Goal: Task Accomplishment & Management: Use online tool/utility

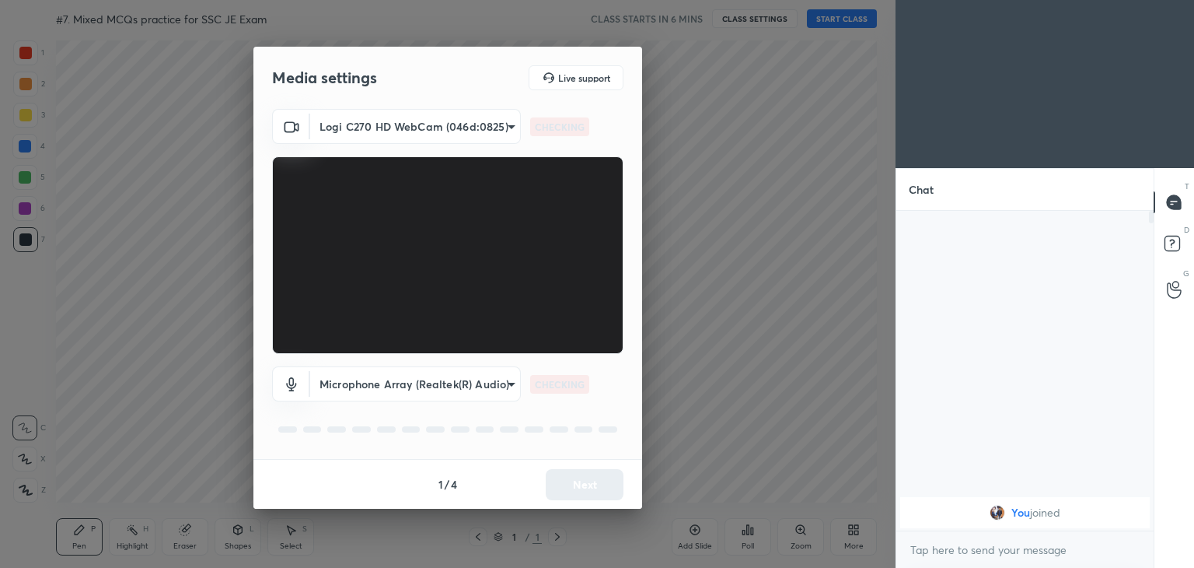
click at [393, 123] on body "1 2 3 4 5 6 7 C X Z C X Z E E Erase all H H #7. Mixed MCQs practice for SSC JE …" at bounding box center [597, 284] width 1194 height 568
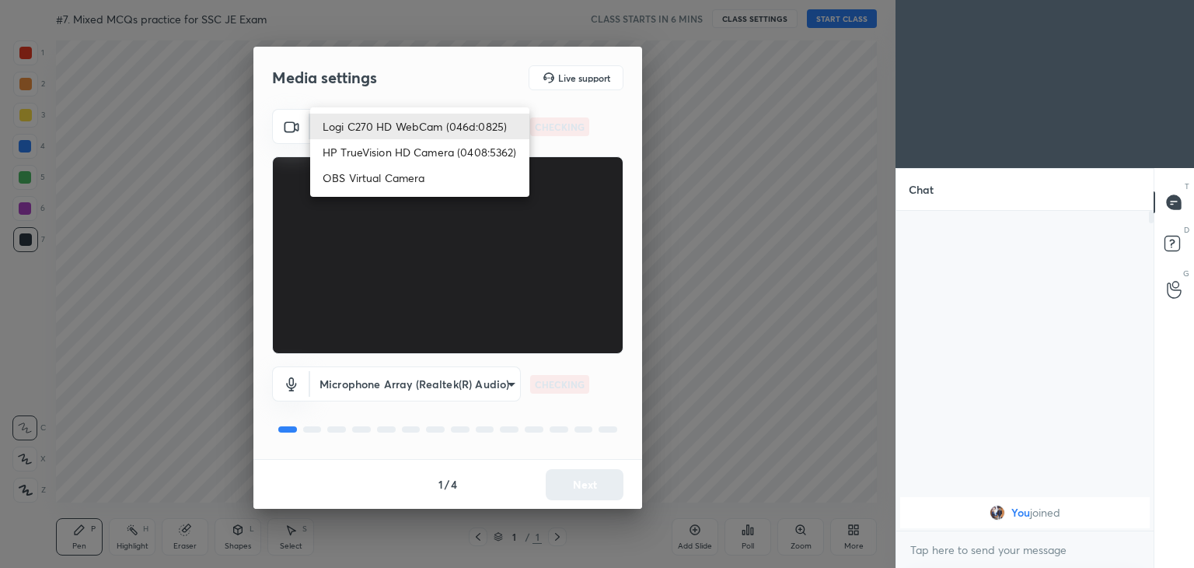
click at [386, 154] on li "HP TrueVision HD Camera (0408:5362)" at bounding box center [419, 152] width 219 height 26
type input "6e129c3dbbea9c9f038ced86e3329b4af5251c06b4e783936748cd200869bc07"
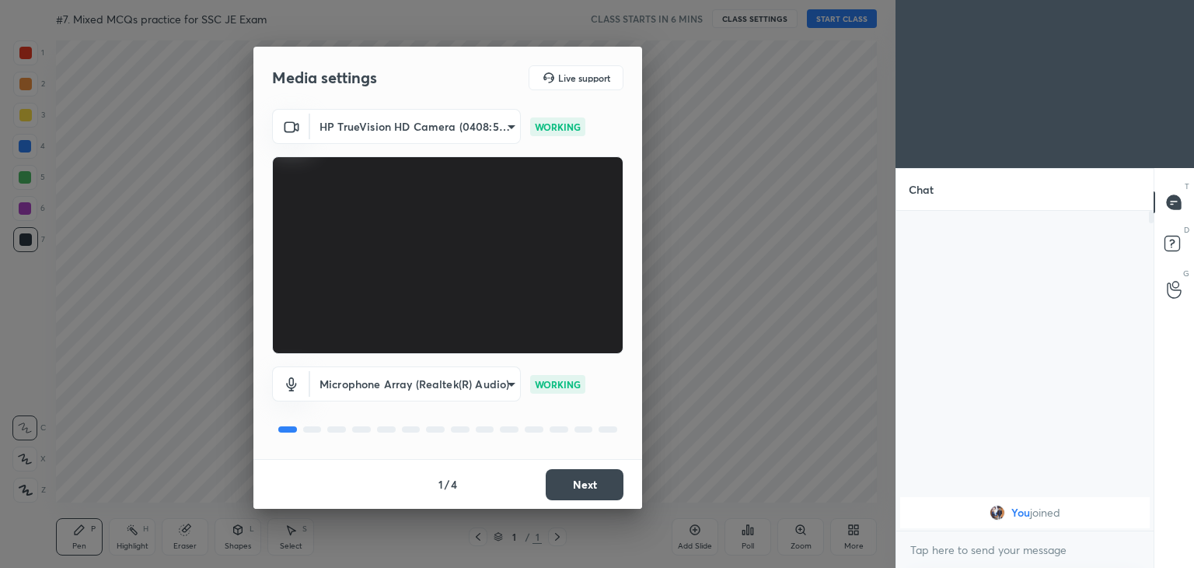
click at [585, 483] on button "Next" at bounding box center [585, 484] width 78 height 31
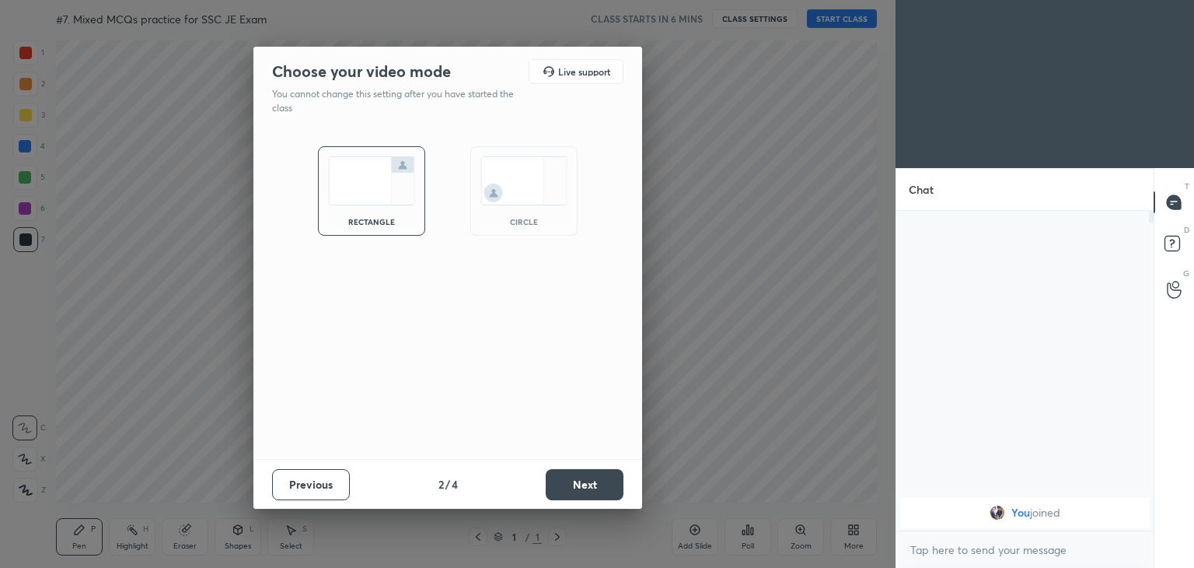
click at [592, 487] on button "Next" at bounding box center [585, 484] width 78 height 31
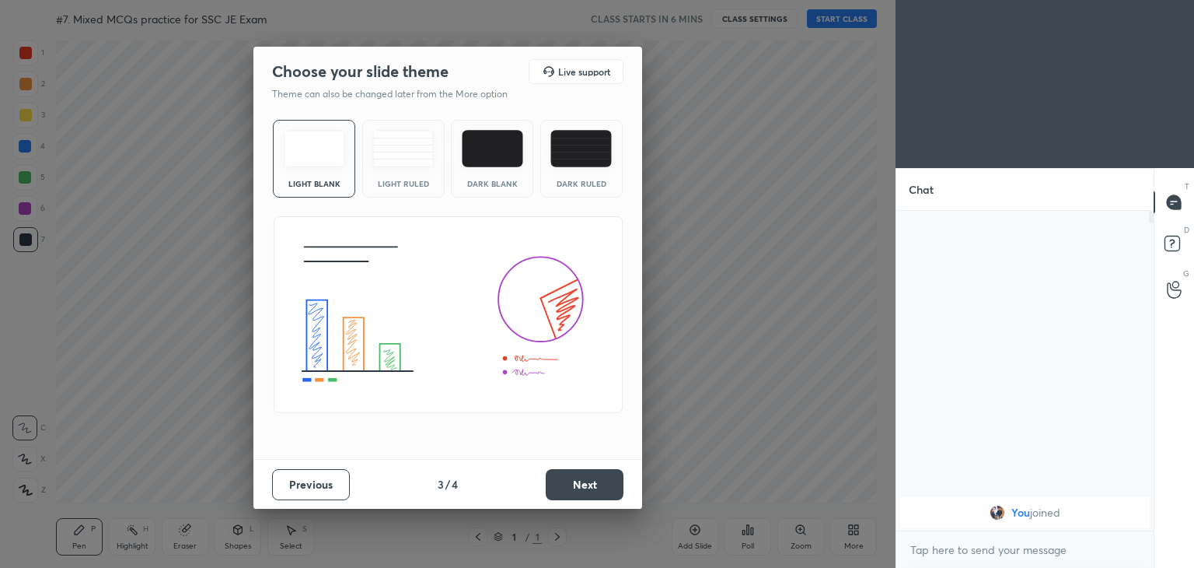
click at [607, 487] on button "Next" at bounding box center [585, 484] width 78 height 31
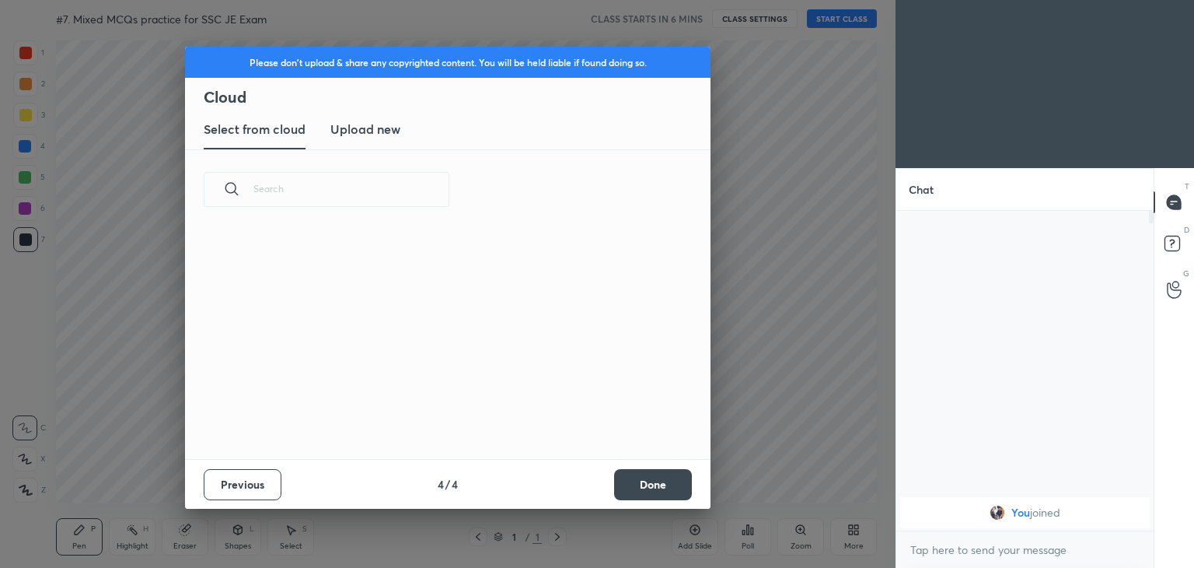
click at [617, 490] on button "Done" at bounding box center [653, 484] width 78 height 31
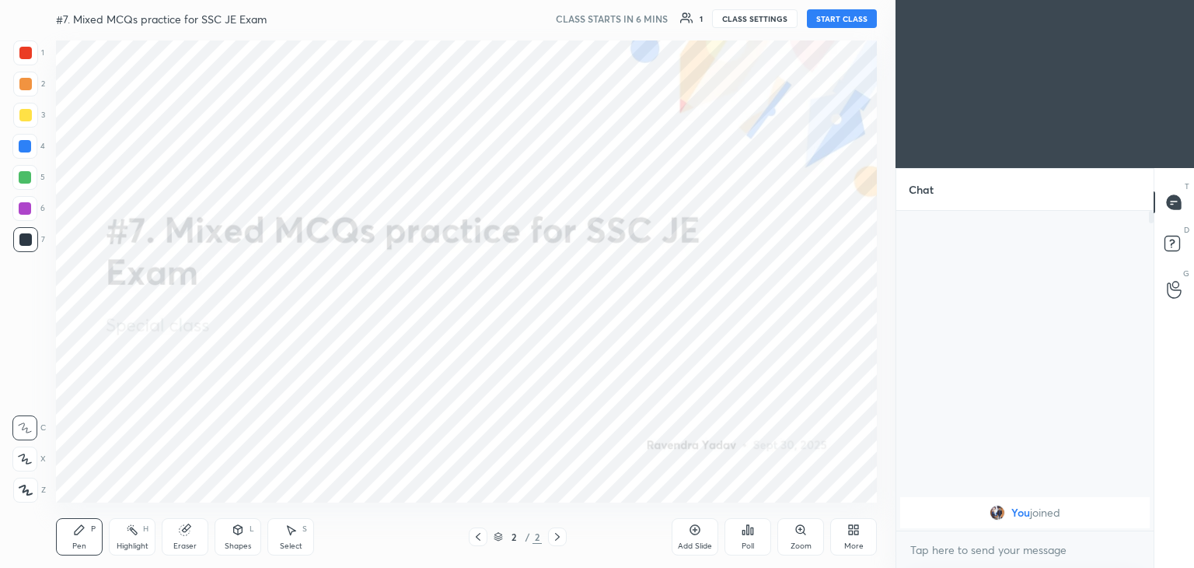
click at [850, 19] on button "START CLASS" at bounding box center [842, 18] width 70 height 19
click at [848, 545] on div "More" at bounding box center [853, 546] width 19 height 8
click at [772, 379] on div "Upload File" at bounding box center [766, 383] width 40 height 8
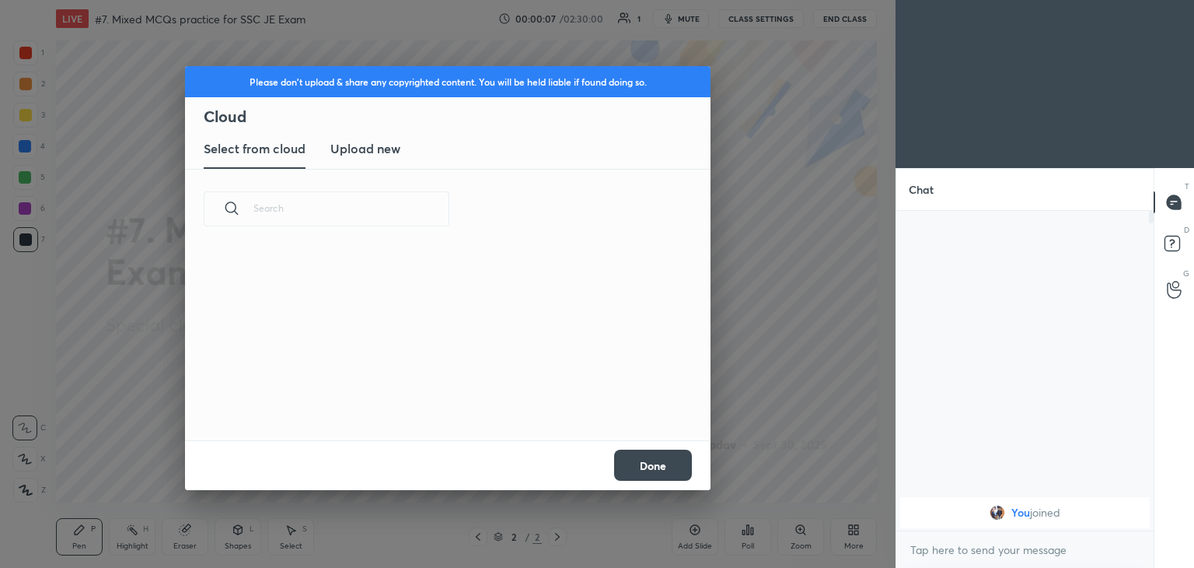
scroll to position [191, 499]
click at [386, 150] on h3 "Upload new" at bounding box center [365, 148] width 70 height 19
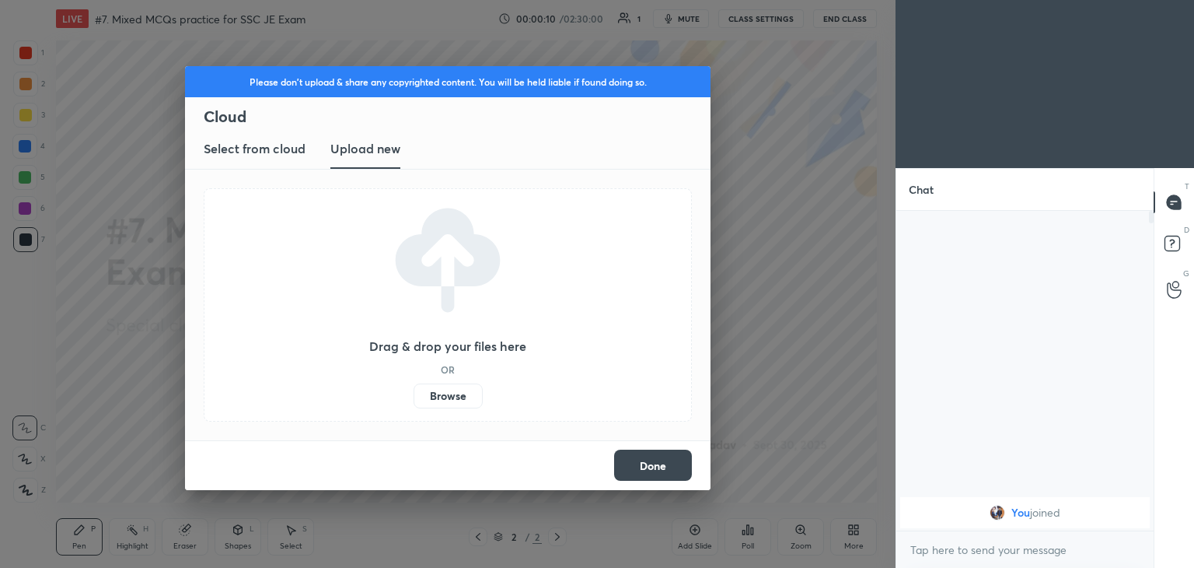
click at [453, 399] on label "Browse" at bounding box center [448, 395] width 69 height 25
click at [414, 399] on input "Browse" at bounding box center [414, 395] width 0 height 25
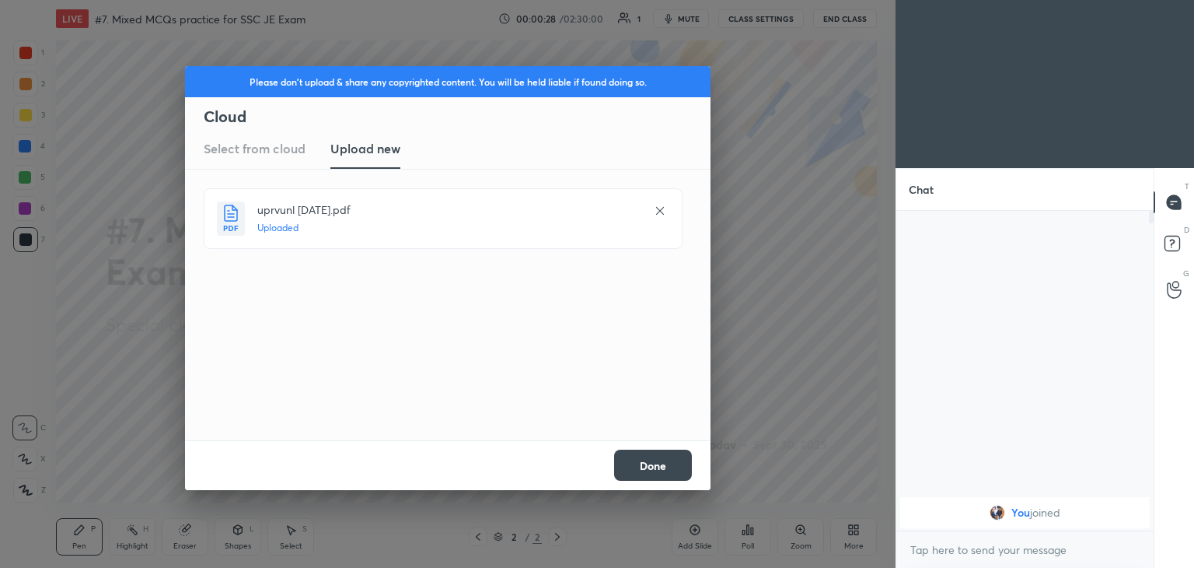
click at [641, 464] on button "Done" at bounding box center [653, 464] width 78 height 31
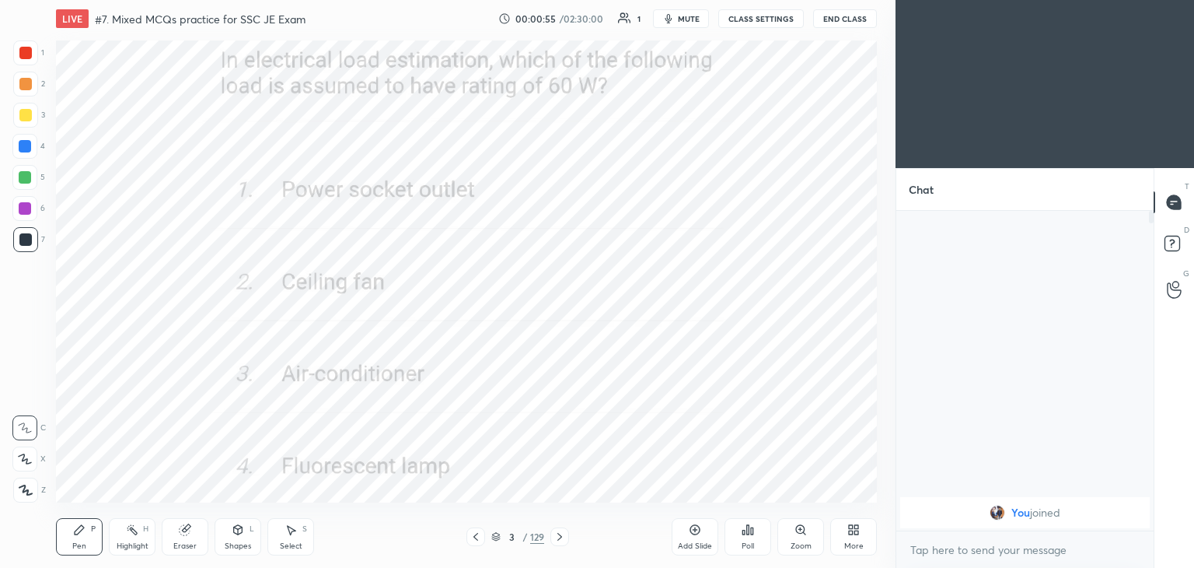
click at [840, 536] on div "More" at bounding box center [853, 536] width 47 height 37
click at [766, 383] on div "Upload File" at bounding box center [766, 383] width 40 height 8
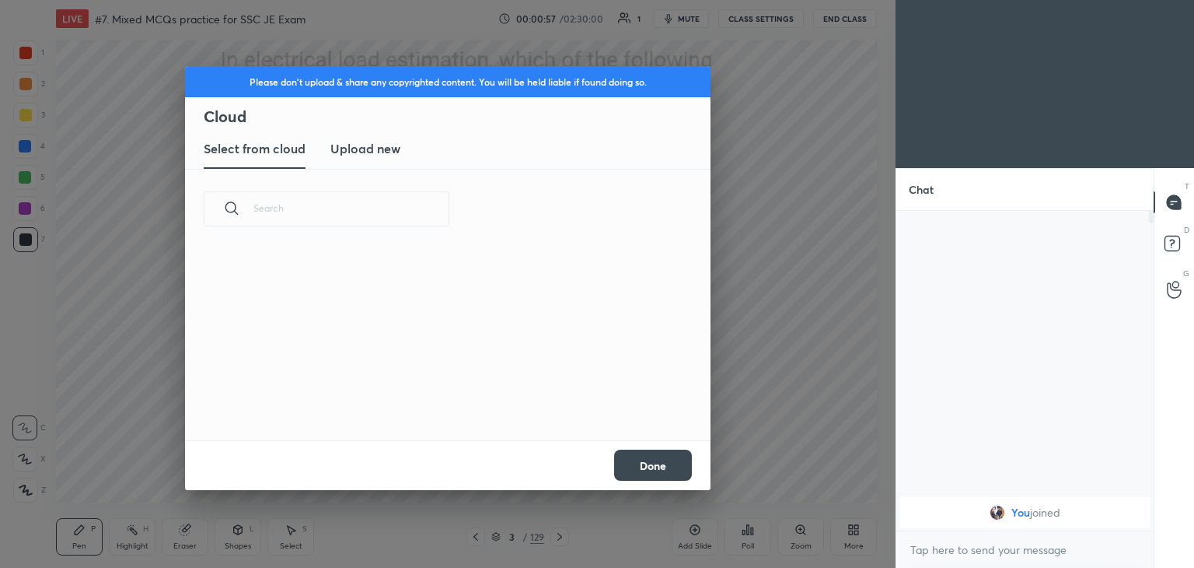
click at [393, 147] on h3 "Upload new" at bounding box center [365, 148] width 70 height 19
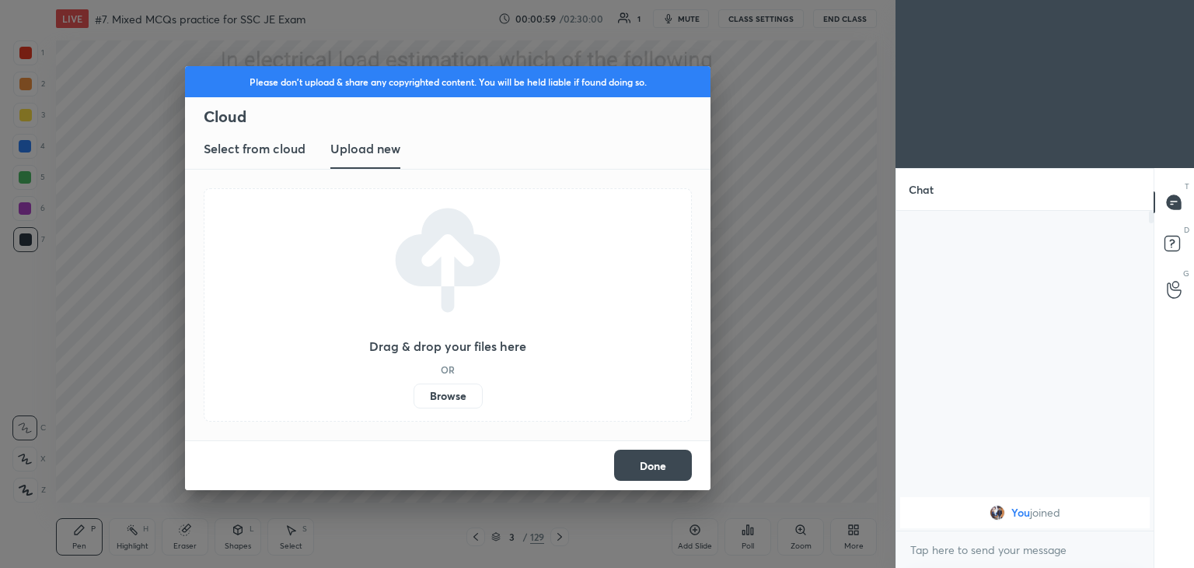
click at [445, 390] on label "Browse" at bounding box center [448, 395] width 69 height 25
click at [414, 390] on input "Browse" at bounding box center [414, 395] width 0 height 25
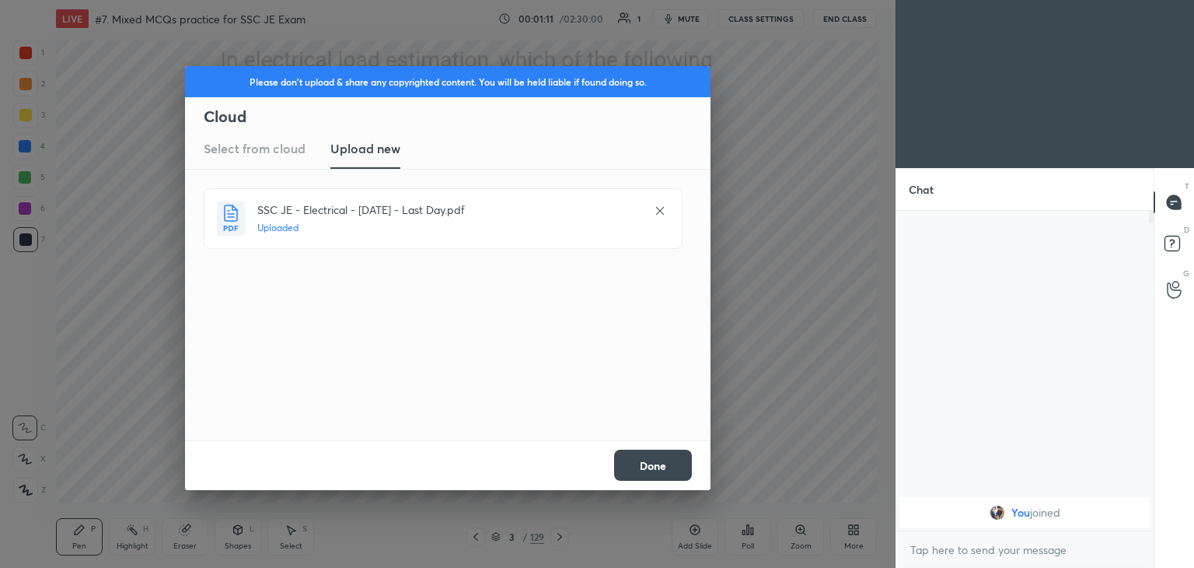
click at [641, 464] on button "Done" at bounding box center [653, 464] width 78 height 31
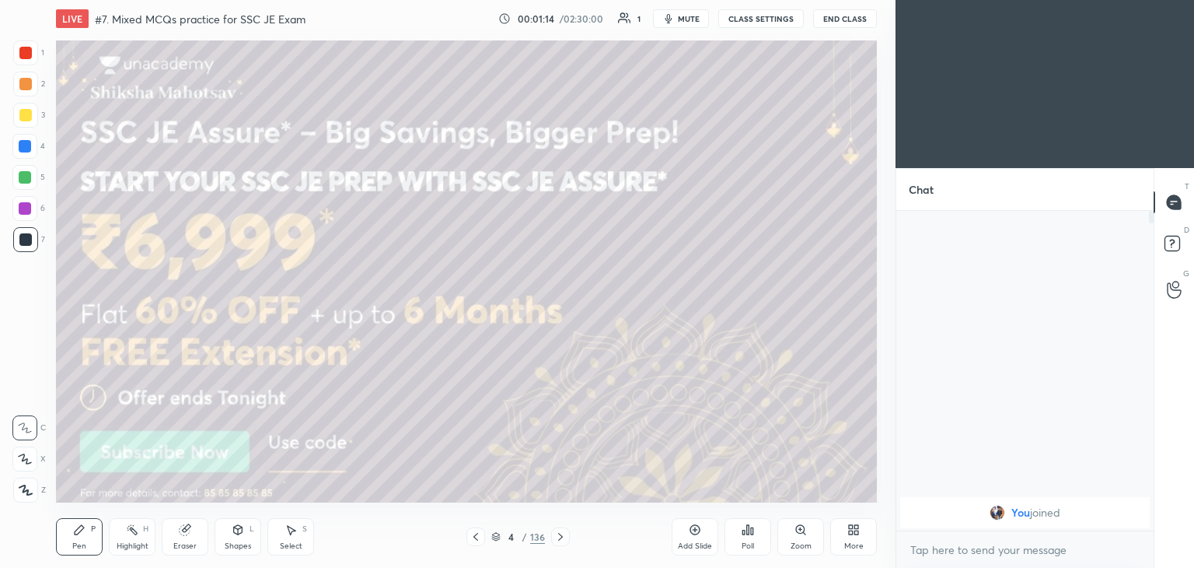
click at [846, 542] on div "More" at bounding box center [853, 546] width 19 height 8
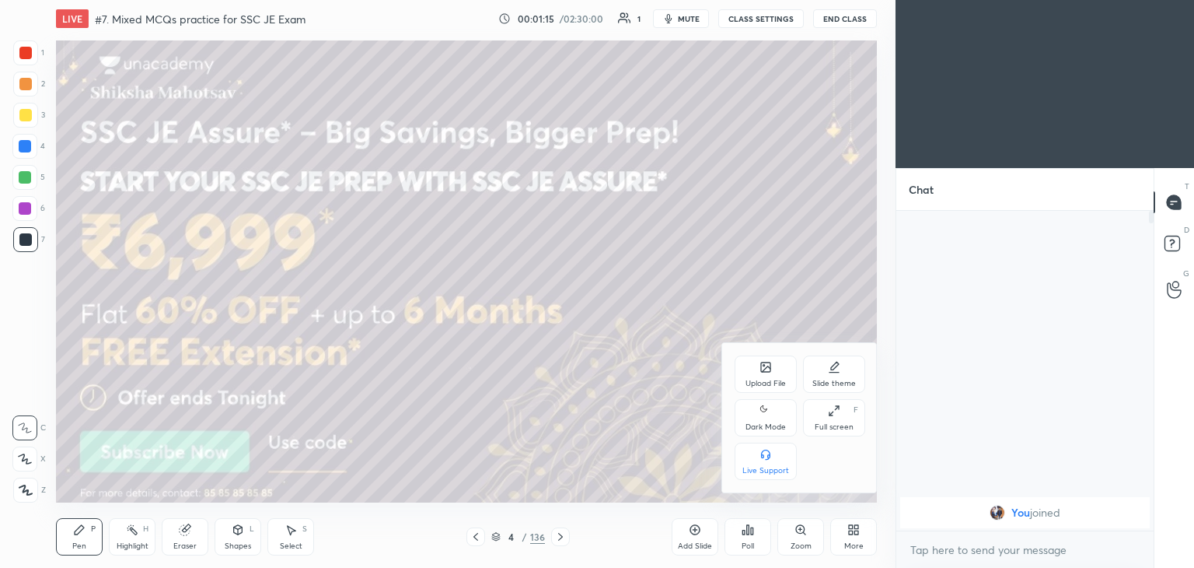
click at [837, 418] on div "Full screen F" at bounding box center [834, 417] width 62 height 37
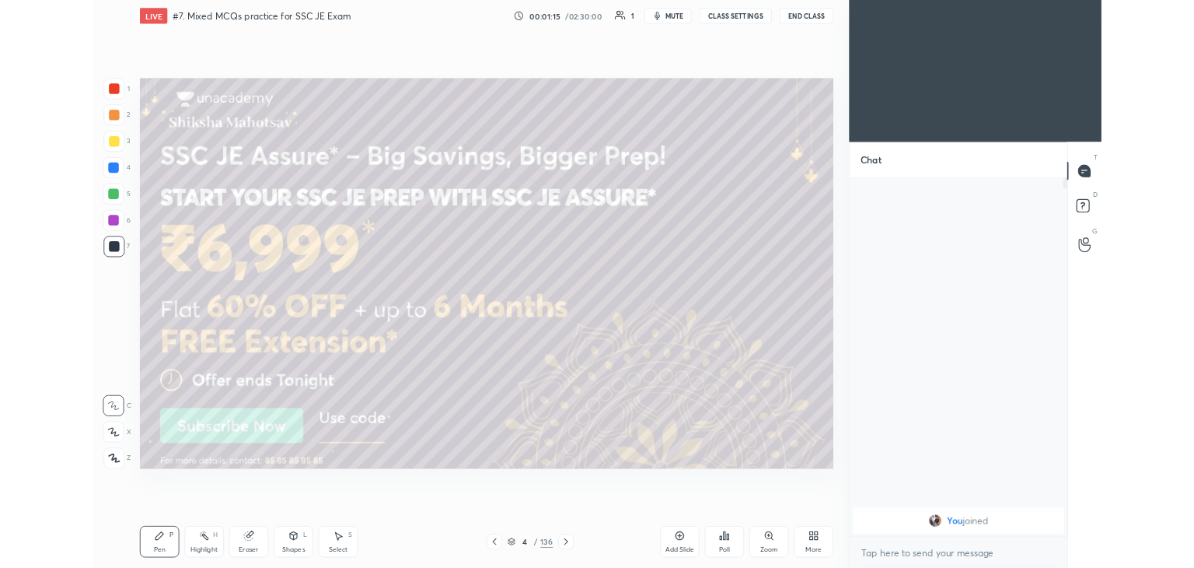
scroll to position [290, 253]
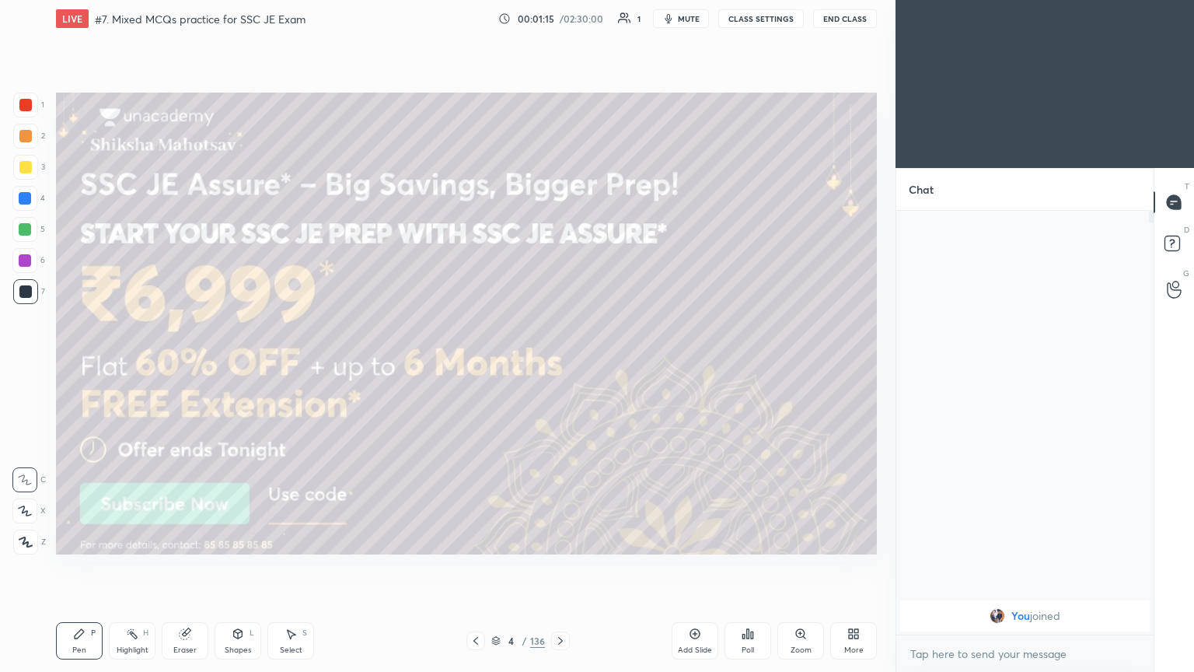
type textarea "x"
click at [28, 168] on div at bounding box center [25, 167] width 12 height 12
click at [26, 511] on icon at bounding box center [25, 510] width 12 height 9
click at [75, 567] on icon at bounding box center [79, 633] width 9 height 9
click at [421, 567] on div "Pen P Highlight H Eraser Shapes L Select S 4 / 136 Add Slide Poll Zoom More" at bounding box center [466, 641] width 821 height 62
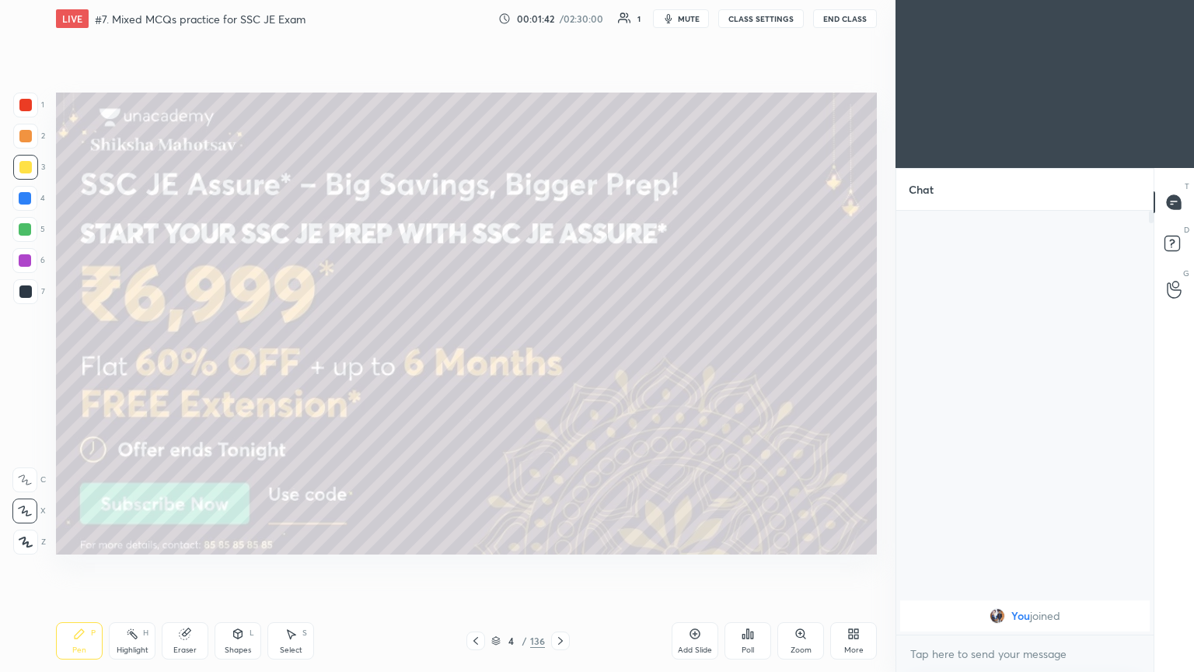
click at [604, 567] on div "Setting up your live class Poll for secs No correct answer Start poll" at bounding box center [466, 323] width 833 height 572
click at [688, 19] on span "mute" at bounding box center [689, 18] width 22 height 11
click at [687, 21] on span "unmute" at bounding box center [687, 18] width 33 height 11
click at [778, 18] on button "CLASS SETTINGS" at bounding box center [761, 18] width 86 height 19
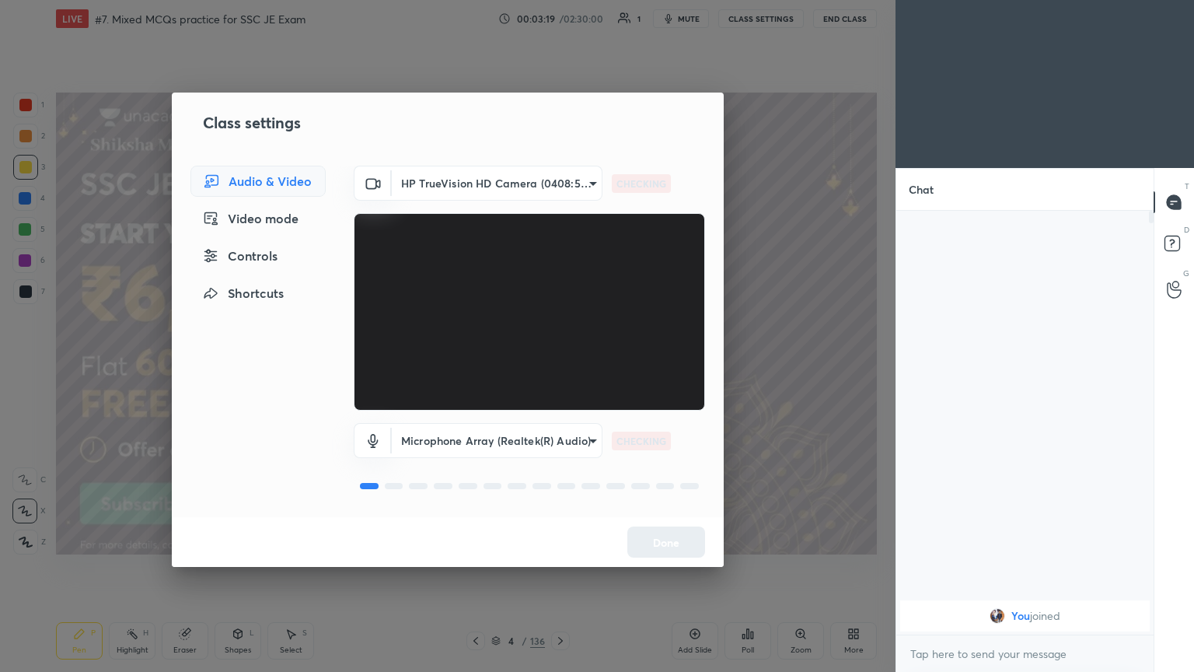
click at [459, 195] on body "1 2 3 4 5 6 7 C X Z C X Z E E Erase all H H LIVE #7. Mixed MCQs practice for SS…" at bounding box center [597, 336] width 1194 height 672
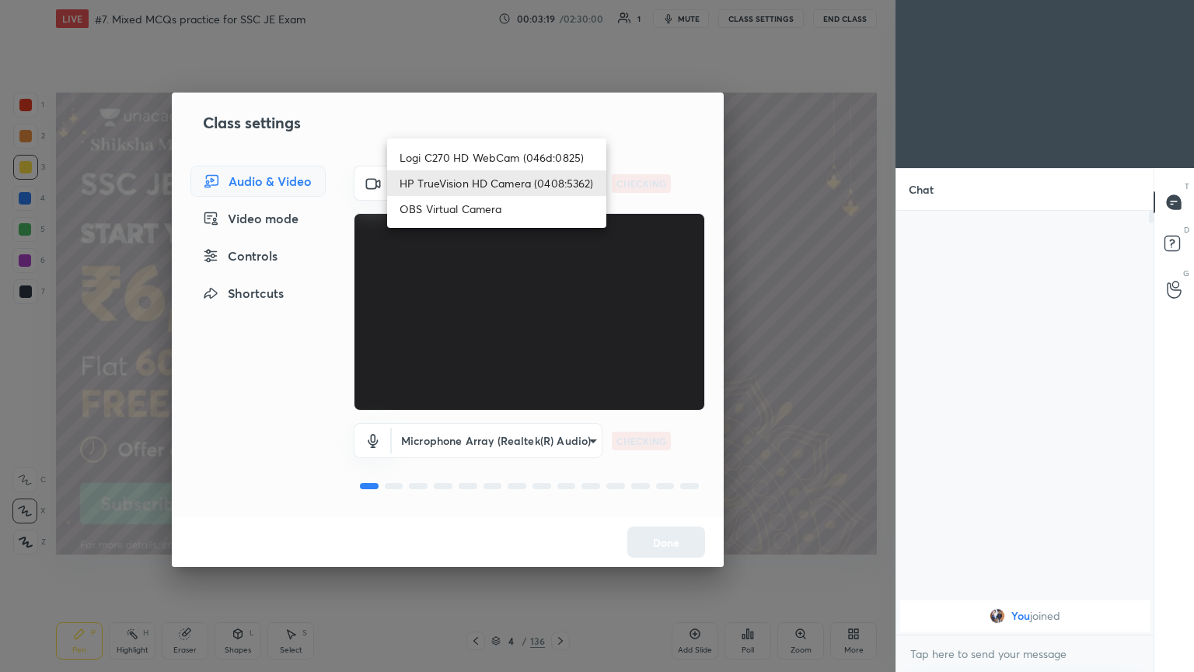
click at [480, 153] on li "Logi C270 HD WebCam (046d:0825)" at bounding box center [496, 158] width 219 height 26
type input "f7d1afb7c9de9e4a754af8163ae90a07716e8f4ac3369fe1a9090404ef363049"
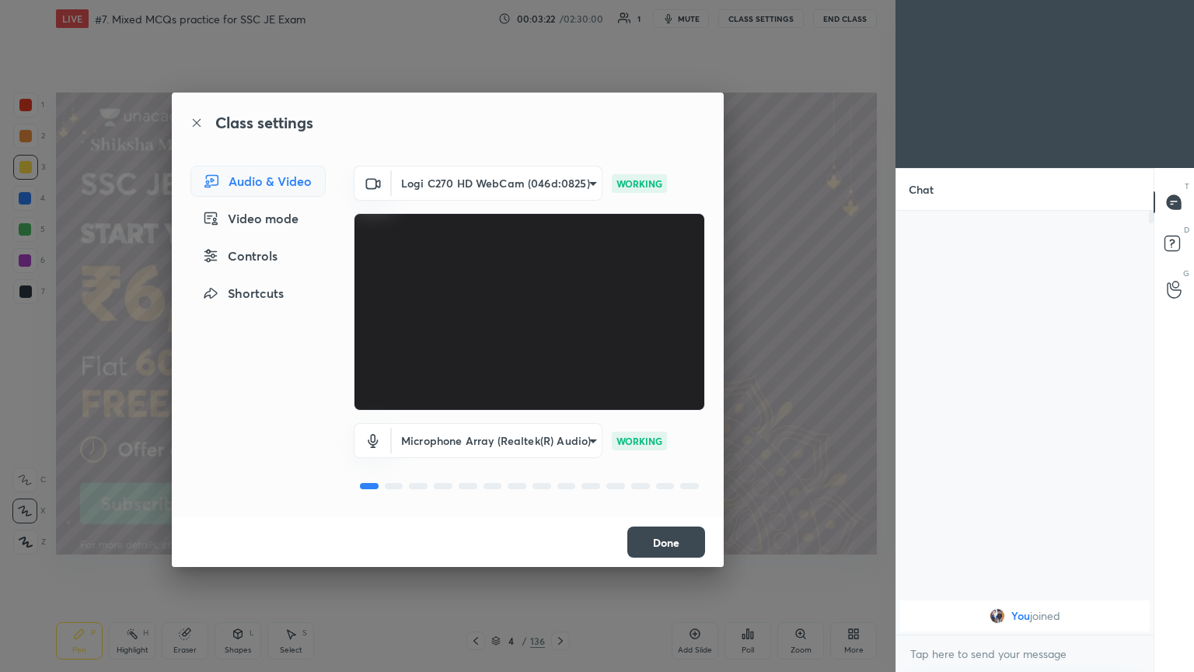
click at [666, 538] on button "Done" at bounding box center [666, 541] width 78 height 31
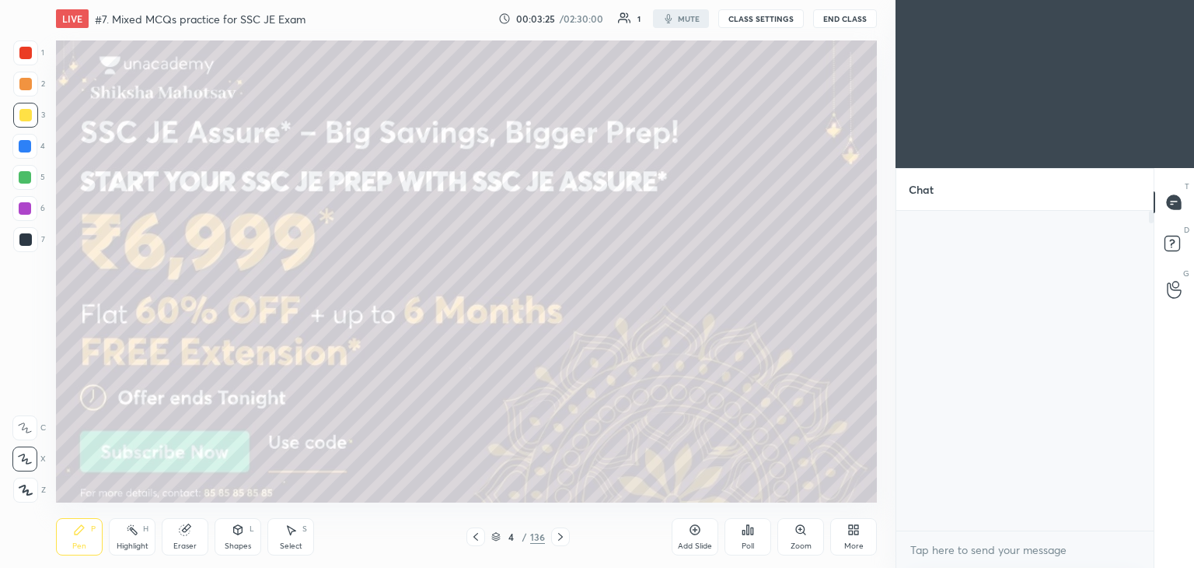
scroll to position [77278, 76914]
type textarea "x"
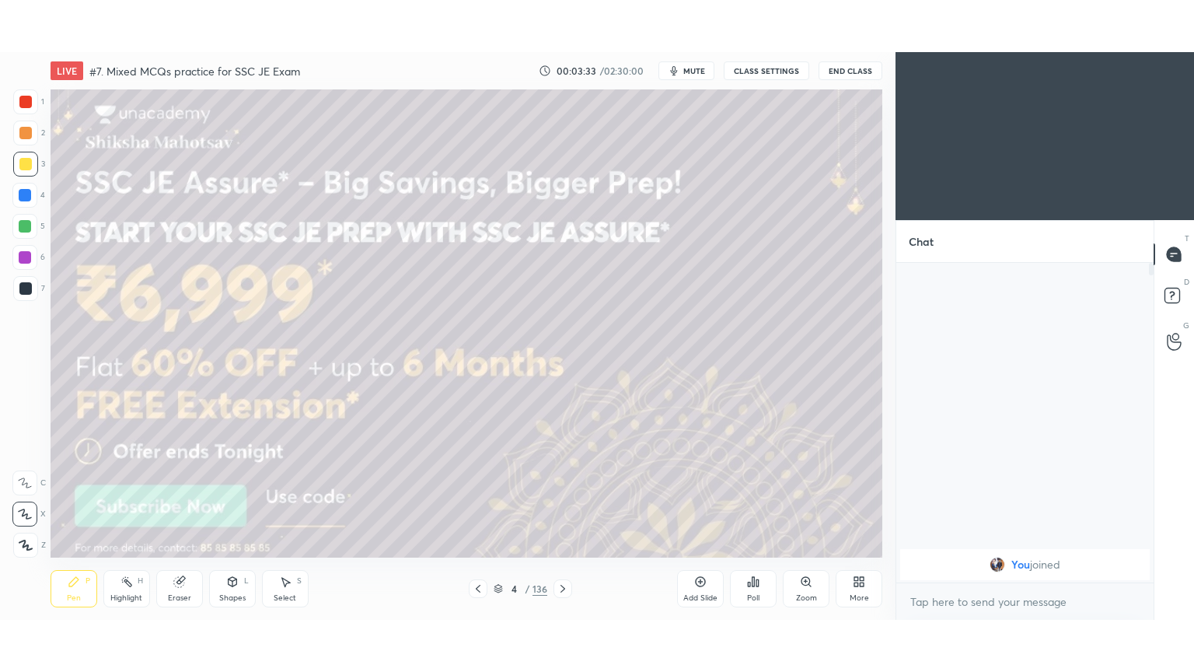
scroll to position [77278, 76914]
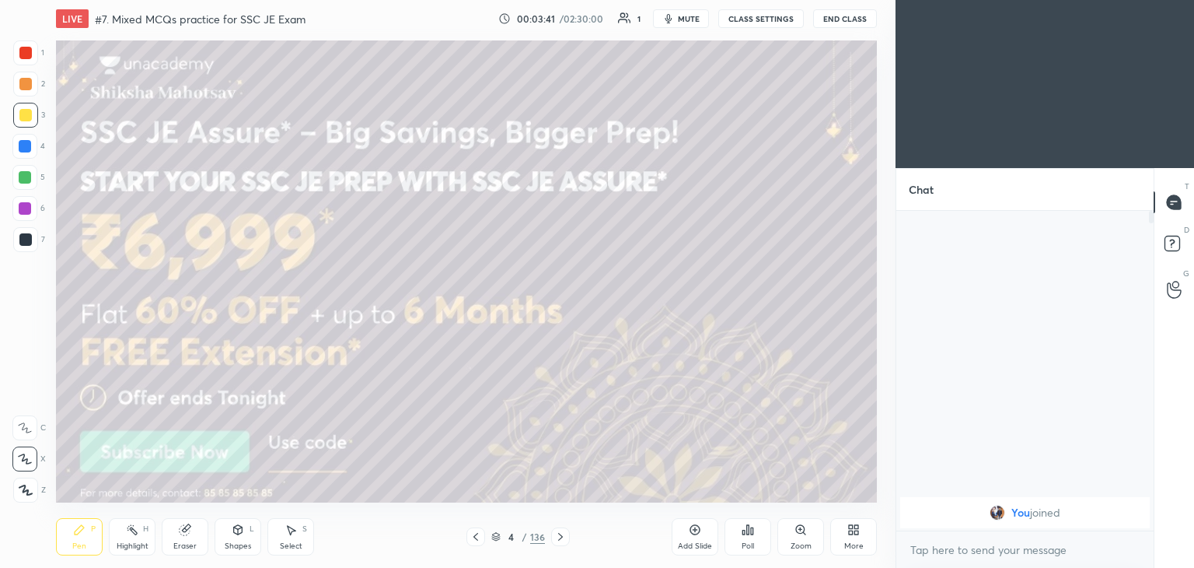
click at [25, 117] on div at bounding box center [25, 115] width 12 height 12
click at [25, 462] on icon at bounding box center [25, 458] width 14 height 11
click at [81, 542] on div "Pen" at bounding box center [79, 546] width 14 height 8
click at [858, 536] on icon at bounding box center [853, 529] width 12 height 12
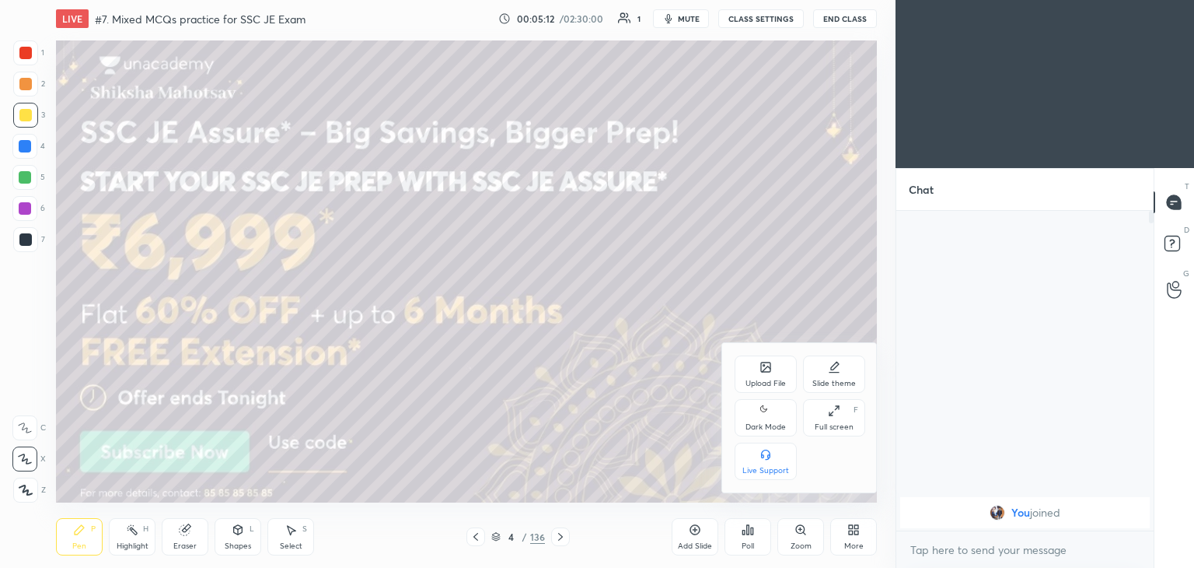
click at [533, 418] on div at bounding box center [597, 284] width 1194 height 568
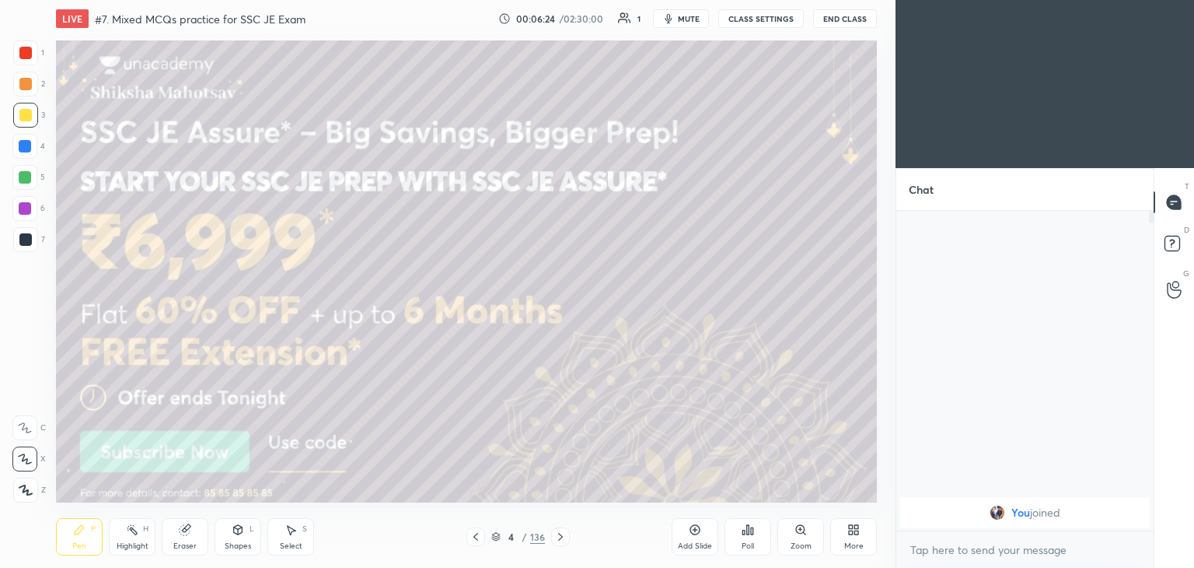
click at [22, 110] on div at bounding box center [25, 115] width 12 height 12
click at [847, 529] on icon at bounding box center [853, 529] width 12 height 12
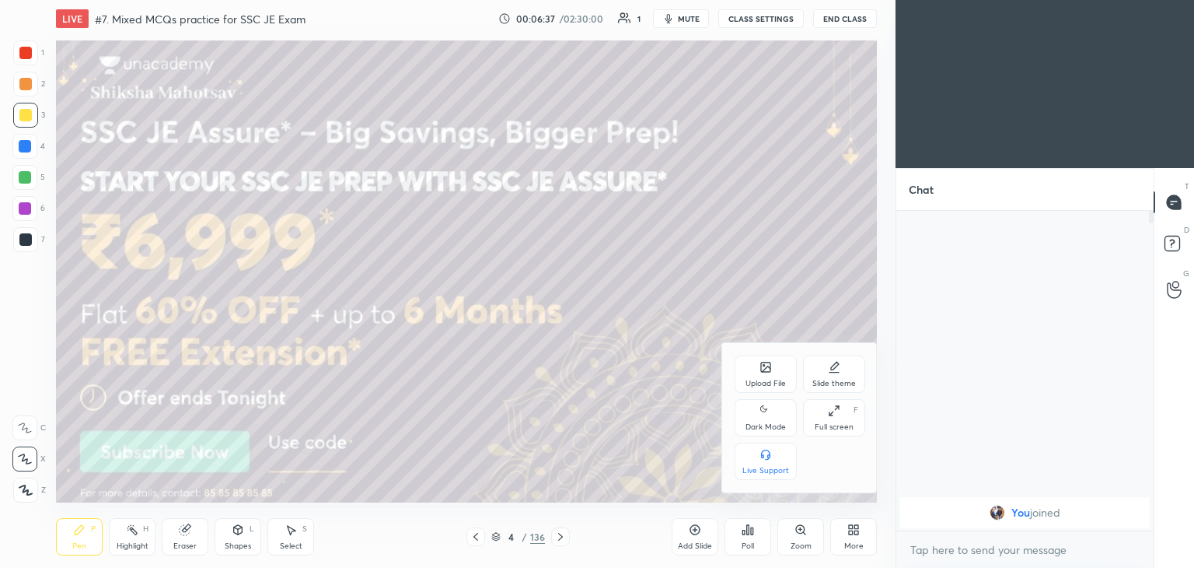
click at [826, 429] on div "Full screen" at bounding box center [834, 427] width 39 height 8
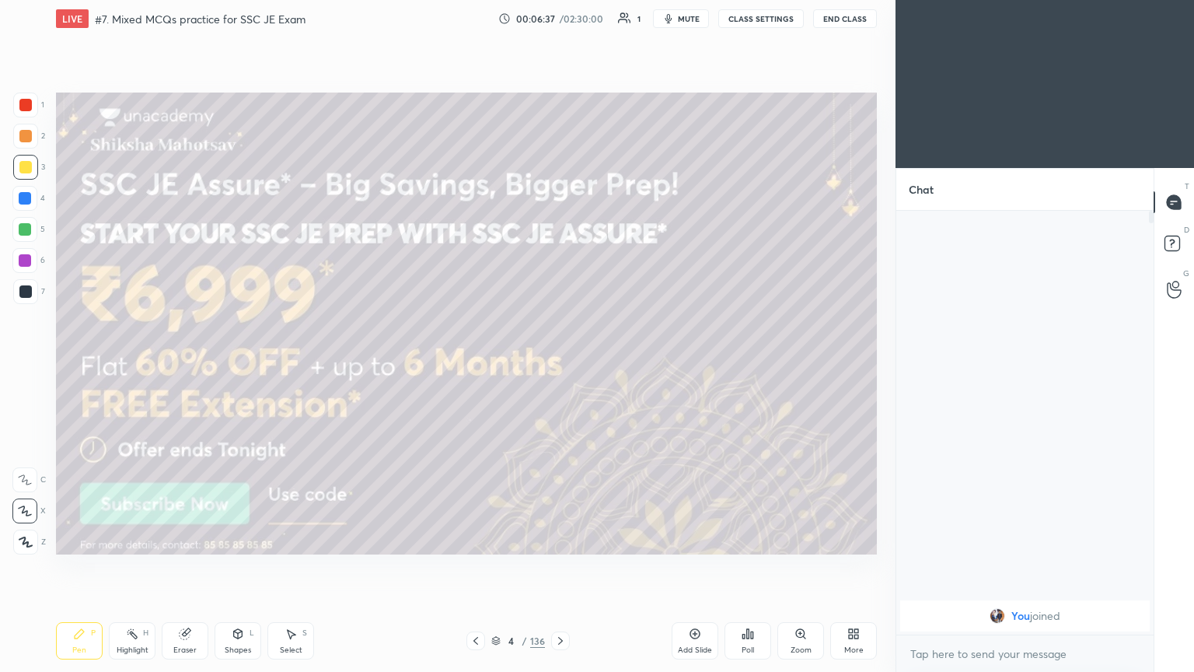
scroll to position [290, 253]
type textarea "x"
click at [560, 567] on icon at bounding box center [560, 640] width 12 height 12
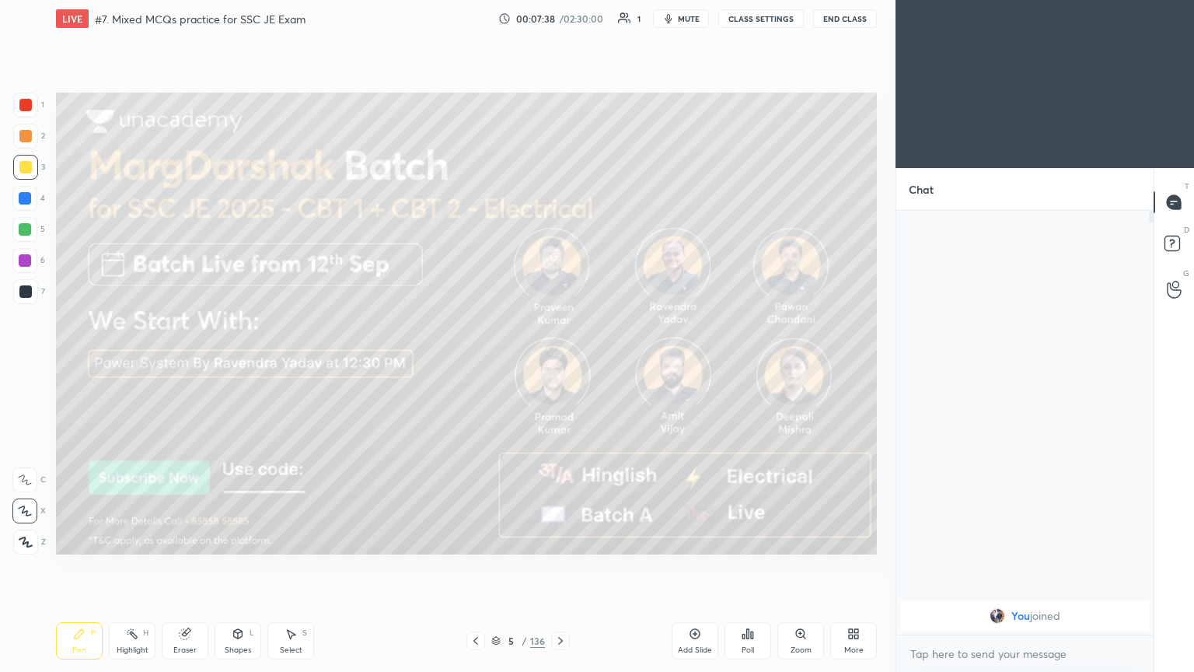
click at [558, 567] on icon at bounding box center [560, 640] width 12 height 12
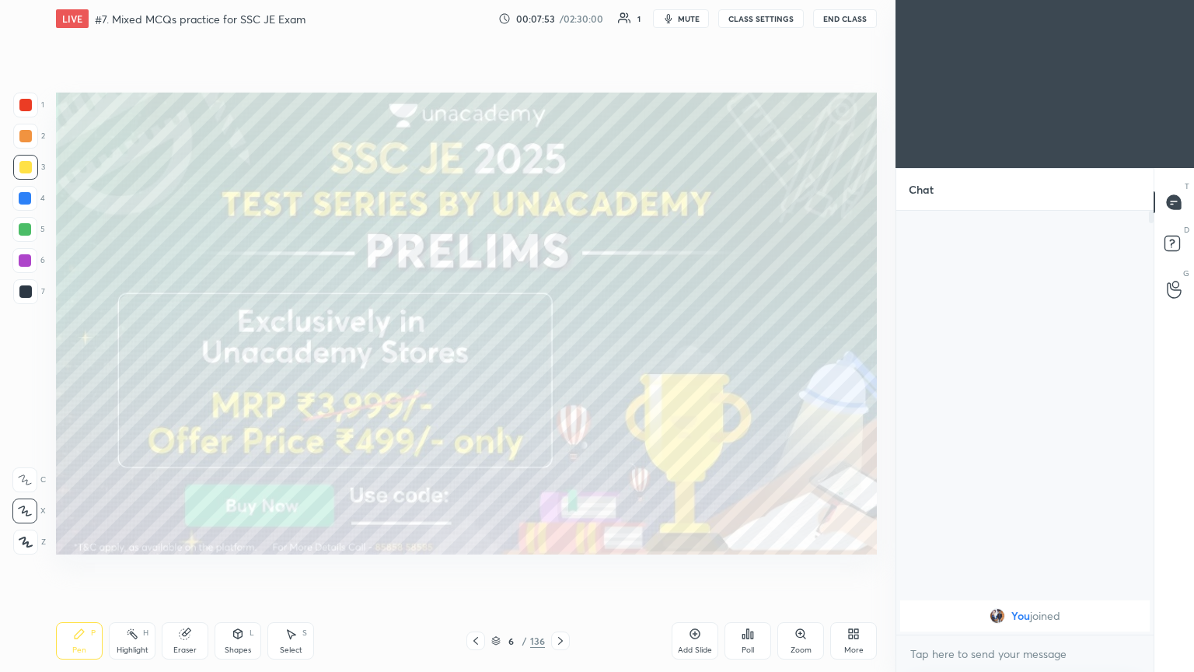
click at [557, 567] on icon at bounding box center [560, 640] width 12 height 12
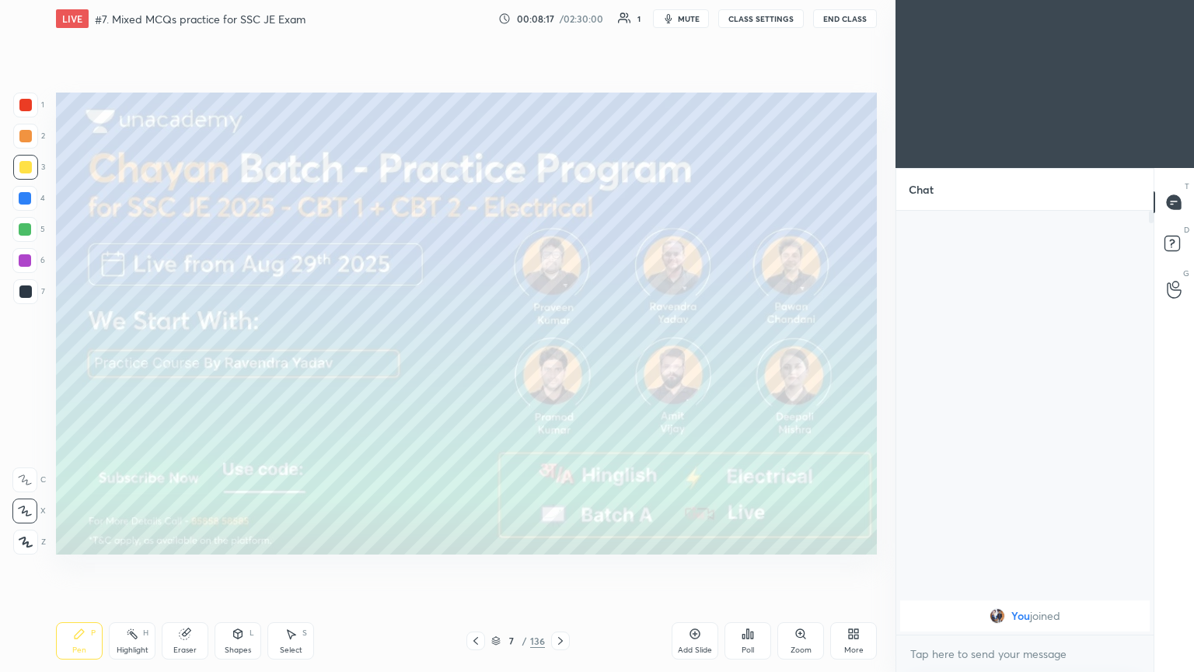
click at [560, 567] on icon at bounding box center [560, 640] width 12 height 12
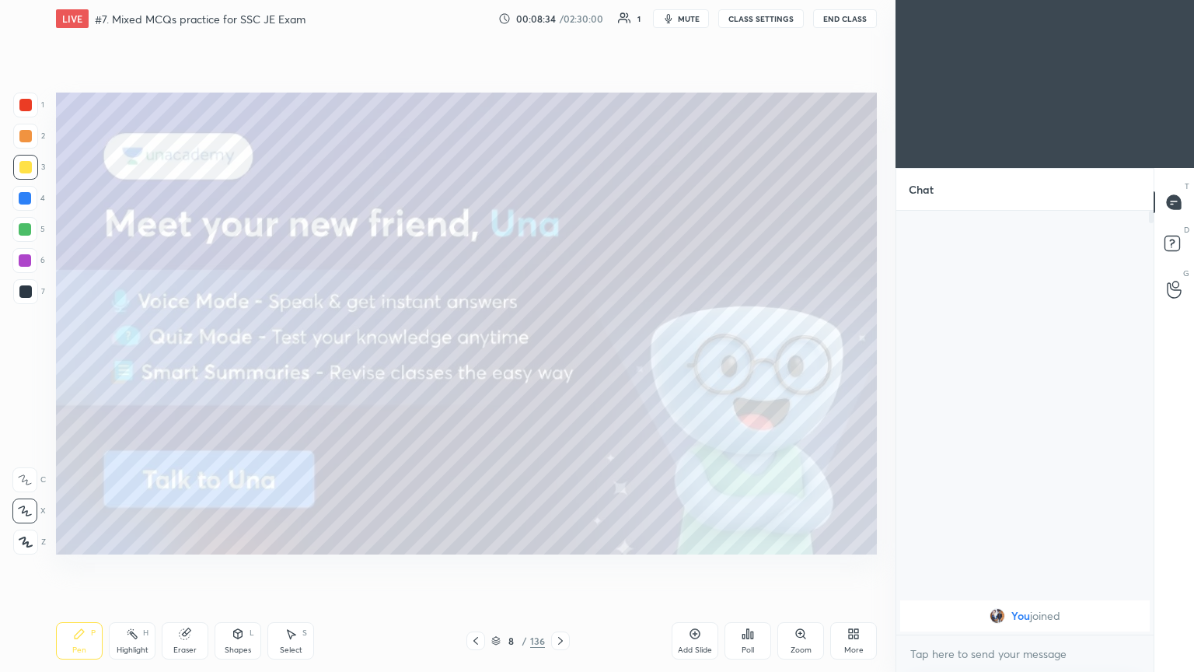
click at [558, 567] on icon at bounding box center [560, 640] width 12 height 12
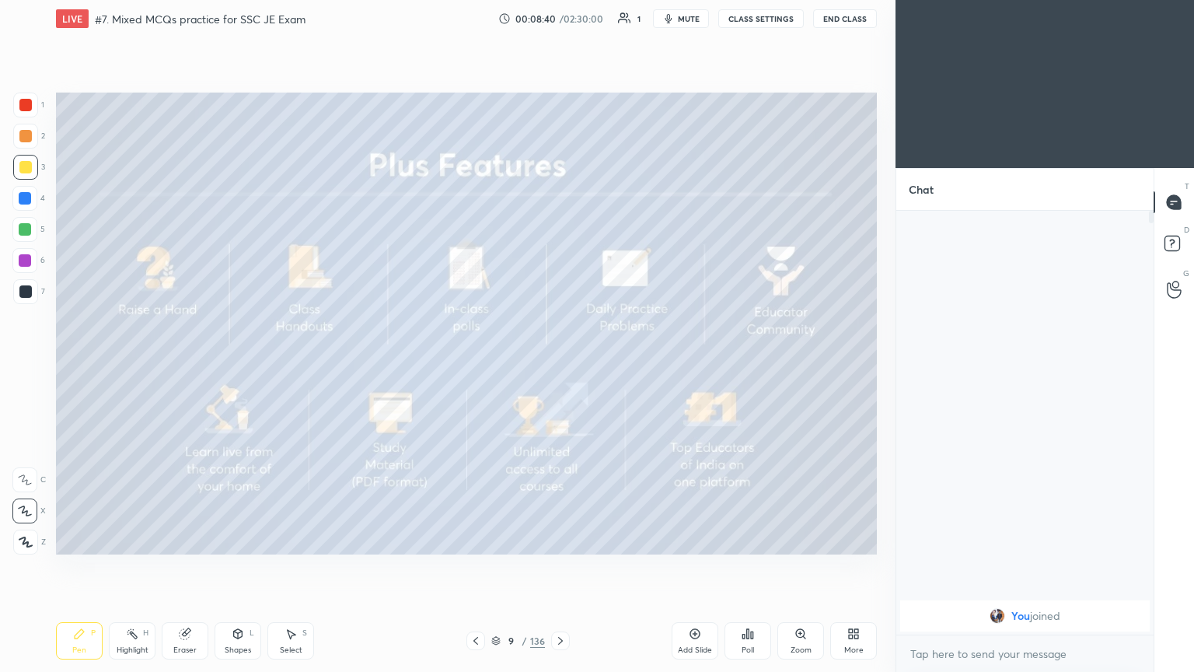
click at [558, 567] on icon at bounding box center [560, 641] width 5 height 8
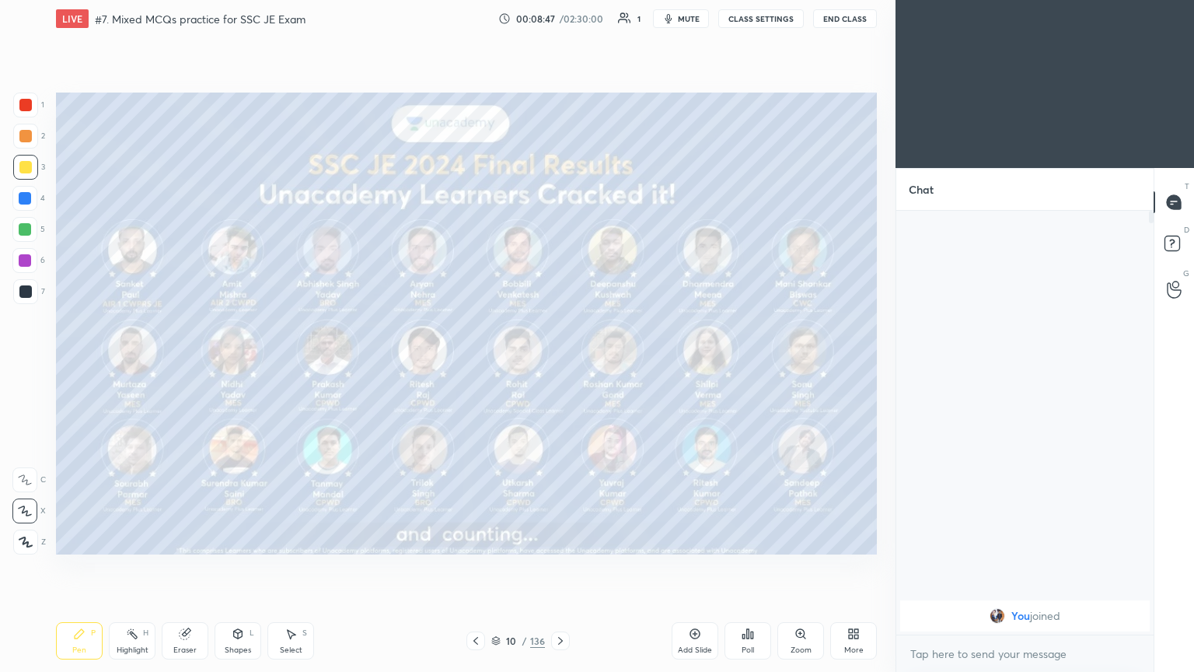
click at [22, 176] on div at bounding box center [25, 167] width 25 height 25
click at [89, 567] on div "Pen P" at bounding box center [79, 640] width 47 height 37
click at [490, 567] on div "10 / 136" at bounding box center [517, 640] width 103 height 19
click at [493, 567] on icon at bounding box center [495, 640] width 9 height 9
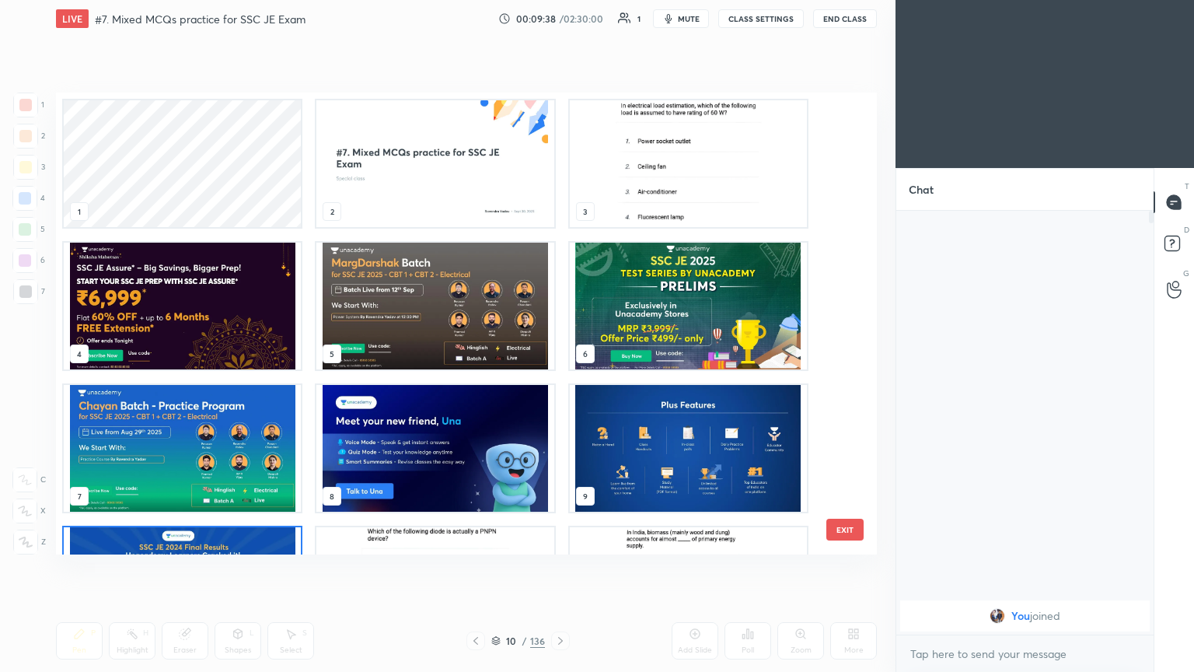
scroll to position [457, 813]
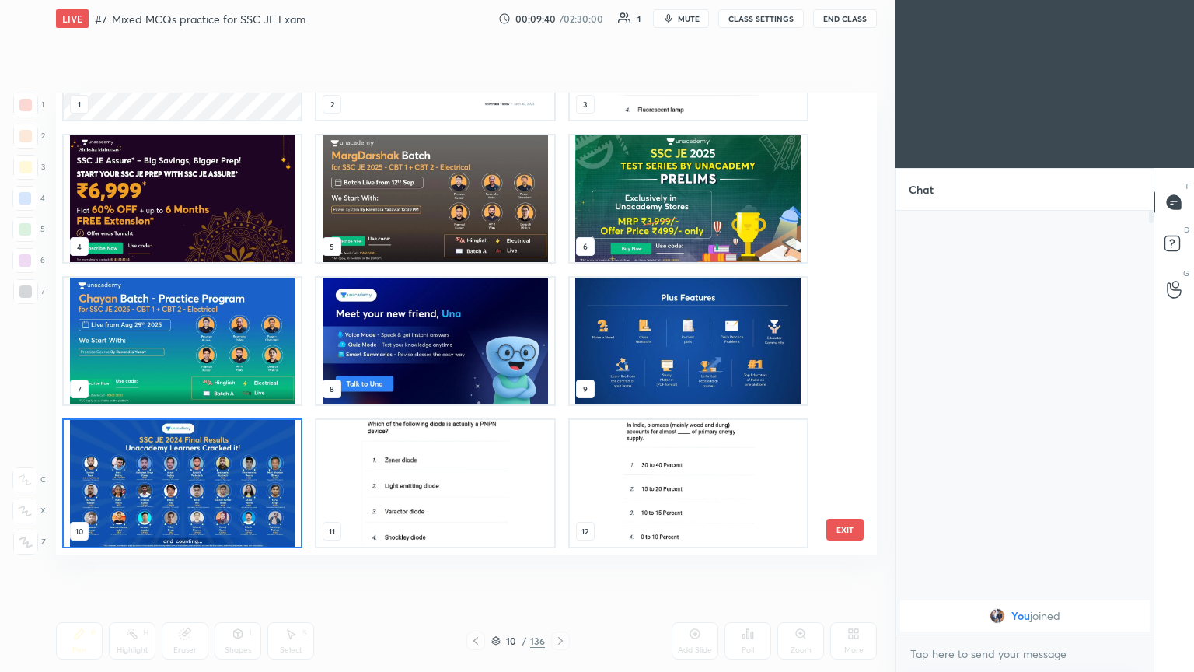
drag, startPoint x: 838, startPoint y: 147, endPoint x: 847, endPoint y: 284, distance: 137.1
click at [843, 306] on div "1 2 3 4 5 6 7 8 9 10 11 12 13 14 15 16 17 18" at bounding box center [453, 324] width 794 height 462
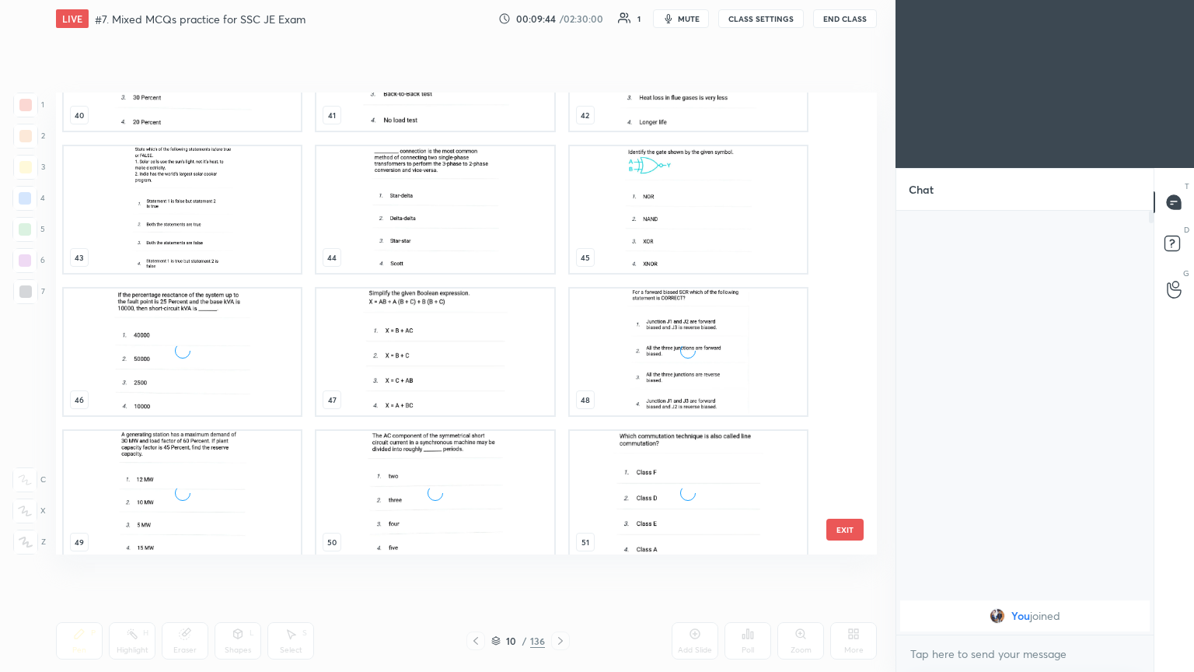
scroll to position [1947, 0]
click at [238, 500] on img "grid" at bounding box center [182, 493] width 237 height 127
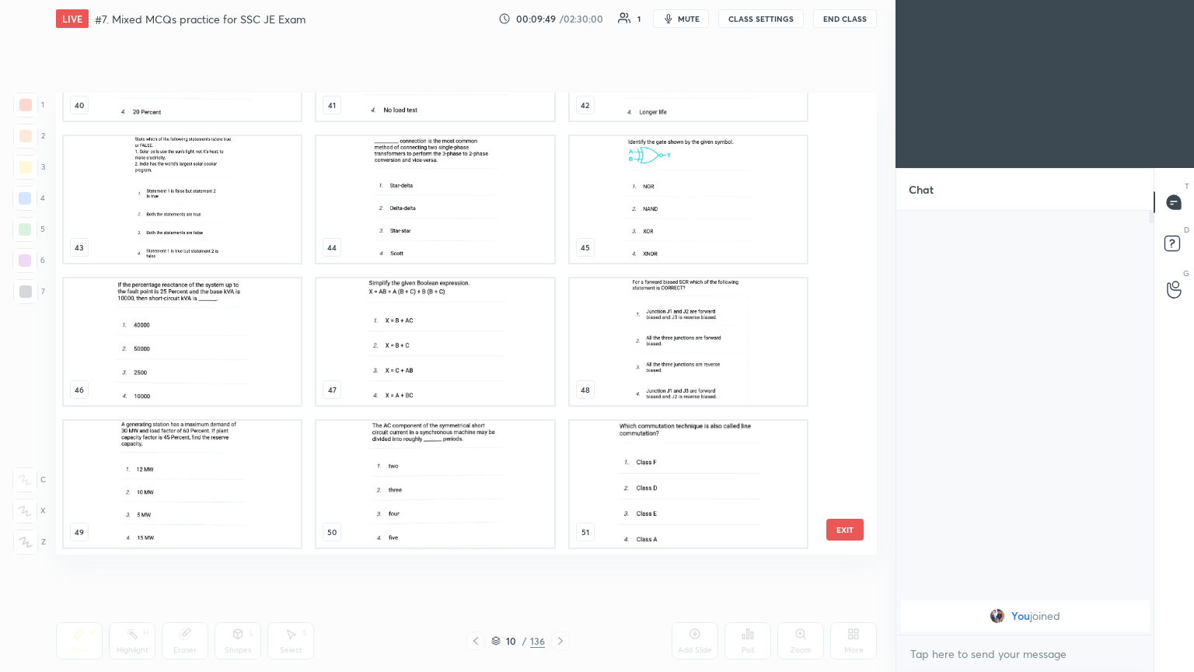
click at [239, 501] on div "40 41 42 43 44 45 46 47 48 49 50 51 52 53 54" at bounding box center [453, 324] width 794 height 462
click at [240, 501] on img "grid" at bounding box center [182, 484] width 237 height 127
click at [243, 501] on img "grid" at bounding box center [182, 484] width 237 height 127
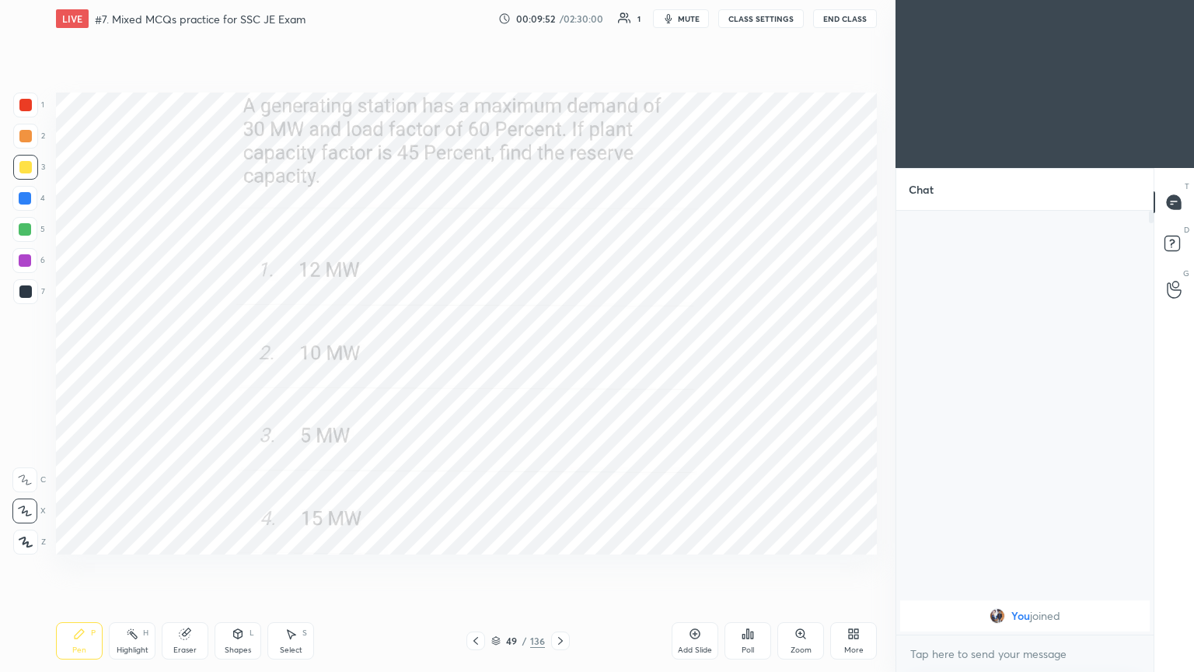
click at [28, 103] on div at bounding box center [25, 105] width 12 height 12
click at [82, 567] on div "Pen P" at bounding box center [79, 640] width 47 height 37
click at [477, 567] on icon at bounding box center [475, 641] width 5 height 8
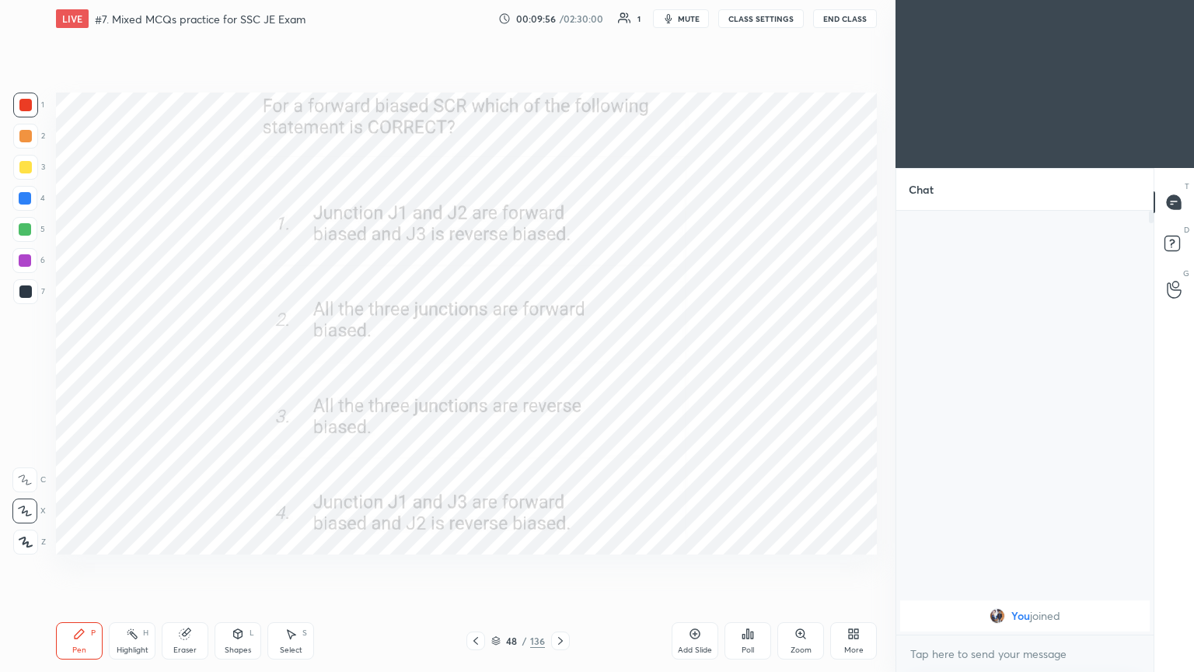
click at [474, 567] on icon at bounding box center [475, 641] width 5 height 8
click at [480, 567] on icon at bounding box center [476, 640] width 12 height 12
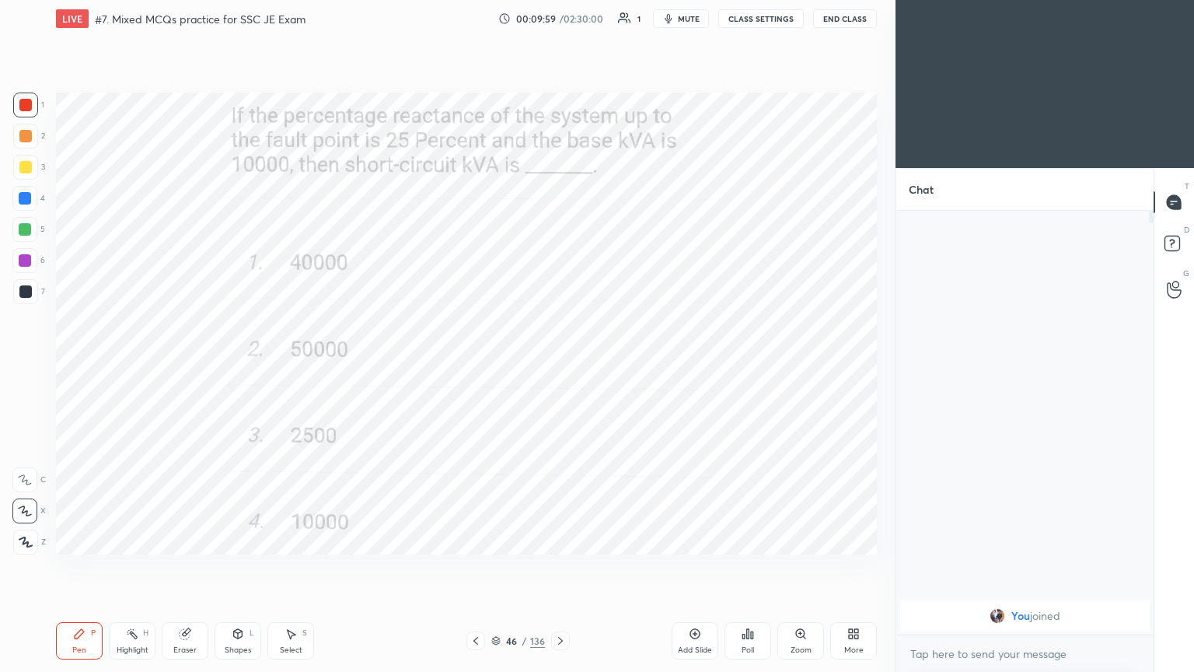
click at [473, 567] on icon at bounding box center [476, 640] width 12 height 12
click at [557, 567] on icon at bounding box center [560, 640] width 12 height 12
click at [561, 567] on icon at bounding box center [560, 640] width 12 height 12
click at [560, 567] on icon at bounding box center [560, 640] width 12 height 12
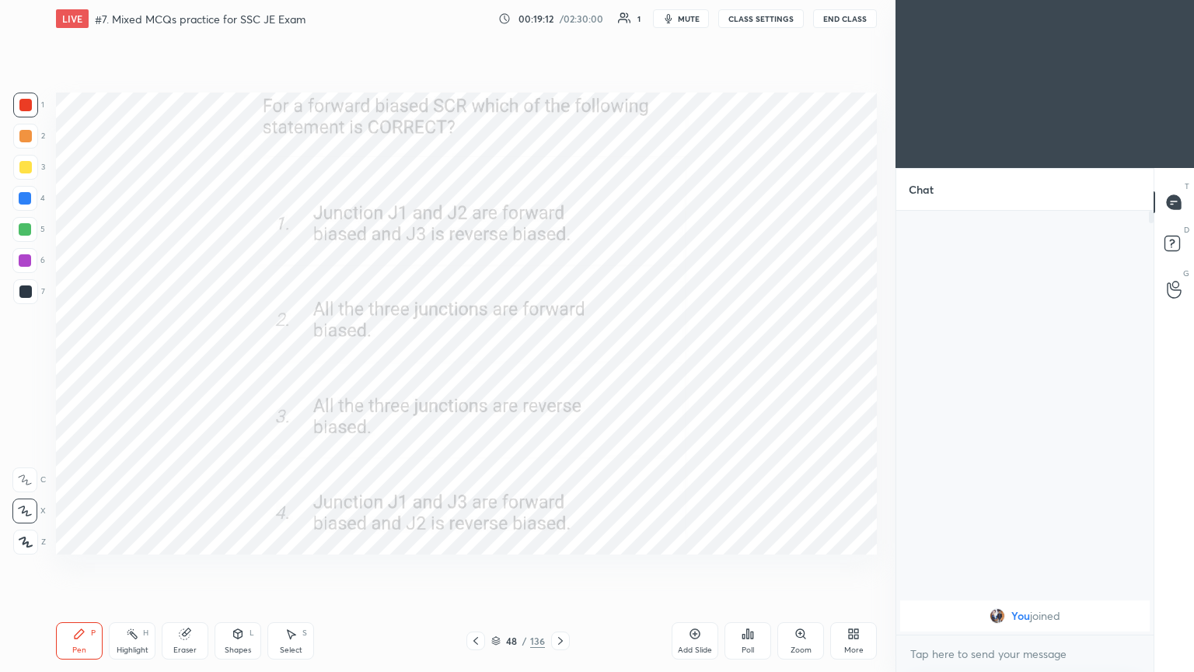
click at [557, 567] on icon at bounding box center [560, 640] width 12 height 12
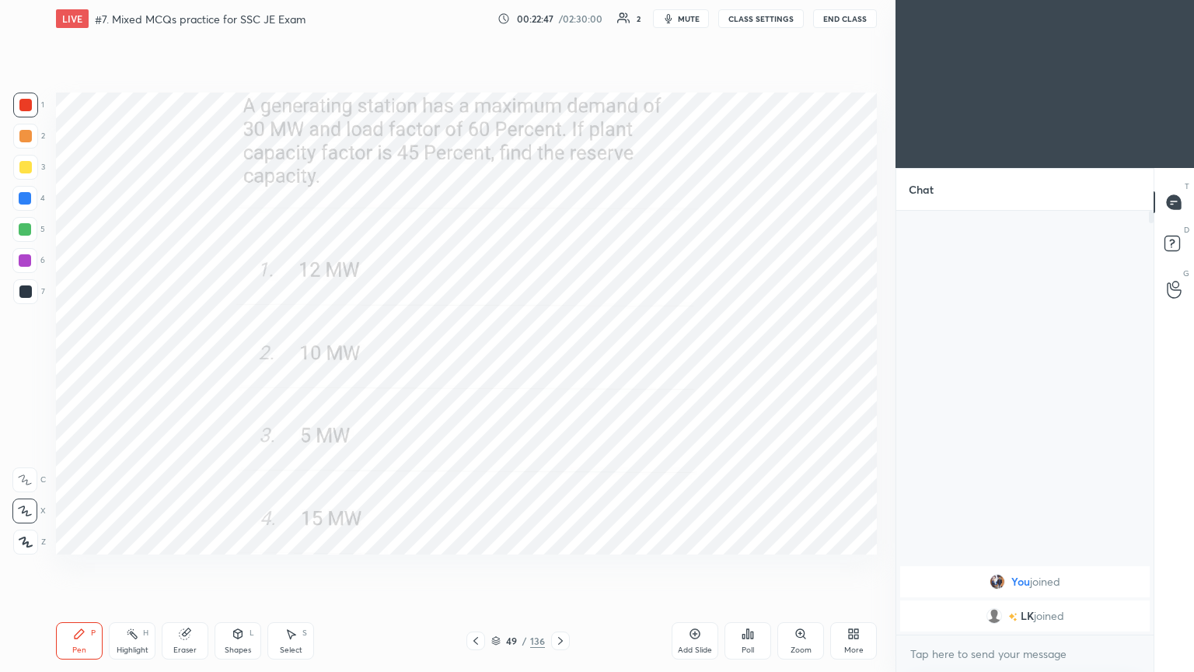
click at [687, 16] on span "mute" at bounding box center [689, 18] width 22 height 11
click at [750, 16] on button "CLASS SETTINGS" at bounding box center [761, 18] width 86 height 19
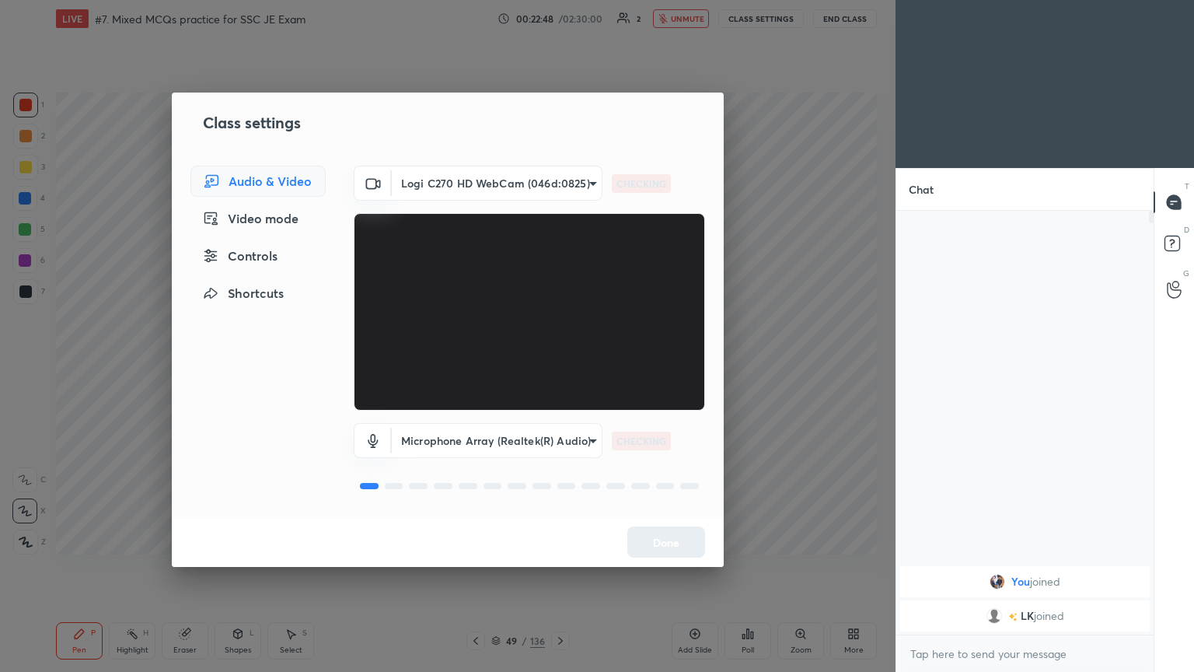
click at [460, 180] on body "1 2 3 4 5 6 7 C X Z C X Z E E Erase all H H LIVE #7. Mixed MCQs practice for SS…" at bounding box center [597, 336] width 1194 height 672
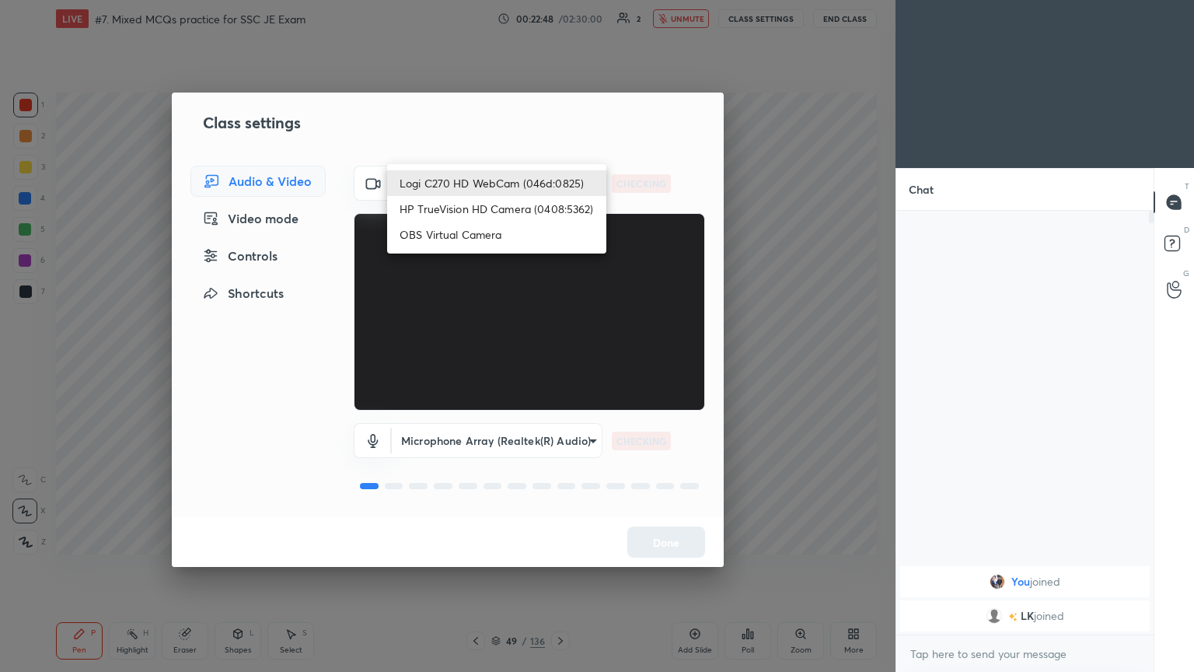
click at [448, 212] on li "HP TrueVision HD Camera (0408:5362)" at bounding box center [496, 209] width 219 height 26
type input "6e129c3dbbea9c9f038ced86e3329b4af5251c06b4e783936748cd200869bc07"
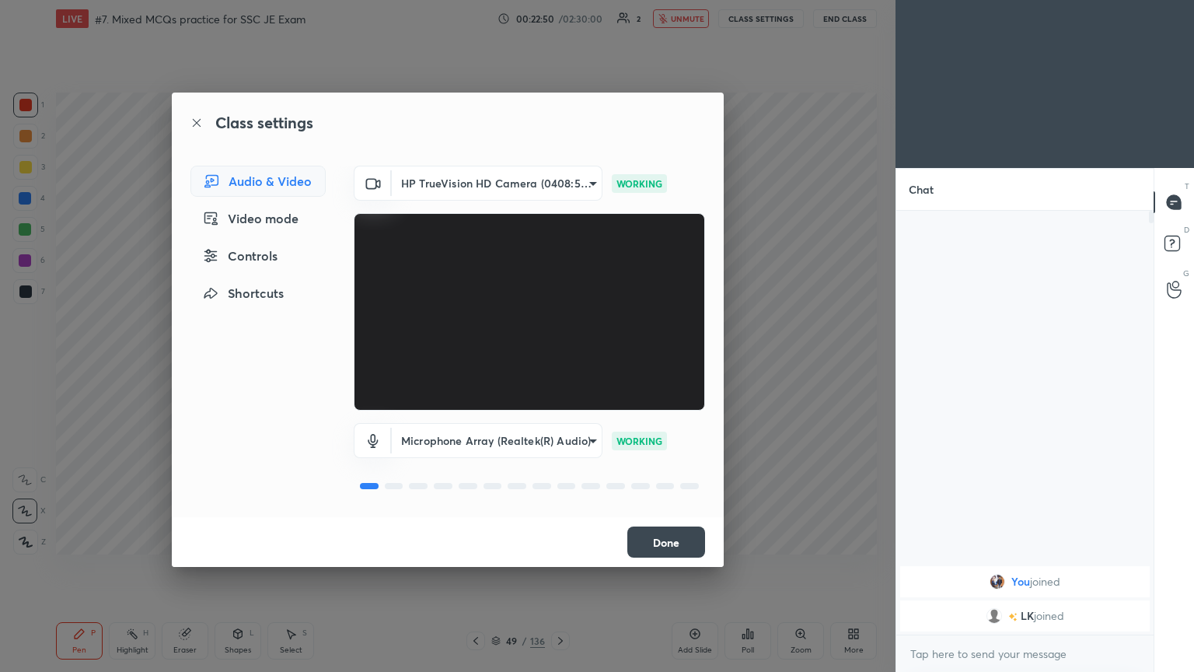
click at [662, 540] on button "Done" at bounding box center [666, 541] width 78 height 31
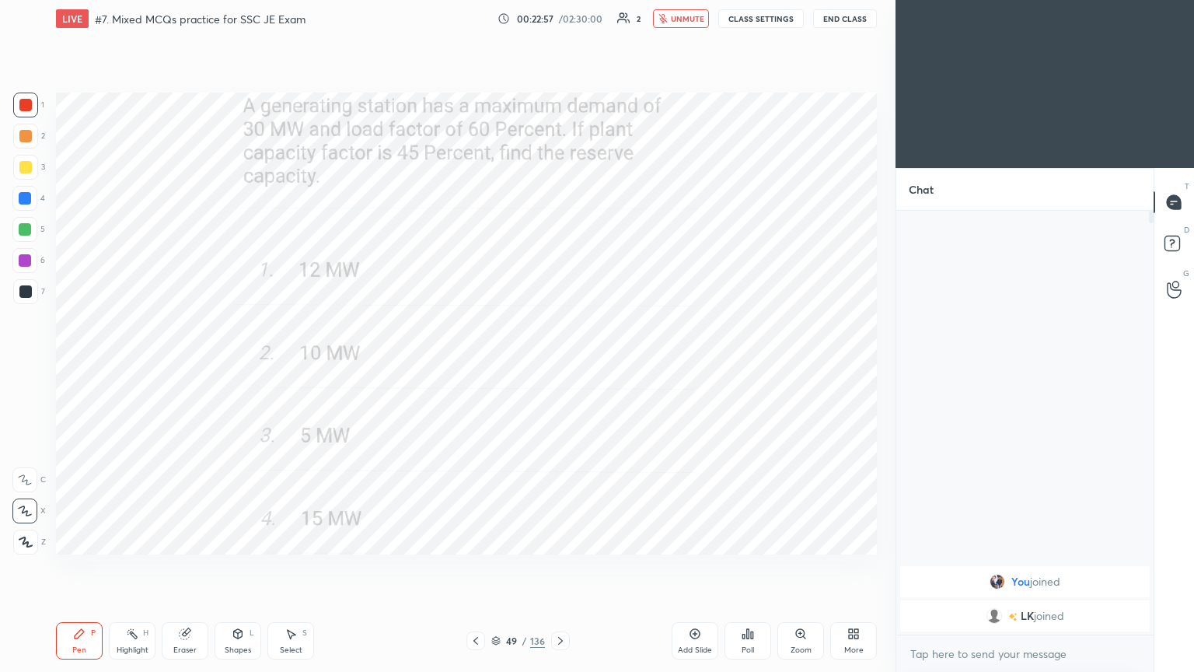
click at [689, 10] on button "unmute" at bounding box center [681, 18] width 56 height 19
click at [768, 10] on button "CLASS SETTINGS" at bounding box center [761, 18] width 86 height 19
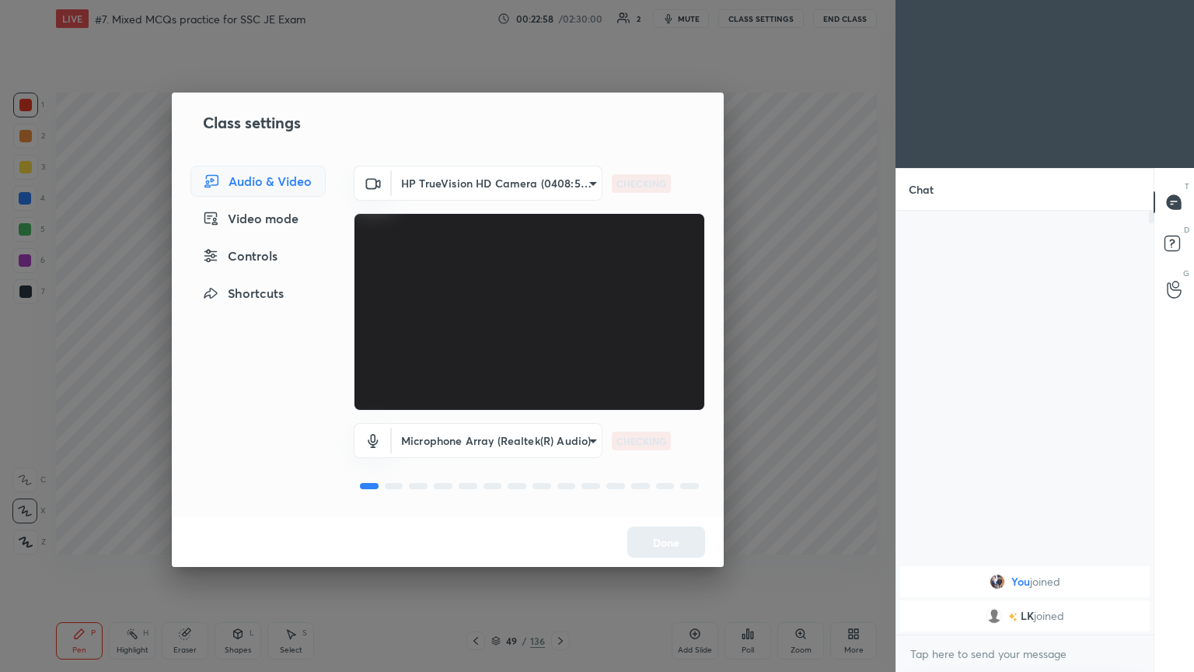
click at [471, 186] on body "1 2 3 4 5 6 7 C X Z C X Z E E Erase all H H LIVE #7. Mixed MCQs practice for SS…" at bounding box center [597, 336] width 1194 height 672
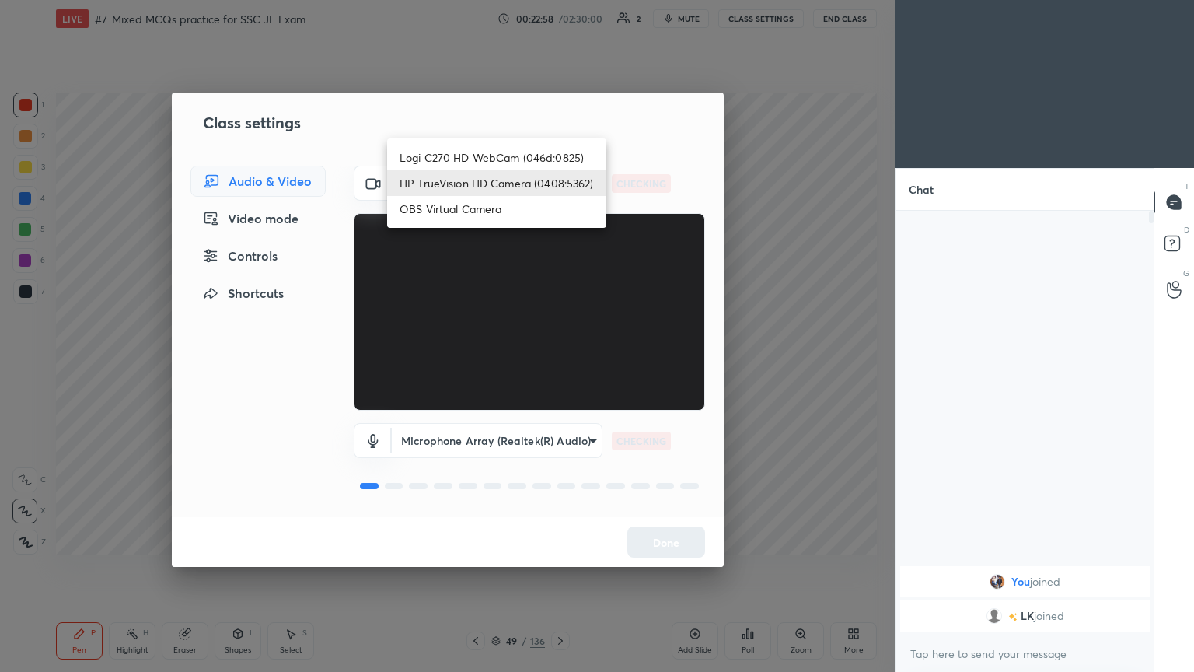
click at [483, 161] on li "Logi C270 HD WebCam (046d:0825)" at bounding box center [496, 158] width 219 height 26
type input "f7d1afb7c9de9e4a754af8163ae90a07716e8f4ac3369fe1a9090404ef363049"
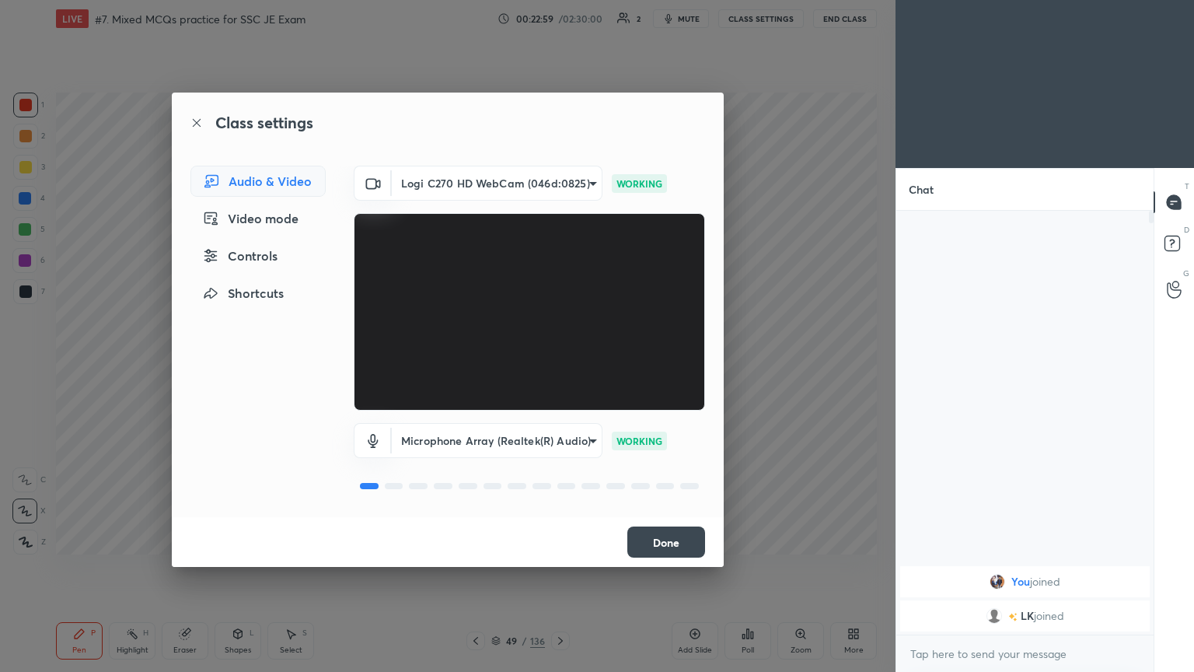
click at [656, 540] on button "Done" at bounding box center [666, 541] width 78 height 31
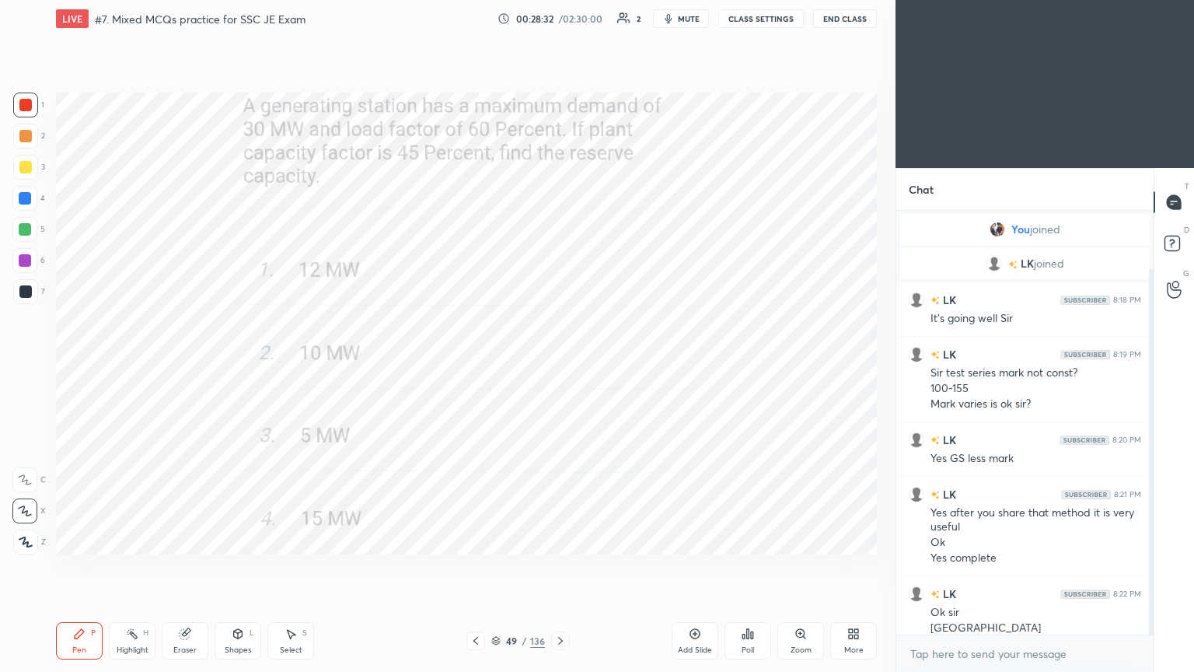
scroll to position [66, 0]
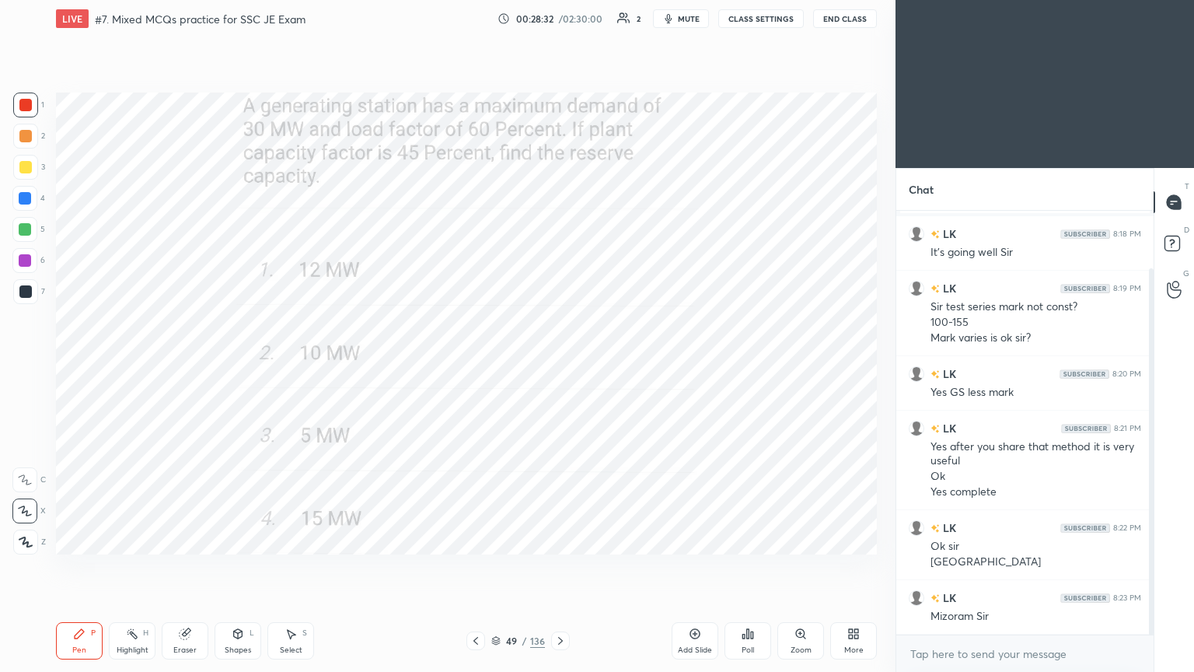
drag, startPoint x: 1149, startPoint y: 445, endPoint x: 1157, endPoint y: 511, distance: 65.8
click at [1155, 516] on div "Chat You joined LK joined LK 8:18 PM It's going well Sir LK 8:19 PM Sir test se…" at bounding box center [1045, 420] width 299 height 504
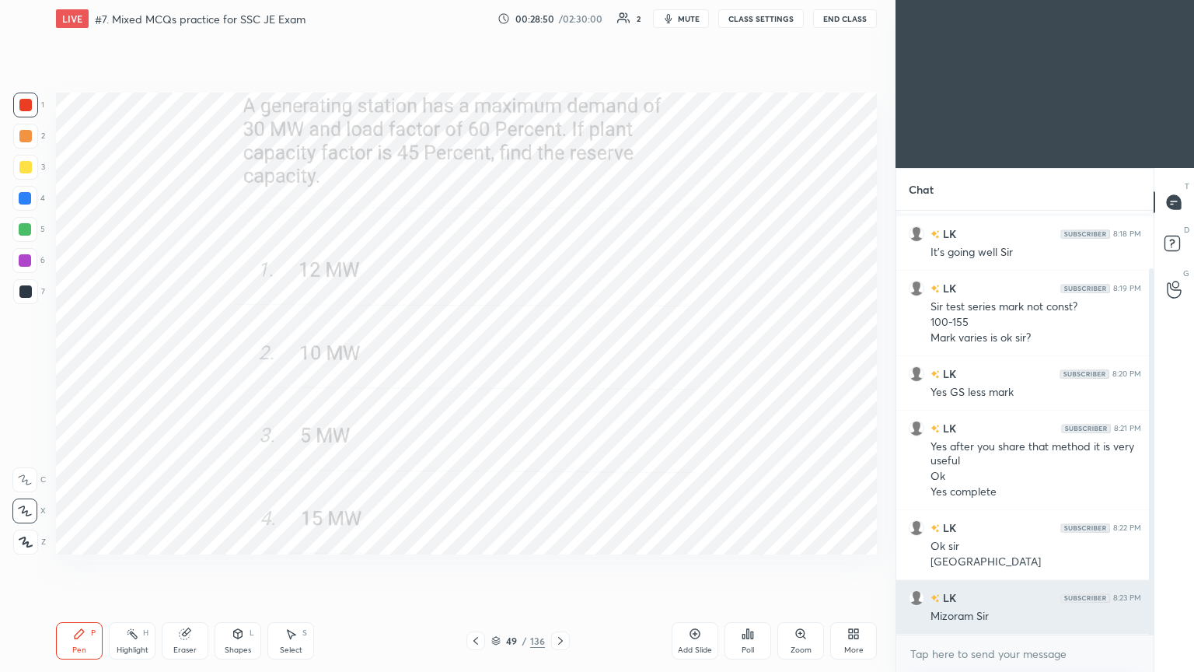
scroll to position [81, 0]
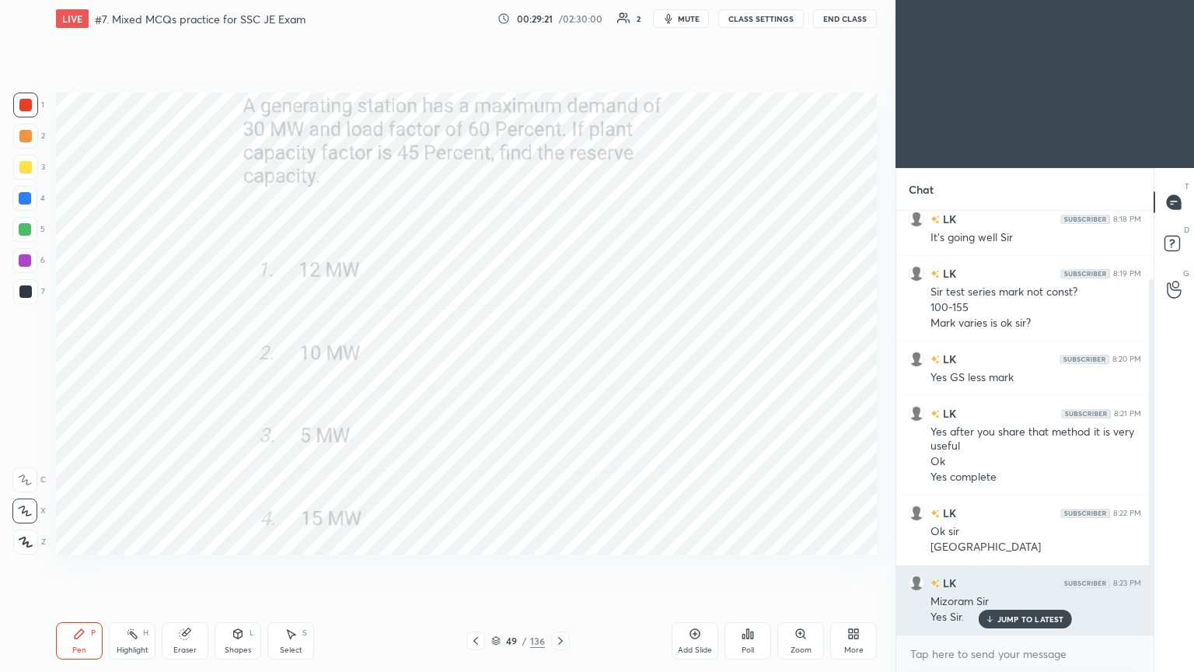
click at [1008, 567] on p "JUMP TO LATEST" at bounding box center [1030, 618] width 67 height 9
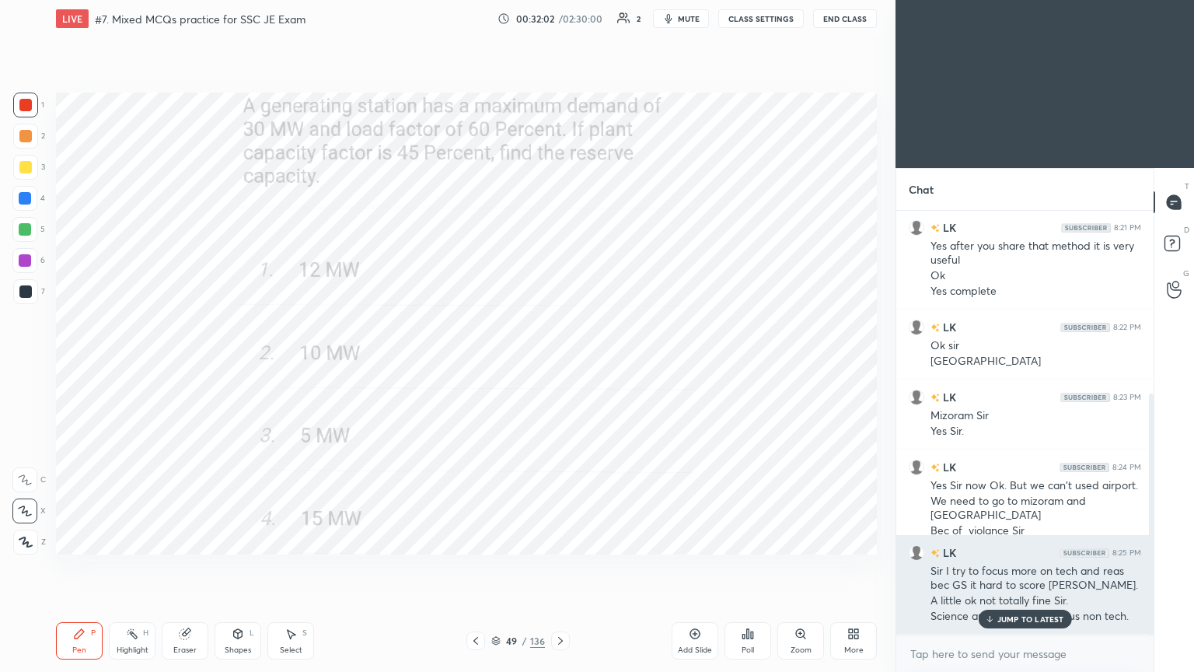
scroll to position [320, 0]
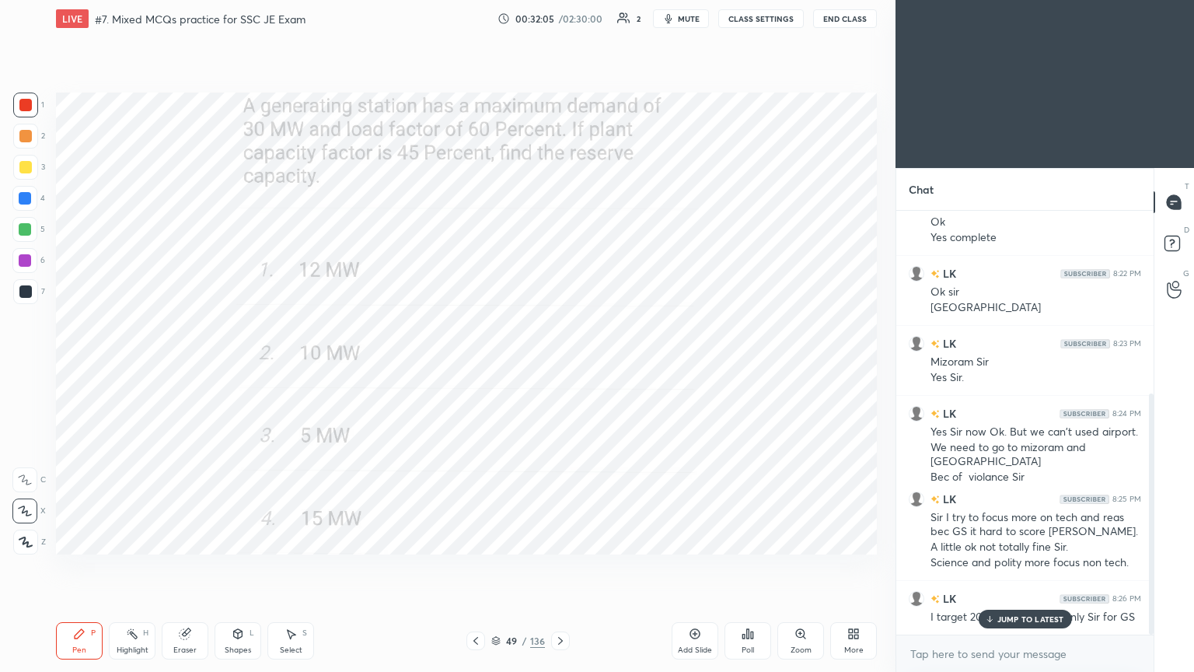
click at [1017, 567] on p "JUMP TO LATEST" at bounding box center [1030, 618] width 67 height 9
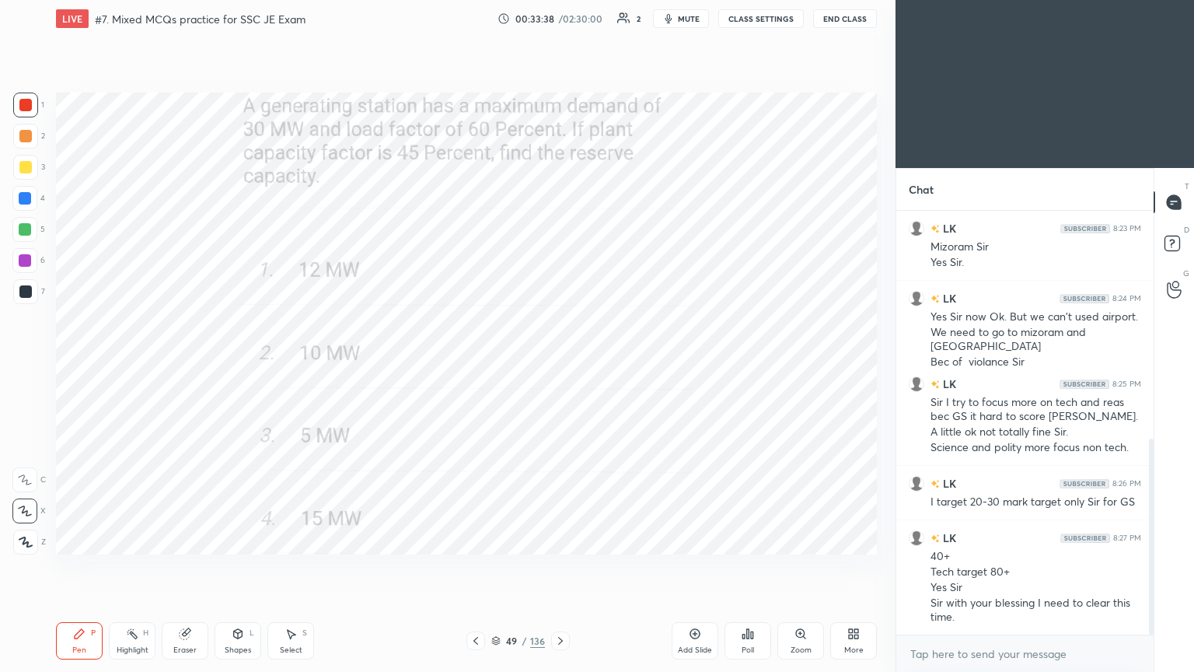
scroll to position [491, 0]
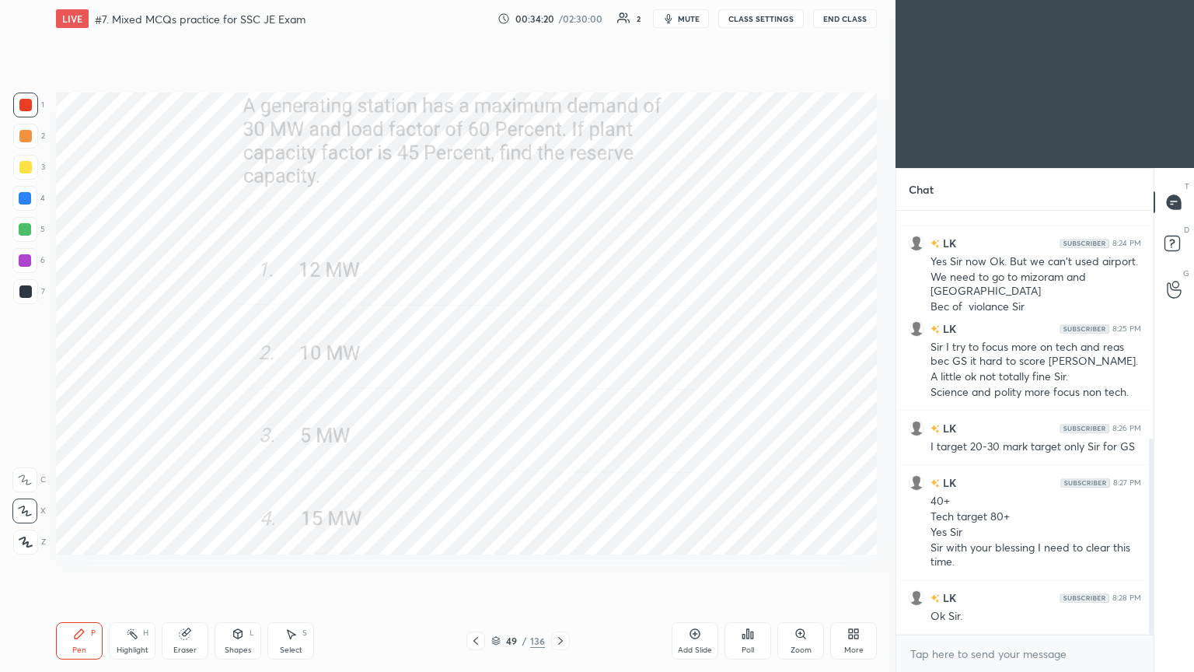
drag, startPoint x: 1152, startPoint y: 551, endPoint x: 1152, endPoint y: 616, distance: 64.5
click at [1151, 567] on div at bounding box center [1151, 536] width 5 height 197
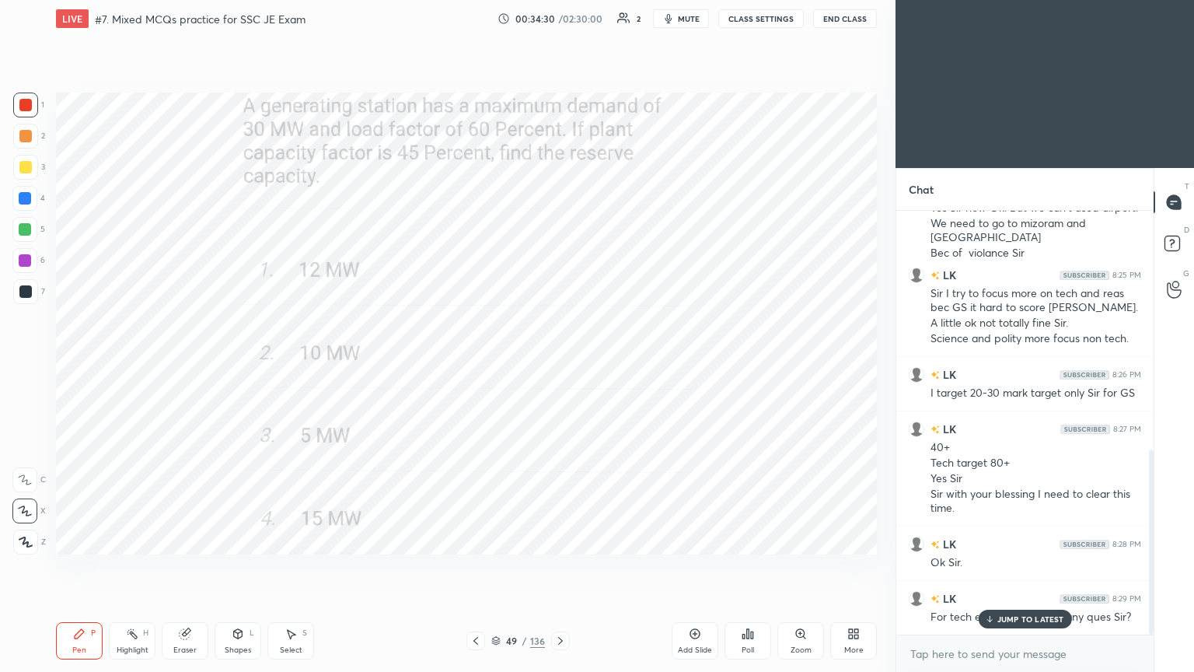
click at [1038, 567] on p "JUMP TO LATEST" at bounding box center [1030, 618] width 67 height 9
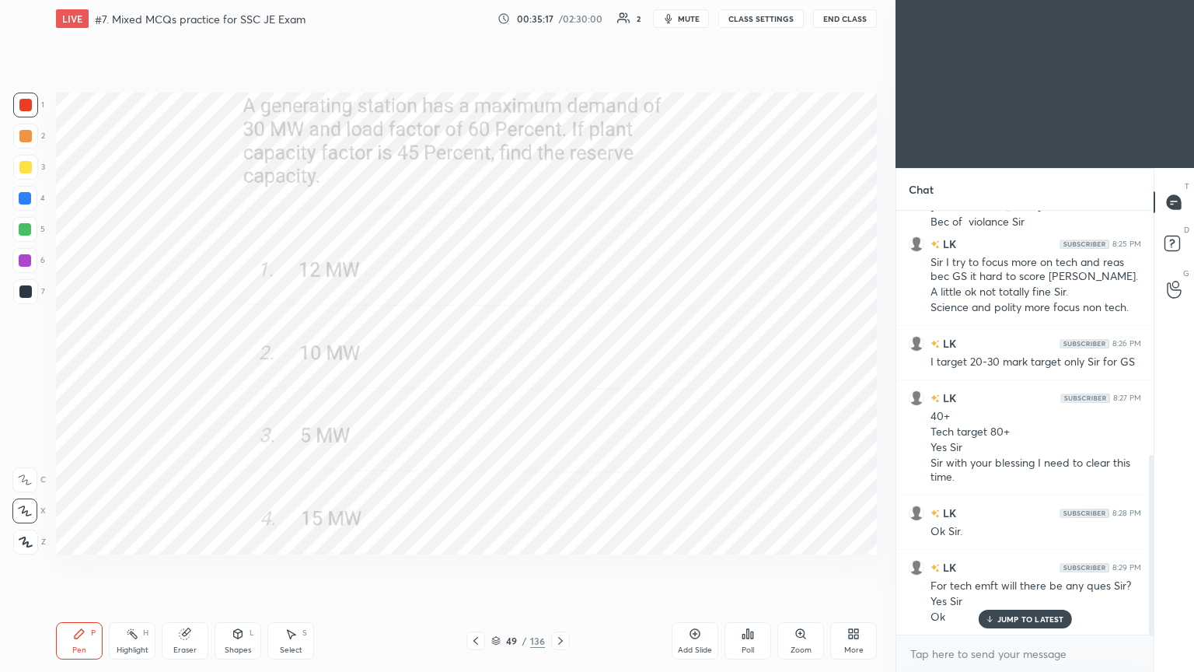
scroll to position [591, 0]
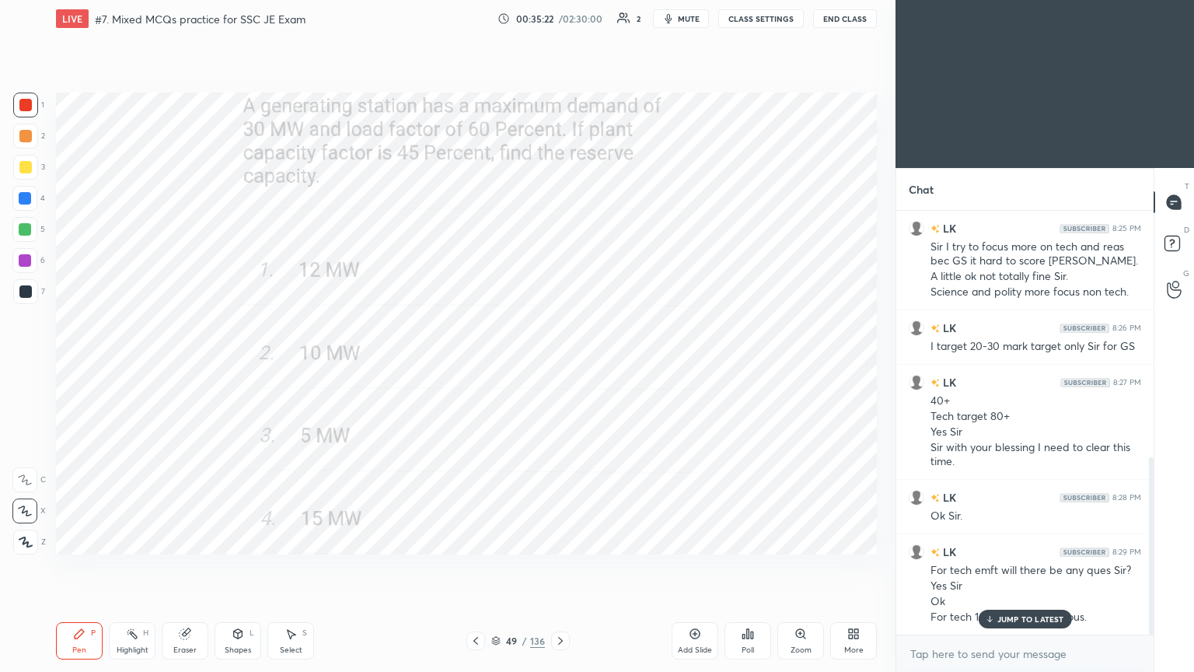
click at [1038, 567] on p "JUMP TO LATEST" at bounding box center [1030, 618] width 67 height 9
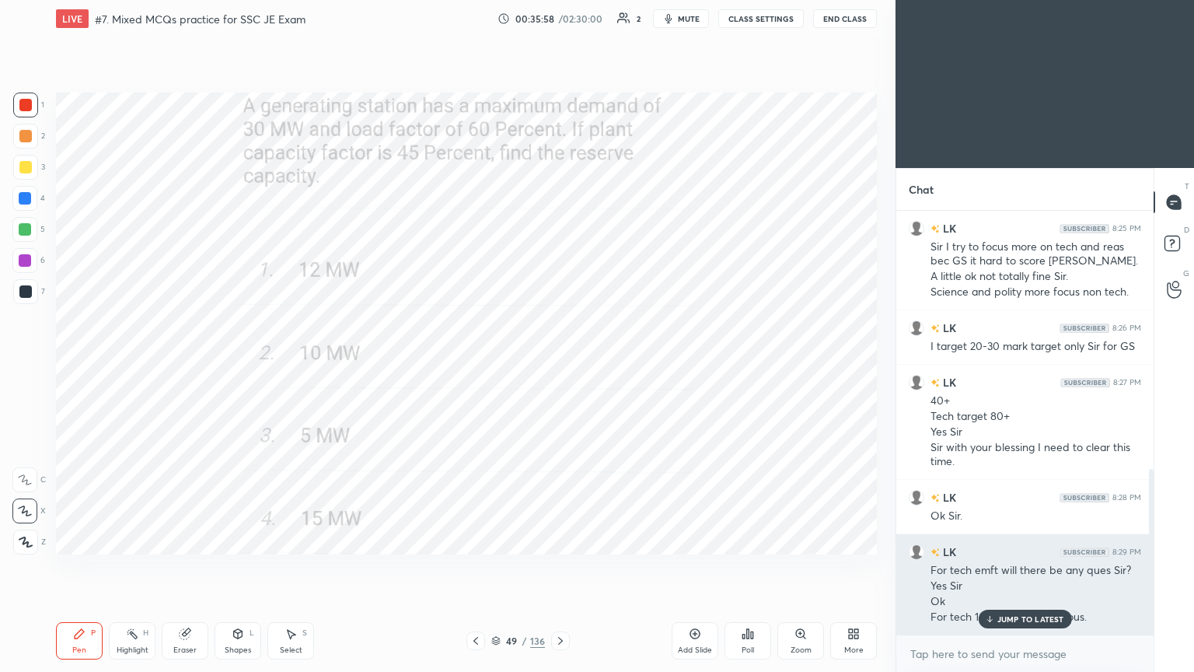
scroll to position [659, 0]
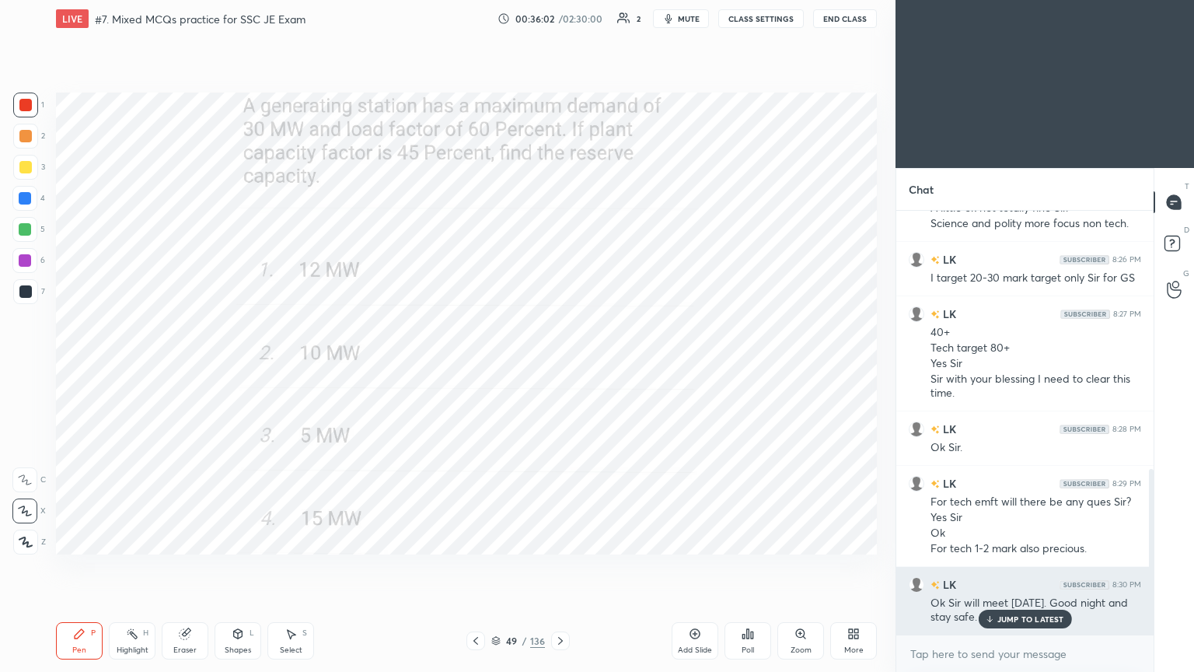
click at [1022, 567] on p "JUMP TO LATEST" at bounding box center [1030, 618] width 67 height 9
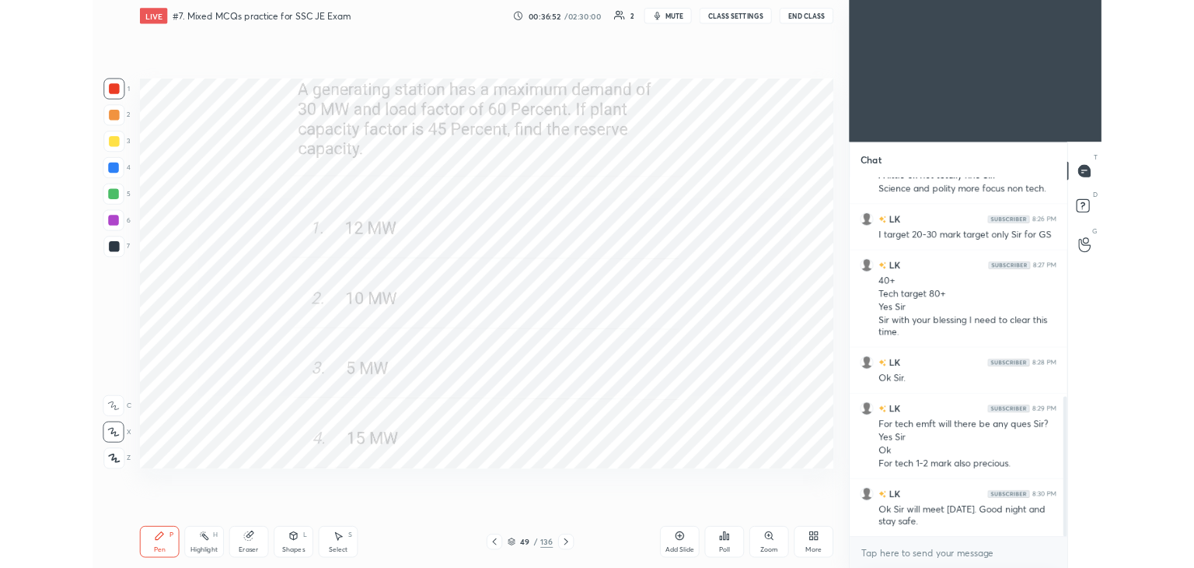
scroll to position [660, 0]
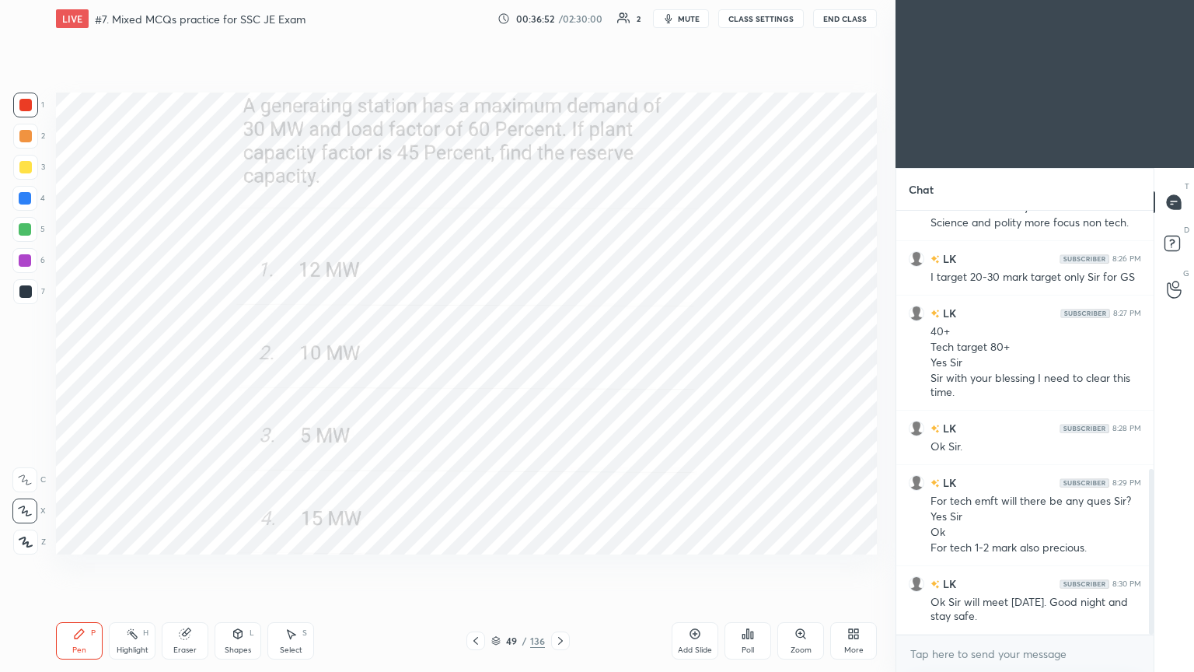
drag, startPoint x: 1150, startPoint y: 545, endPoint x: 1148, endPoint y: 609, distance: 63.8
click at [1148, 567] on div at bounding box center [1148, 423] width 9 height 424
click at [694, 18] on span "mute" at bounding box center [689, 18] width 22 height 11
click at [763, 16] on button "CLASS SETTINGS" at bounding box center [761, 18] width 86 height 19
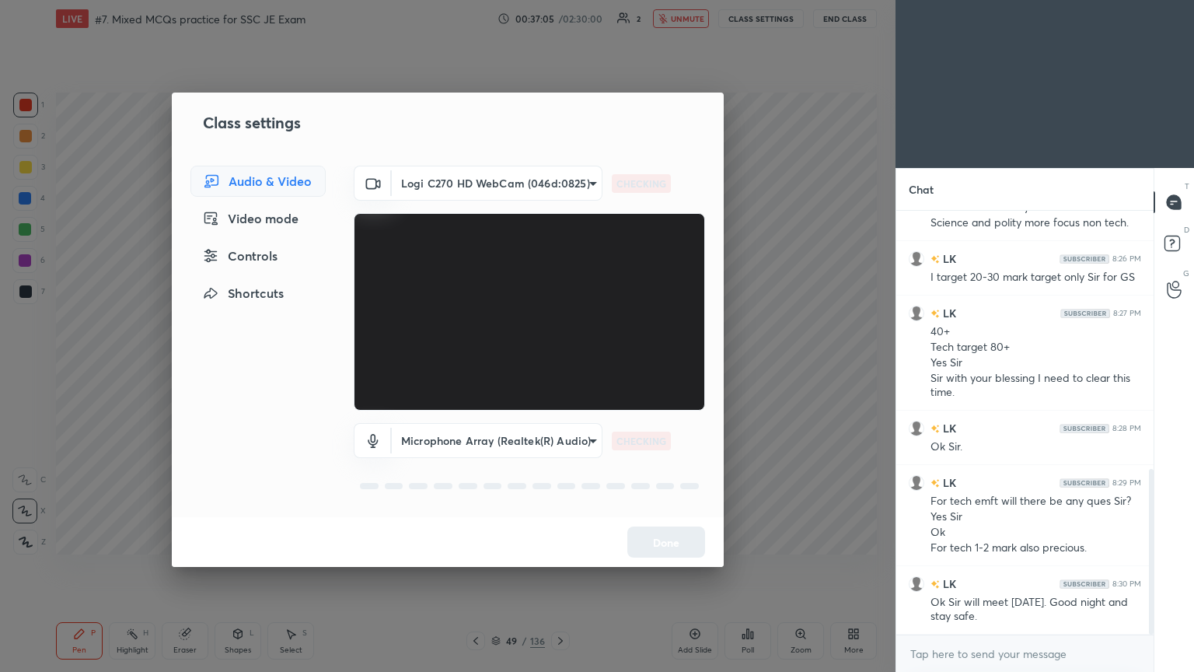
click at [510, 173] on body "1 2 3 4 5 6 7 C X Z C X Z E E Erase all H H LIVE #7. Mixed MCQs practice for SS…" at bounding box center [597, 336] width 1194 height 672
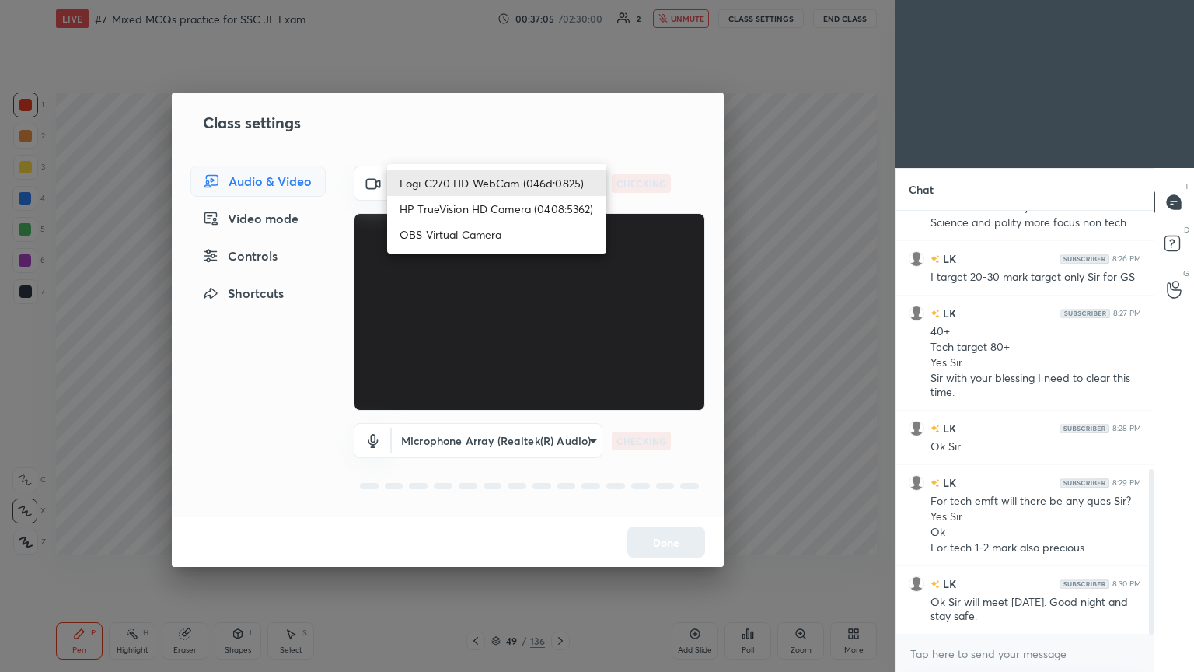
click at [476, 218] on li "HP TrueVision HD Camera (0408:5362)" at bounding box center [496, 209] width 219 height 26
type input "6e129c3dbbea9c9f038ced86e3329b4af5251c06b4e783936748cd200869bc07"
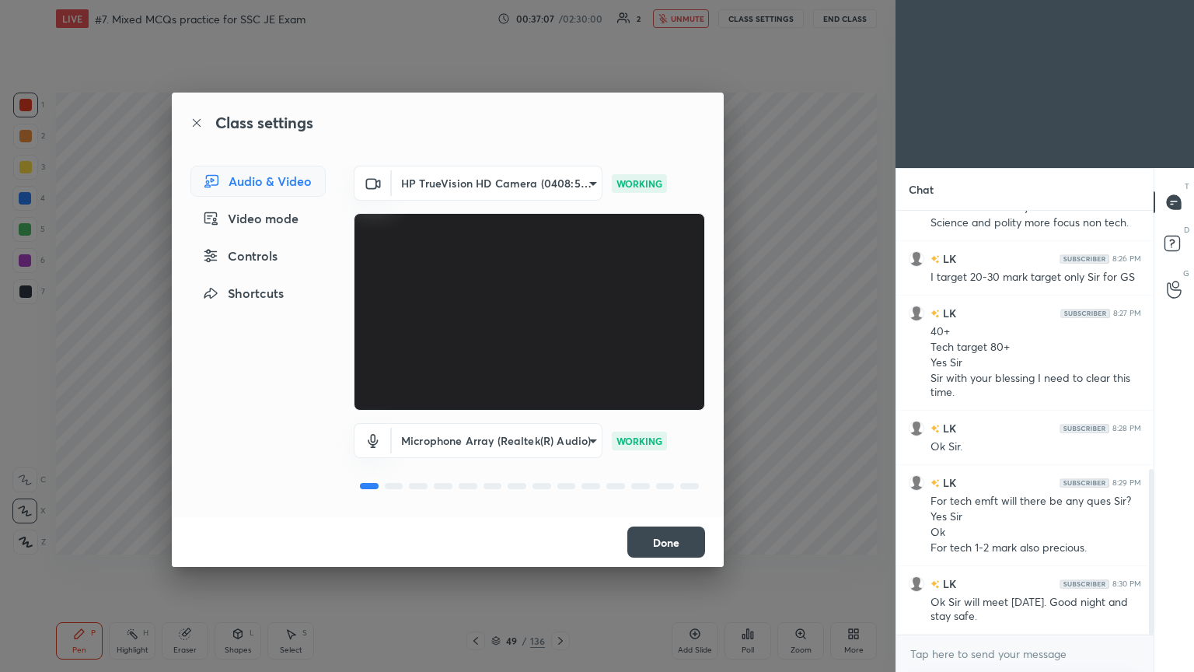
click at [675, 548] on button "Done" at bounding box center [666, 541] width 78 height 31
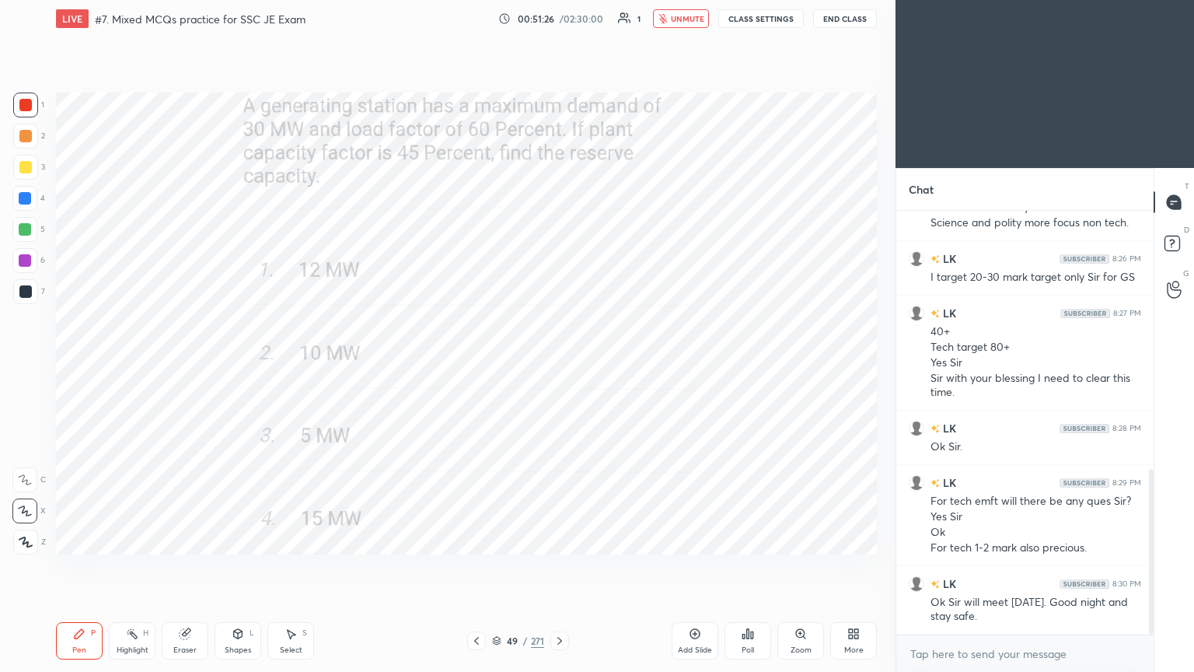
click at [687, 13] on span "unmute" at bounding box center [687, 18] width 33 height 11
click at [759, 18] on button "CLASS SETTINGS" at bounding box center [761, 18] width 86 height 19
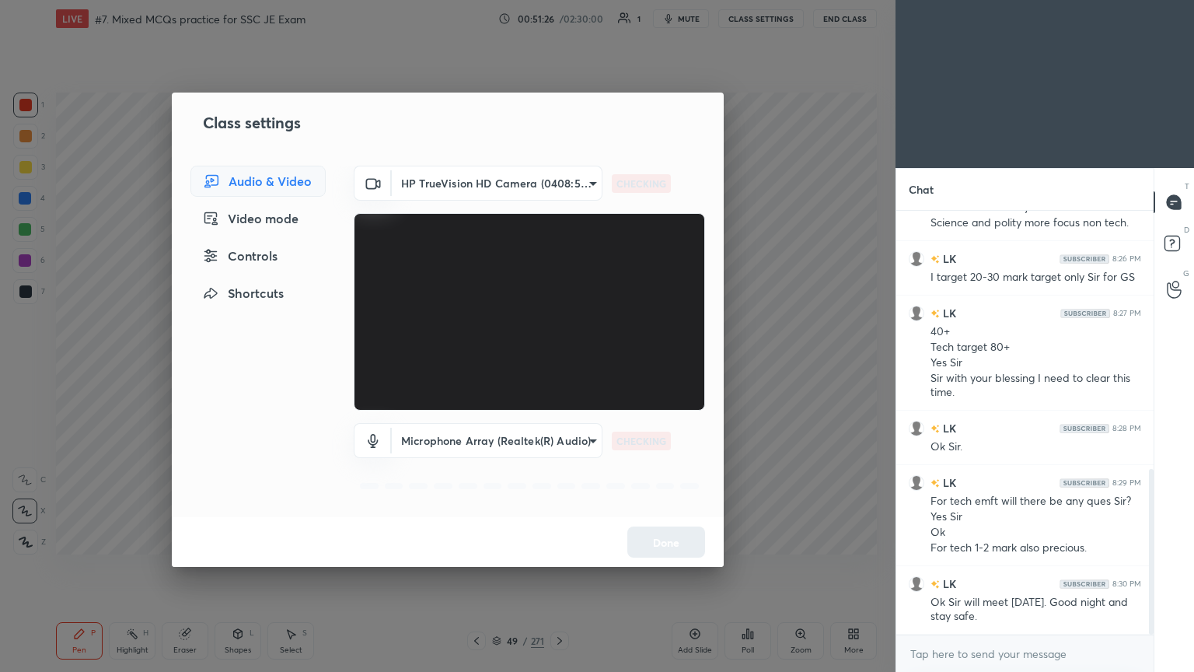
click at [469, 184] on body "1 2 3 4 5 6 7 C X Z C X Z E E Erase all H H LIVE #7. Mixed MCQs practice for SS…" at bounding box center [597, 336] width 1194 height 672
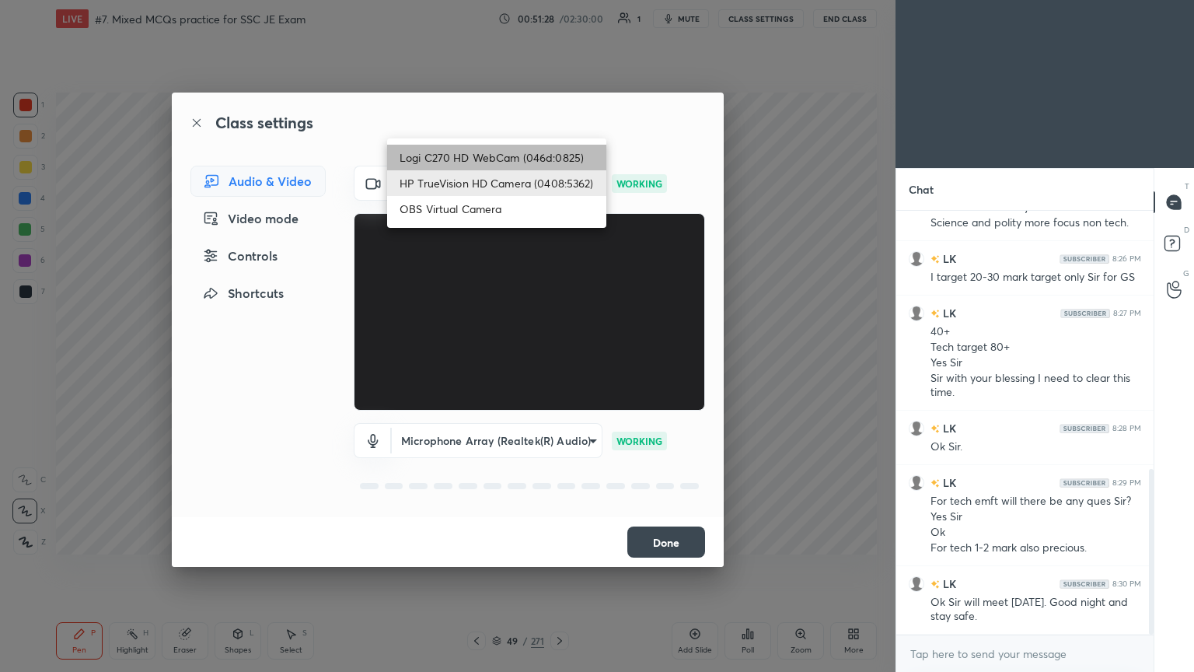
click at [494, 155] on li "Logi C270 HD WebCam (046d:0825)" at bounding box center [496, 158] width 219 height 26
type input "f7d1afb7c9de9e4a754af8163ae90a07716e8f4ac3369fe1a9090404ef363049"
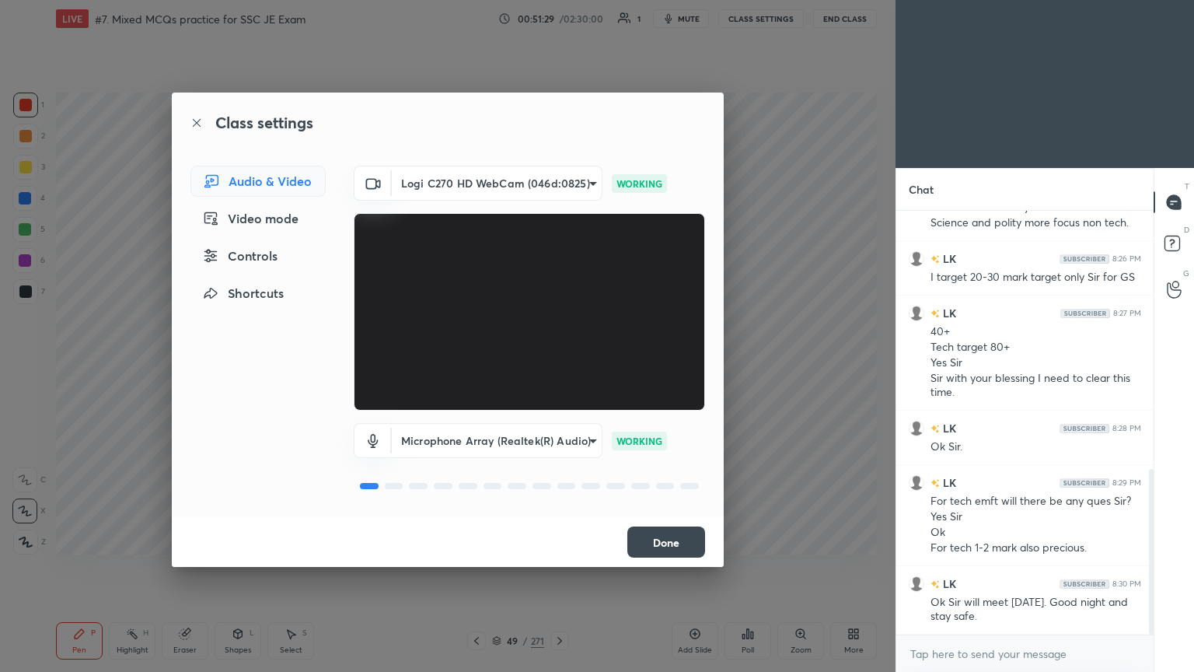
click at [662, 545] on button "Done" at bounding box center [666, 541] width 78 height 31
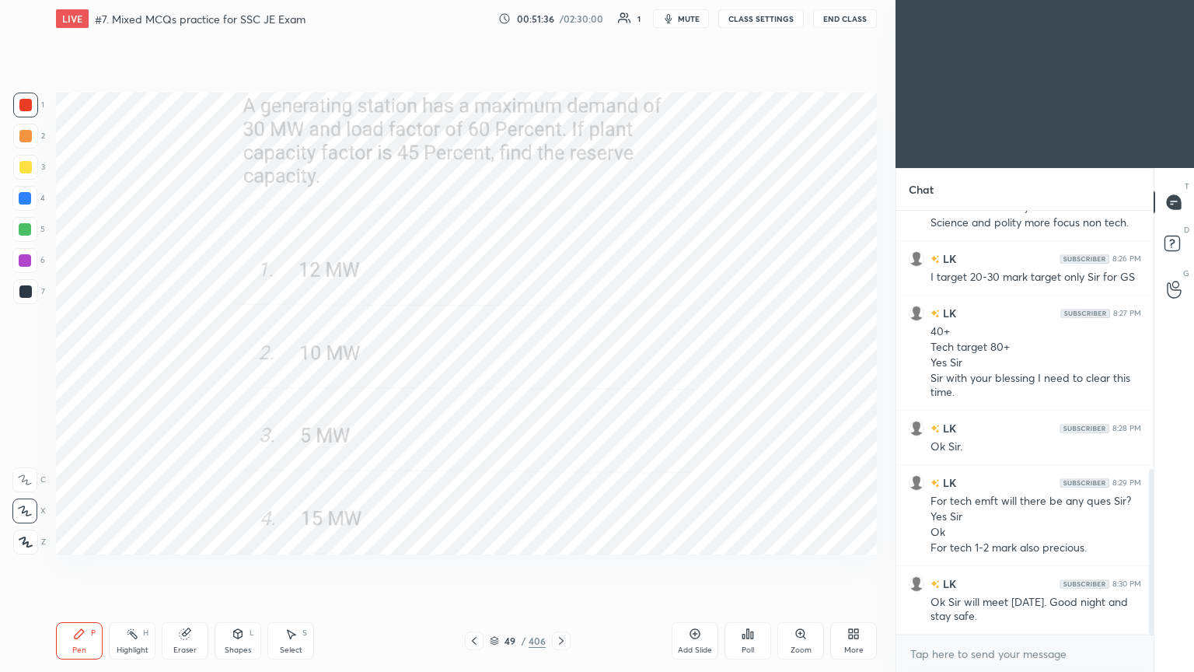
click at [19, 111] on div at bounding box center [25, 105] width 25 height 25
click at [167, 567] on div "Eraser" at bounding box center [185, 640] width 47 height 37
click at [33, 510] on div at bounding box center [24, 510] width 25 height 25
click at [73, 567] on icon at bounding box center [79, 633] width 12 height 12
click at [557, 567] on icon at bounding box center [561, 640] width 12 height 12
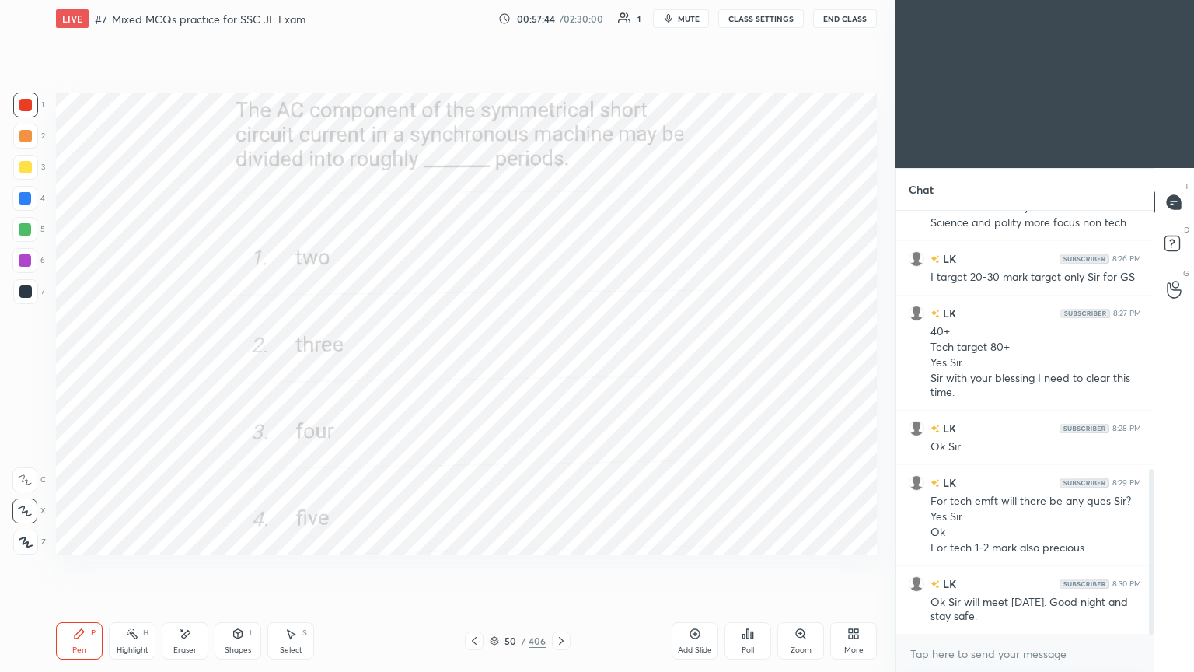
click at [559, 567] on icon at bounding box center [561, 640] width 12 height 12
click at [562, 567] on icon at bounding box center [561, 640] width 12 height 12
click at [557, 567] on icon at bounding box center [561, 640] width 12 height 12
click at [561, 567] on icon at bounding box center [561, 640] width 12 height 12
click at [555, 567] on icon at bounding box center [561, 640] width 12 height 12
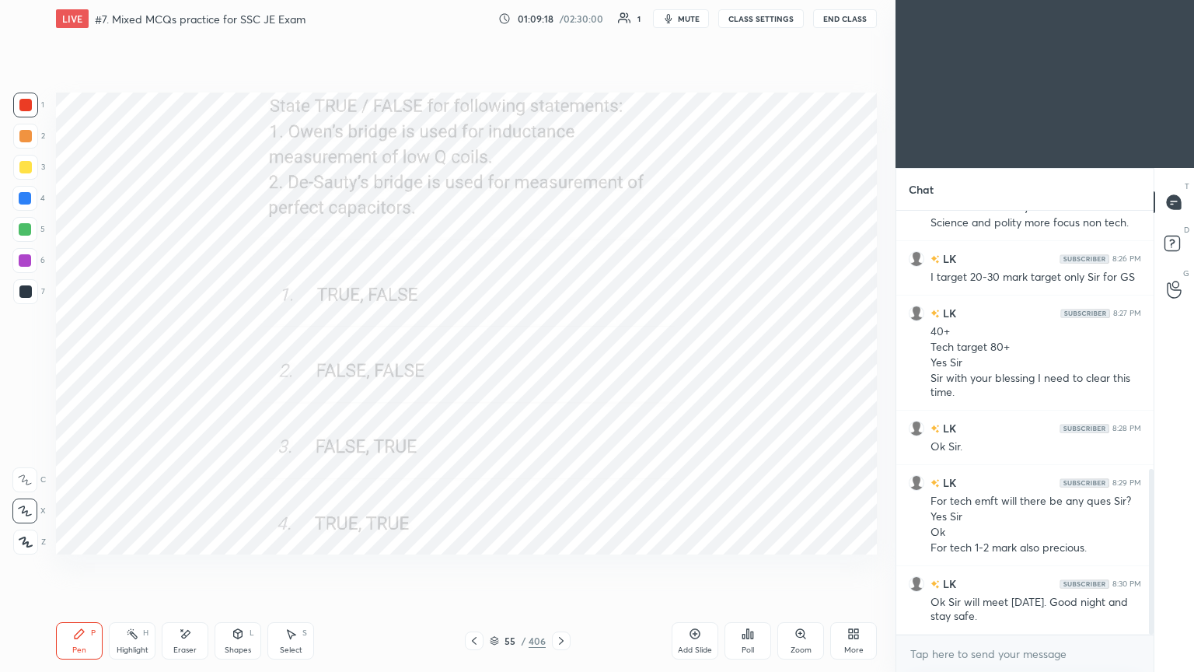
click at [564, 567] on icon at bounding box center [561, 640] width 12 height 12
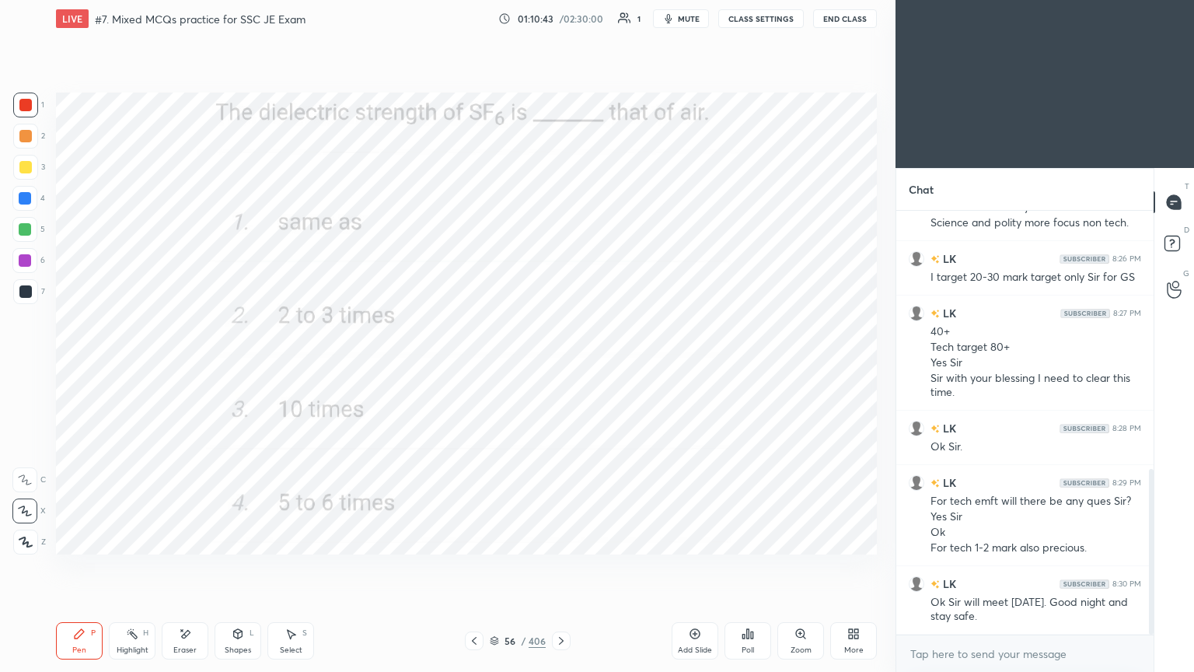
click at [685, 16] on span "mute" at bounding box center [689, 18] width 22 height 11
click at [746, 15] on button "CLASS SETTINGS" at bounding box center [761, 18] width 86 height 19
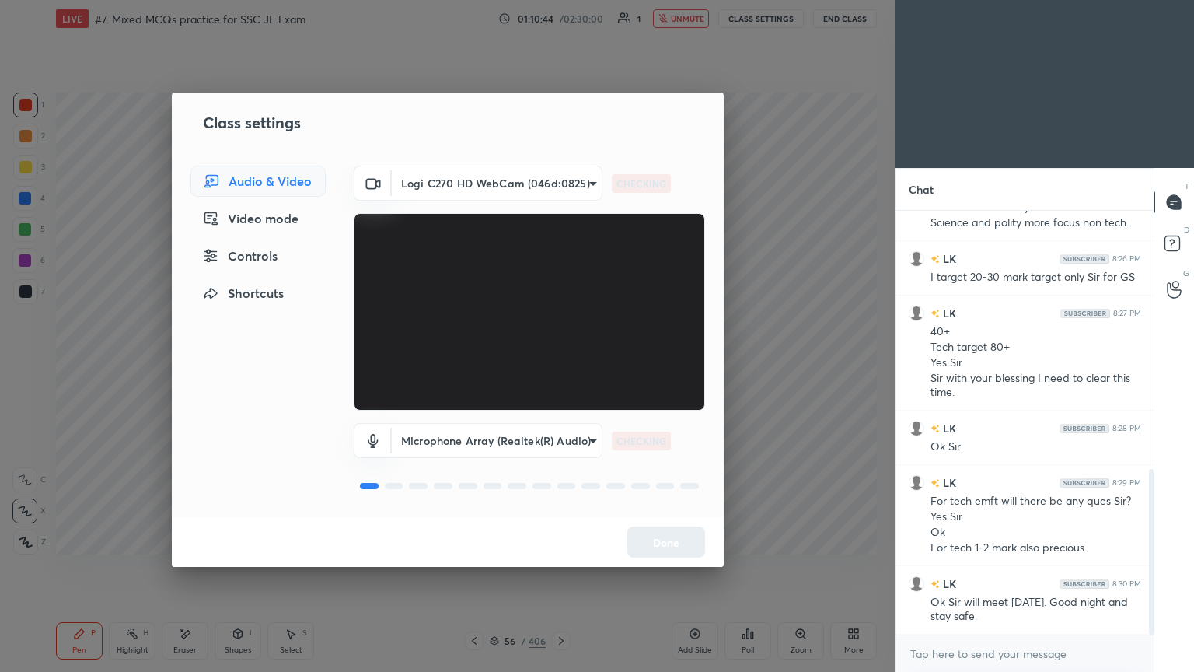
click at [473, 190] on body "1 2 3 4 5 6 7 C X Z E E Erase all H H LIVE #7. Mixed MCQs practice for SSC JE E…" at bounding box center [597, 336] width 1194 height 672
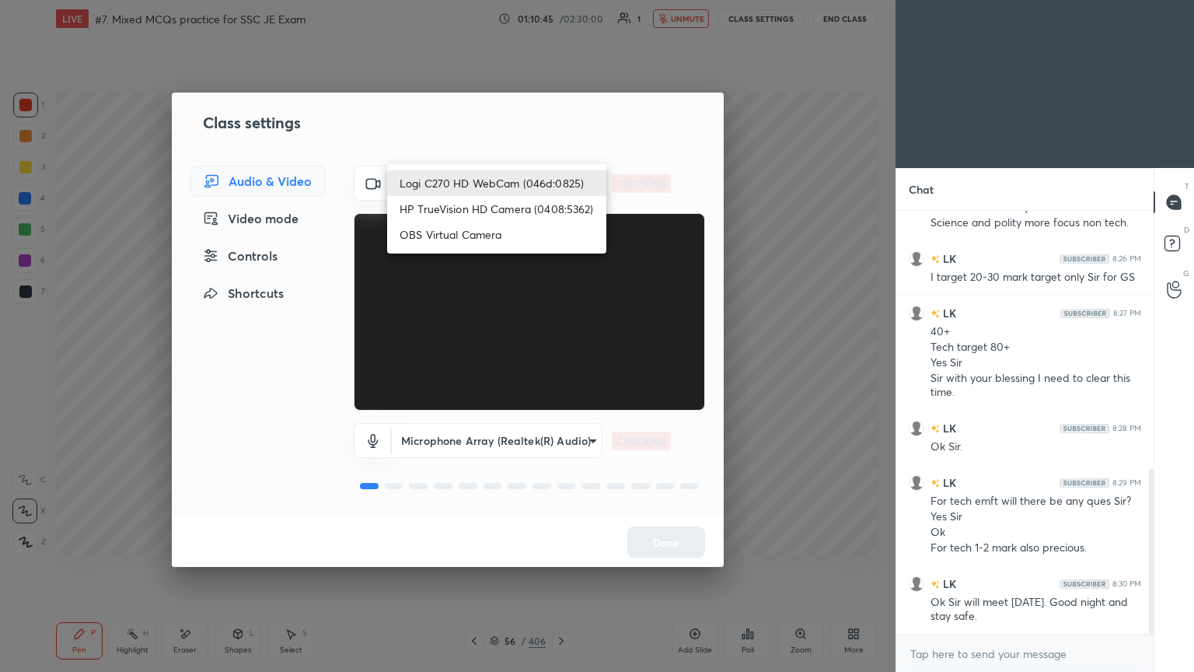
click at [470, 205] on li "HP TrueVision HD Camera (0408:5362)" at bounding box center [496, 209] width 219 height 26
type input "6e129c3dbbea9c9f038ced86e3329b4af5251c06b4e783936748cd200869bc07"
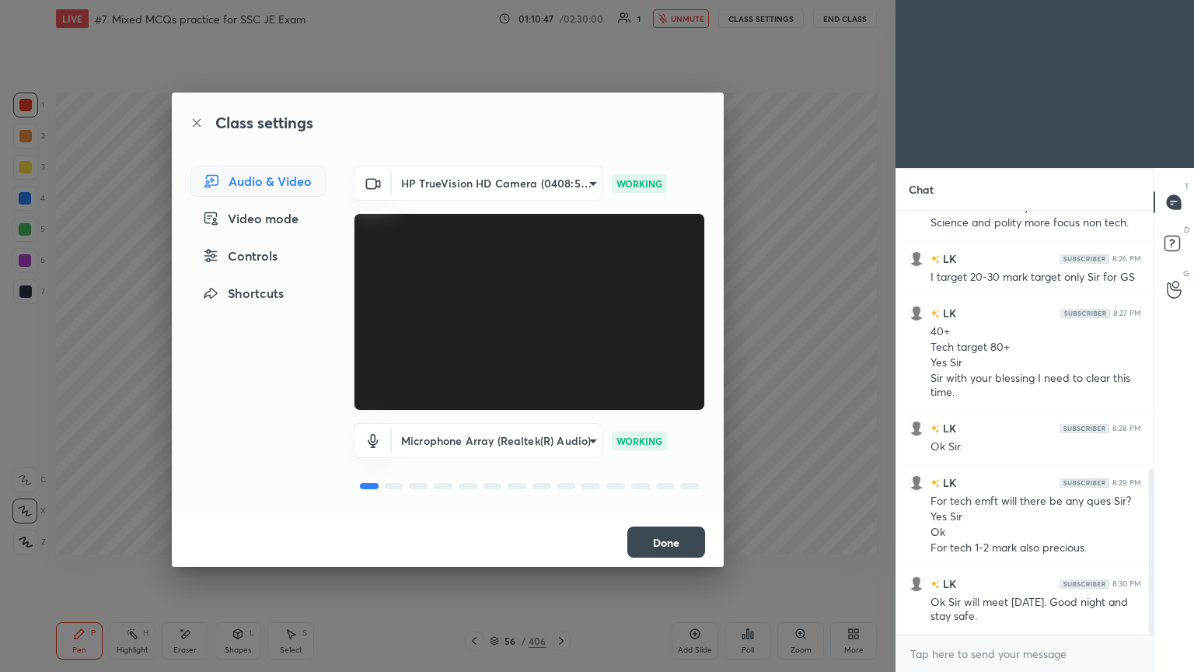
click at [684, 553] on button "Done" at bounding box center [666, 541] width 78 height 31
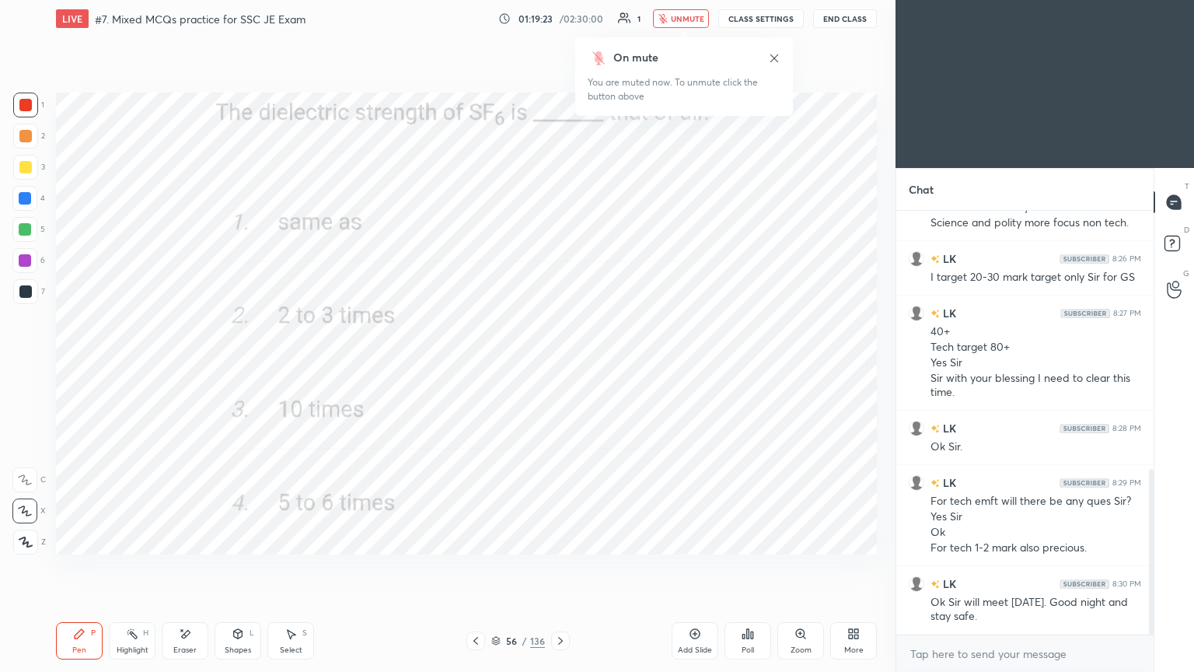
click at [691, 21] on span "unmute" at bounding box center [687, 18] width 33 height 11
click at [756, 21] on button "CLASS SETTINGS" at bounding box center [761, 18] width 86 height 19
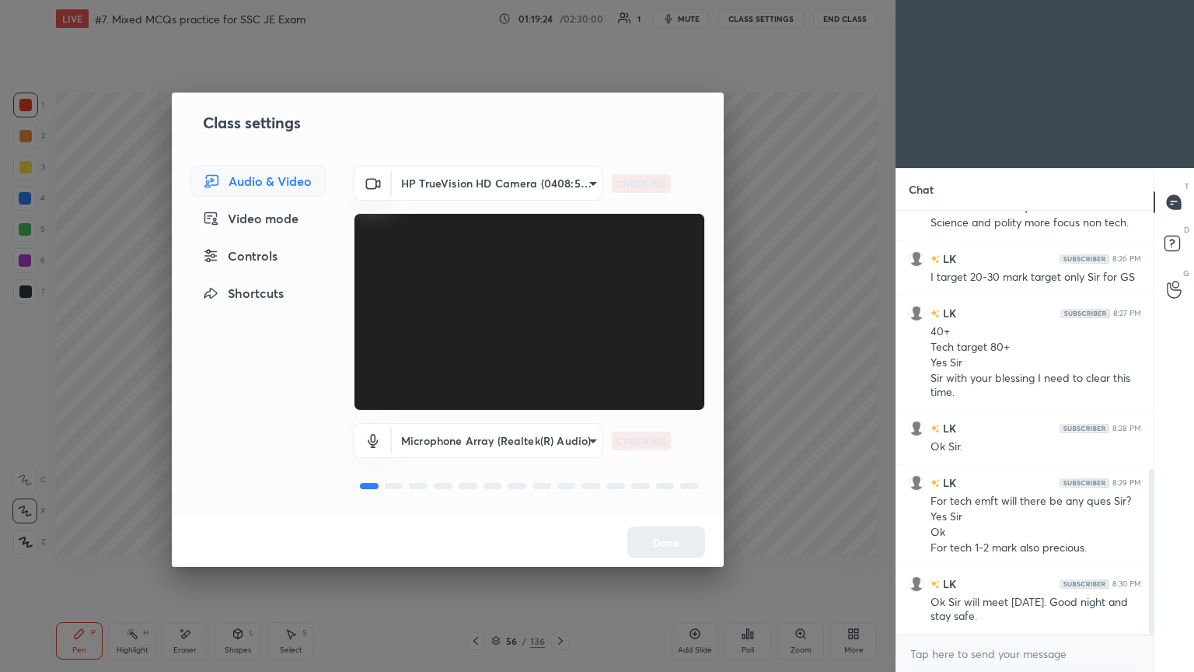
click at [473, 187] on body "1 2 3 4 5 6 7 C X Z E E Erase all H H LIVE #7. Mixed MCQs practice for SSC JE E…" at bounding box center [597, 336] width 1194 height 672
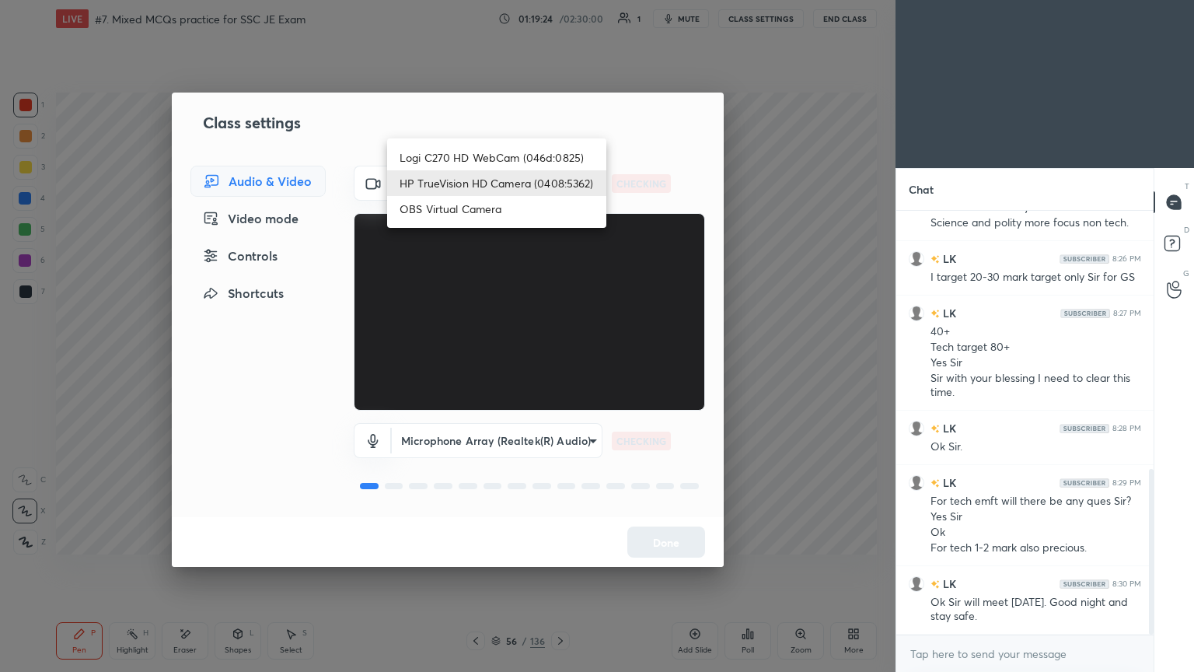
click at [477, 155] on li "Logi C270 HD WebCam (046d:0825)" at bounding box center [496, 158] width 219 height 26
type input "f7d1afb7c9de9e4a754af8163ae90a07716e8f4ac3369fe1a9090404ef363049"
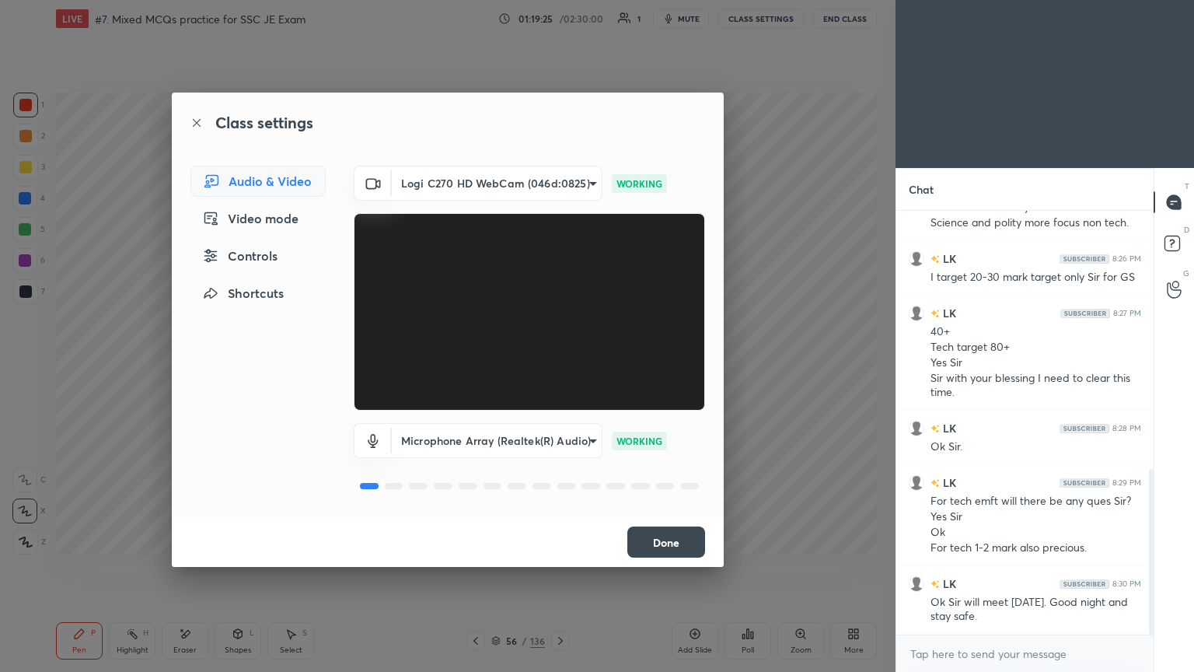
click at [678, 538] on button "Done" at bounding box center [666, 541] width 78 height 31
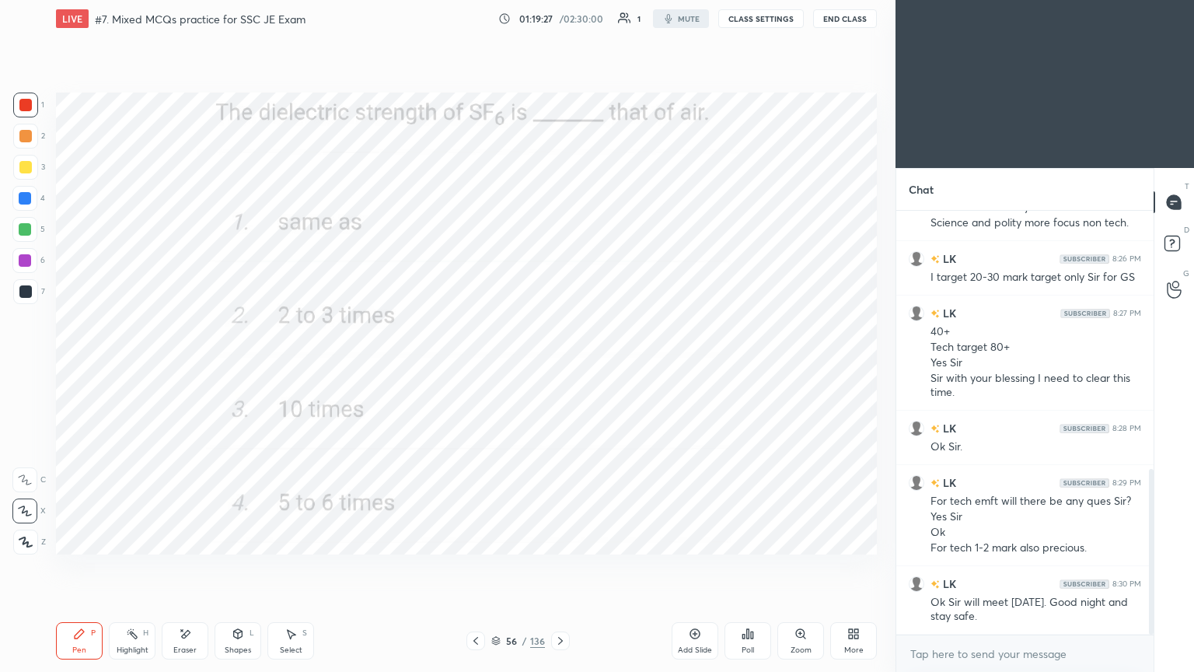
scroll to position [77278, 76914]
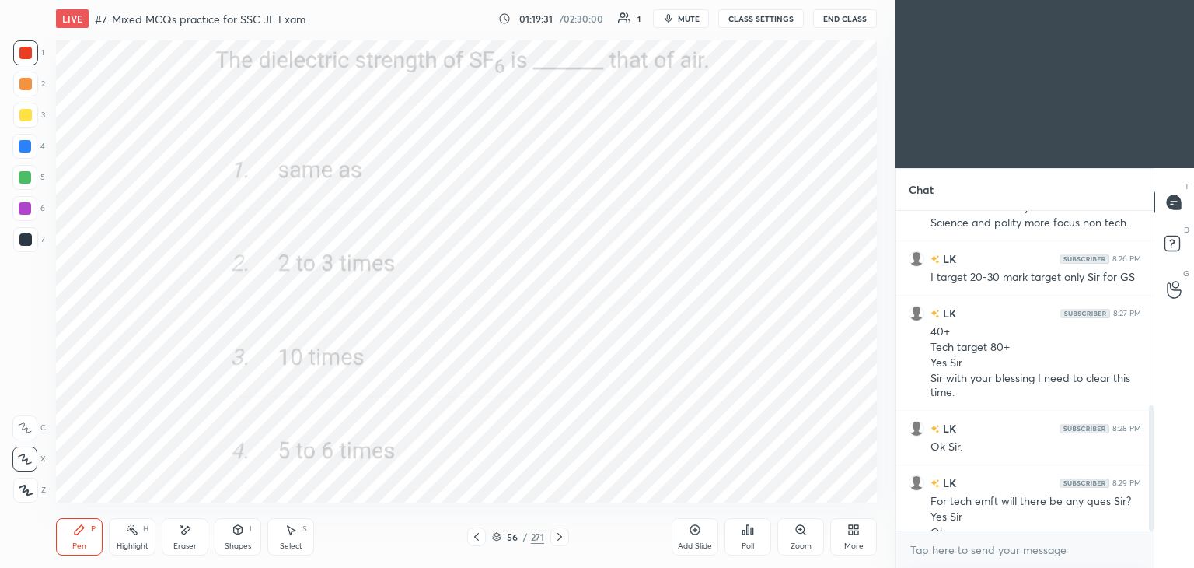
click at [844, 533] on div "More" at bounding box center [853, 536] width 47 height 37
click at [821, 423] on div "Full screen" at bounding box center [834, 427] width 39 height 8
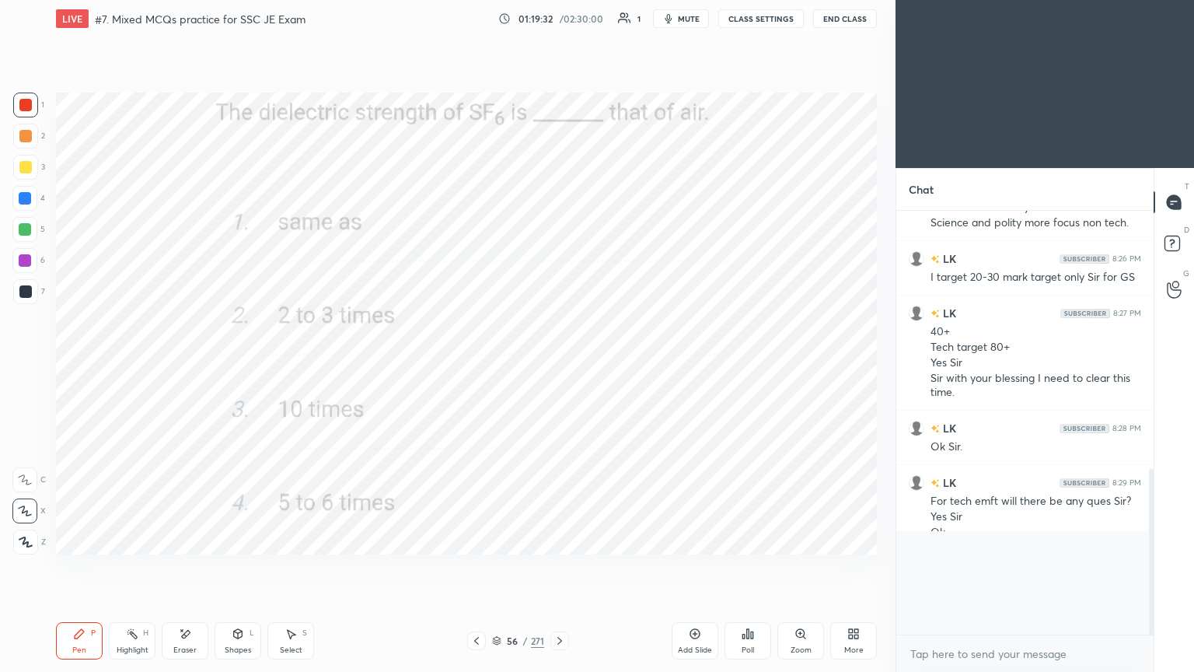
scroll to position [290, 253]
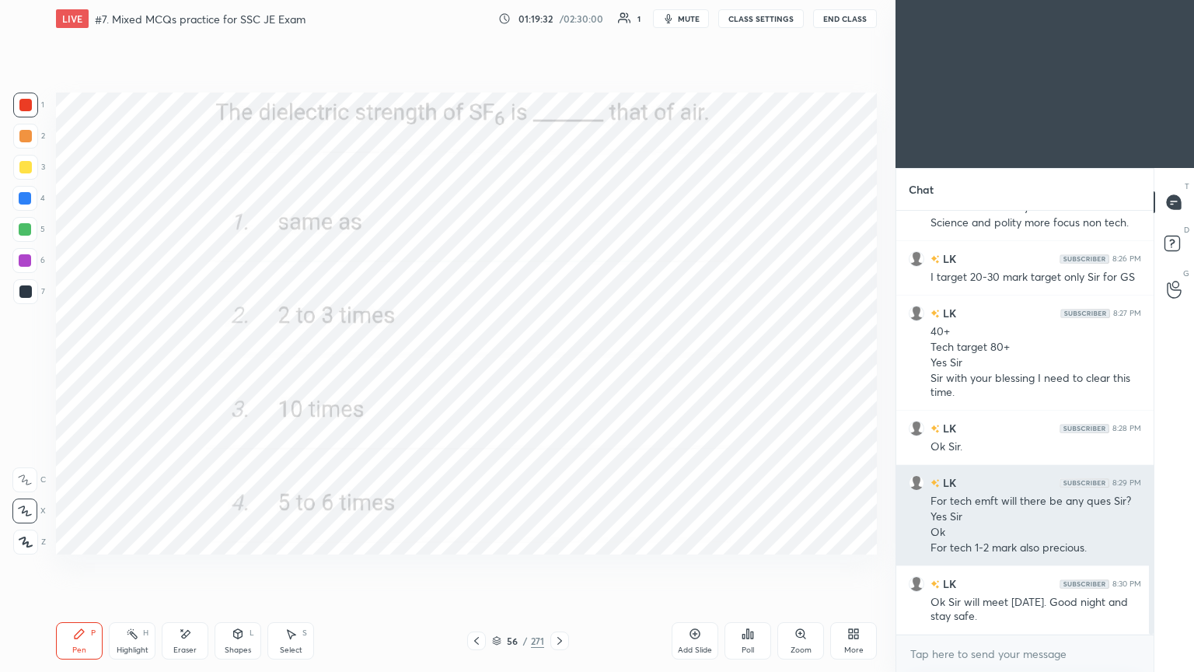
type textarea "x"
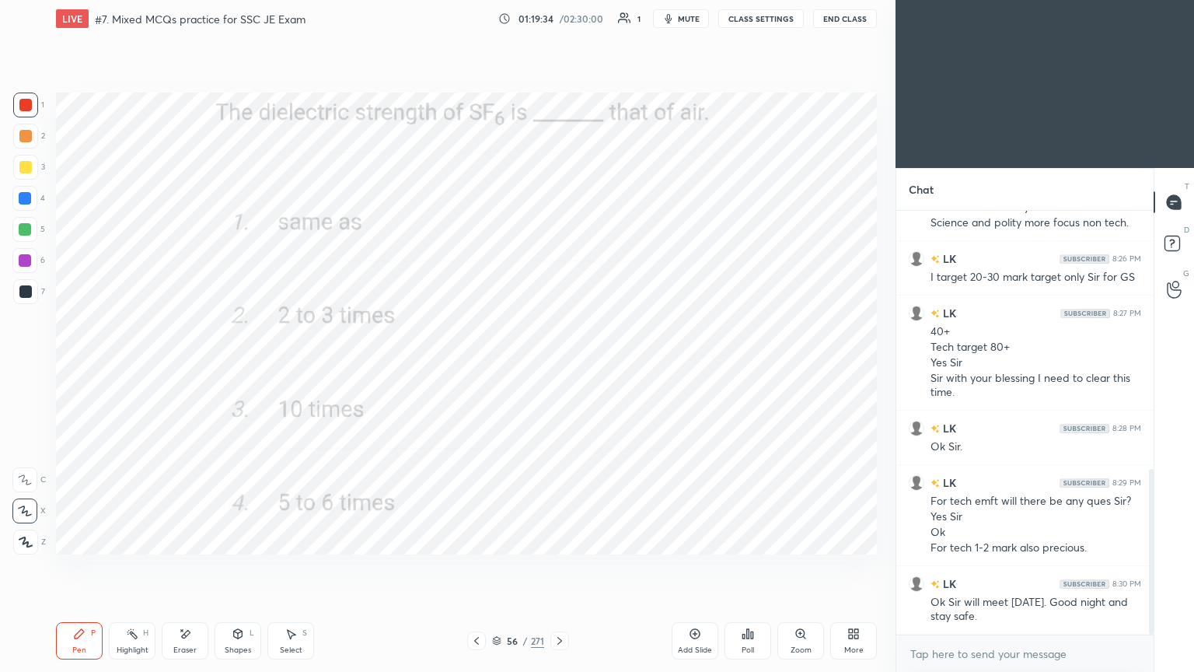
click at [1155, 567] on div "Chat LK 8:24 PM Yes Sir now Ok. But we can't used airport. We need to go to miz…" at bounding box center [1045, 420] width 299 height 504
click at [180, 567] on div "Eraser" at bounding box center [184, 650] width 23 height 8
click at [88, 567] on div "Pen P" at bounding box center [79, 640] width 47 height 37
click at [564, 567] on icon at bounding box center [560, 640] width 12 height 12
drag, startPoint x: 554, startPoint y: 638, endPoint x: 561, endPoint y: 643, distance: 8.3
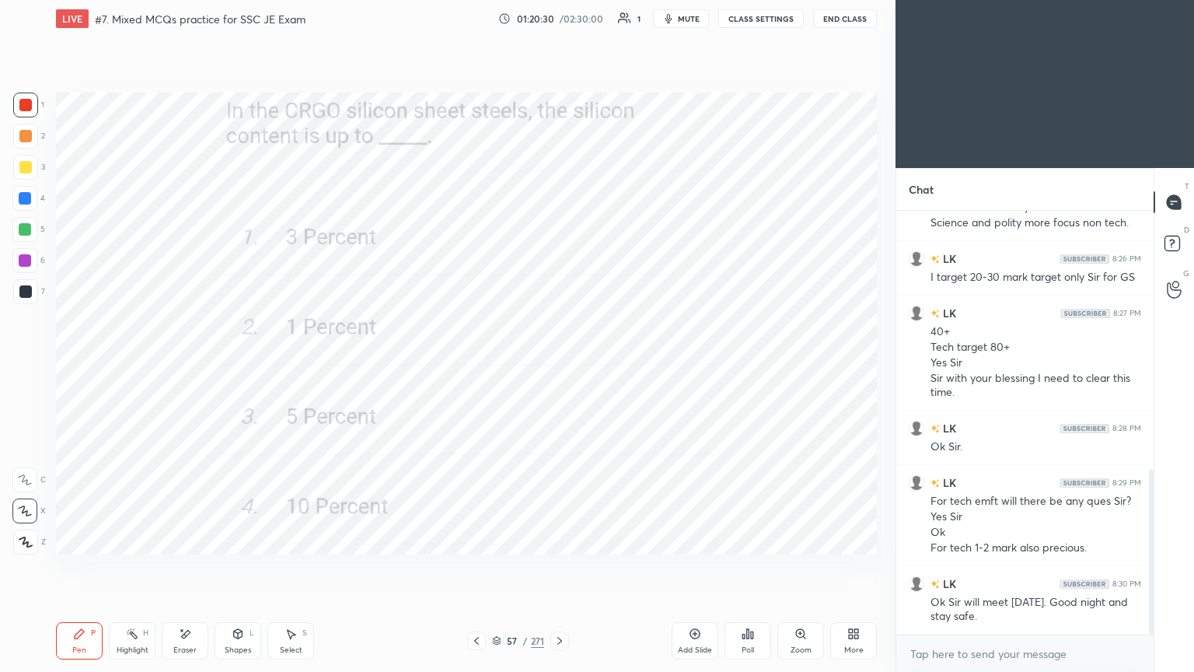
click at [556, 567] on icon at bounding box center [560, 640] width 12 height 12
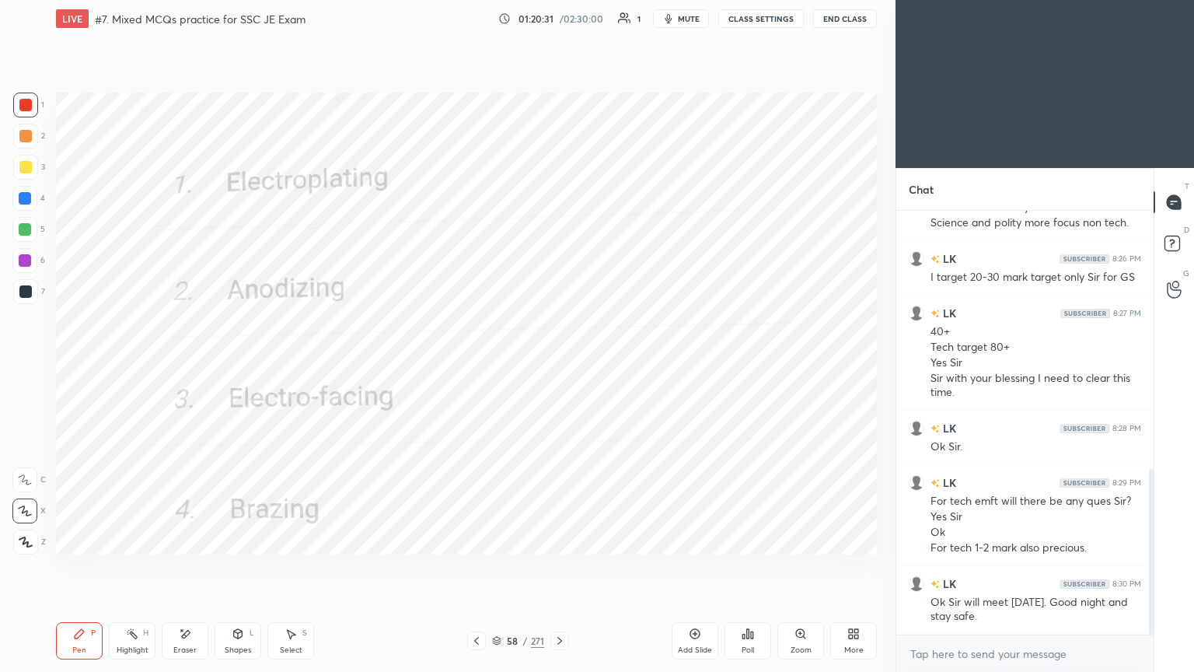
drag, startPoint x: 571, startPoint y: 612, endPoint x: 579, endPoint y: 626, distance: 16.0
click at [576, 567] on div "LIVE #7. Mixed MCQs practice for SSC JE Exam 01:20:31 / 02:30:00 1 mute CLASS S…" at bounding box center [466, 336] width 833 height 672
click at [562, 567] on icon at bounding box center [560, 640] width 12 height 12
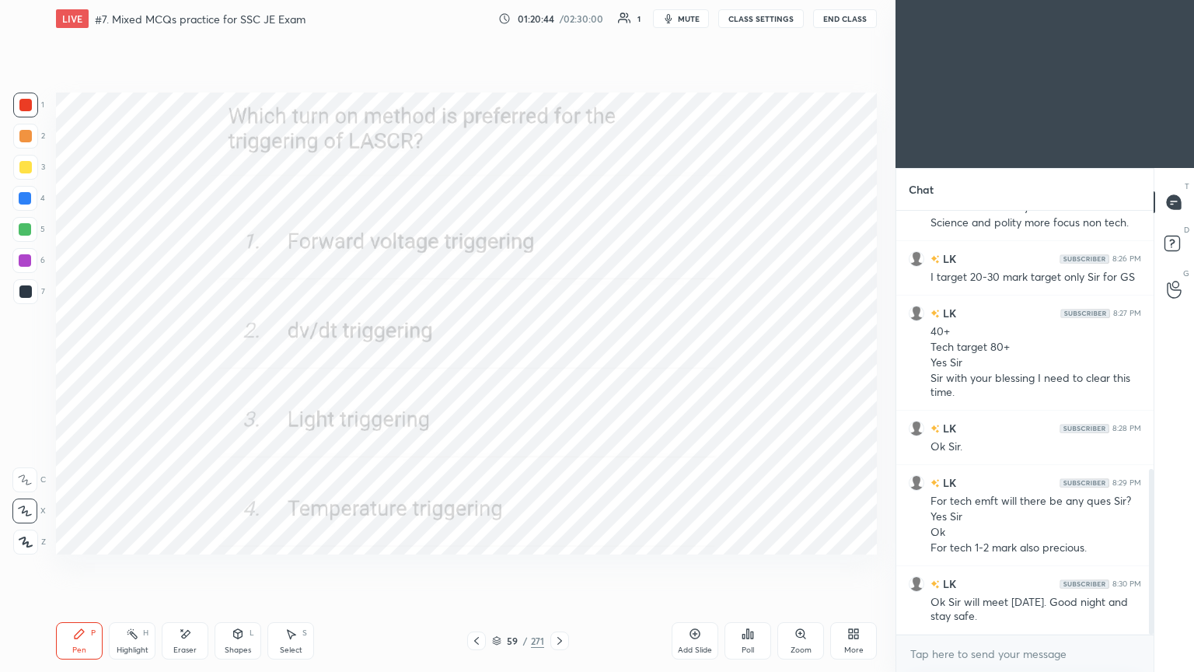
click at [190, 567] on icon at bounding box center [185, 633] width 12 height 13
click at [81, 567] on div "Pen" at bounding box center [79, 650] width 14 height 8
click at [563, 567] on icon at bounding box center [560, 640] width 12 height 12
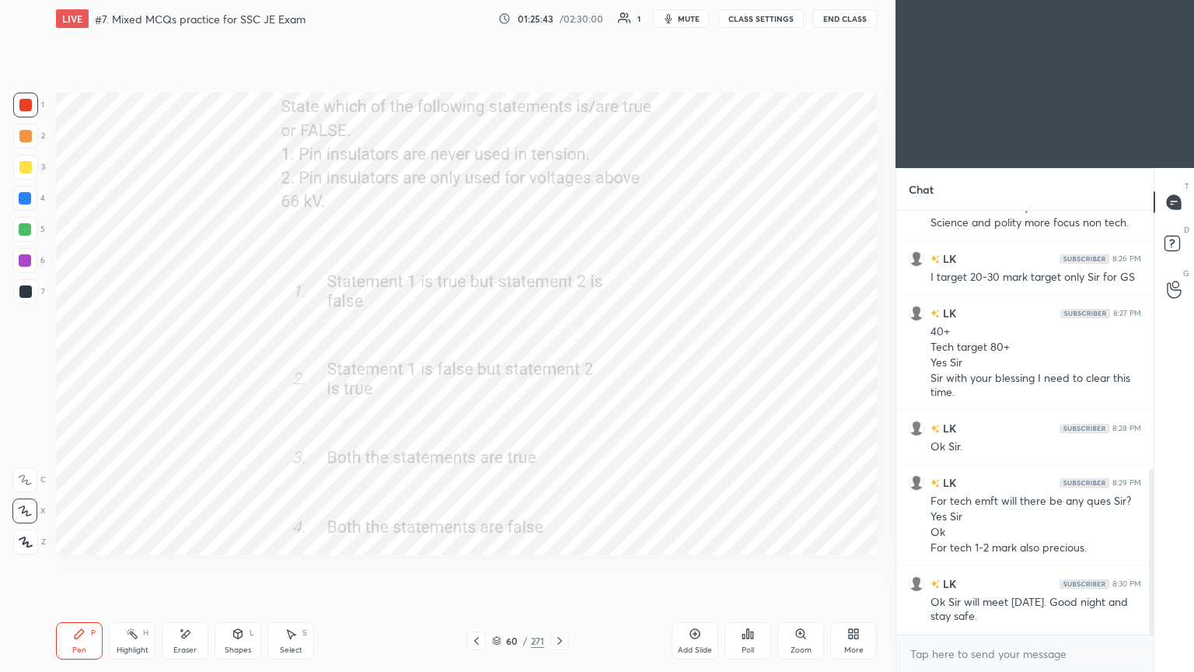
click at [556, 567] on div "Pen P Highlight H Eraser Shapes L Select S 60 / 271 Add Slide Poll Zoom More" at bounding box center [466, 641] width 821 height 62
click at [557, 567] on icon at bounding box center [560, 640] width 12 height 12
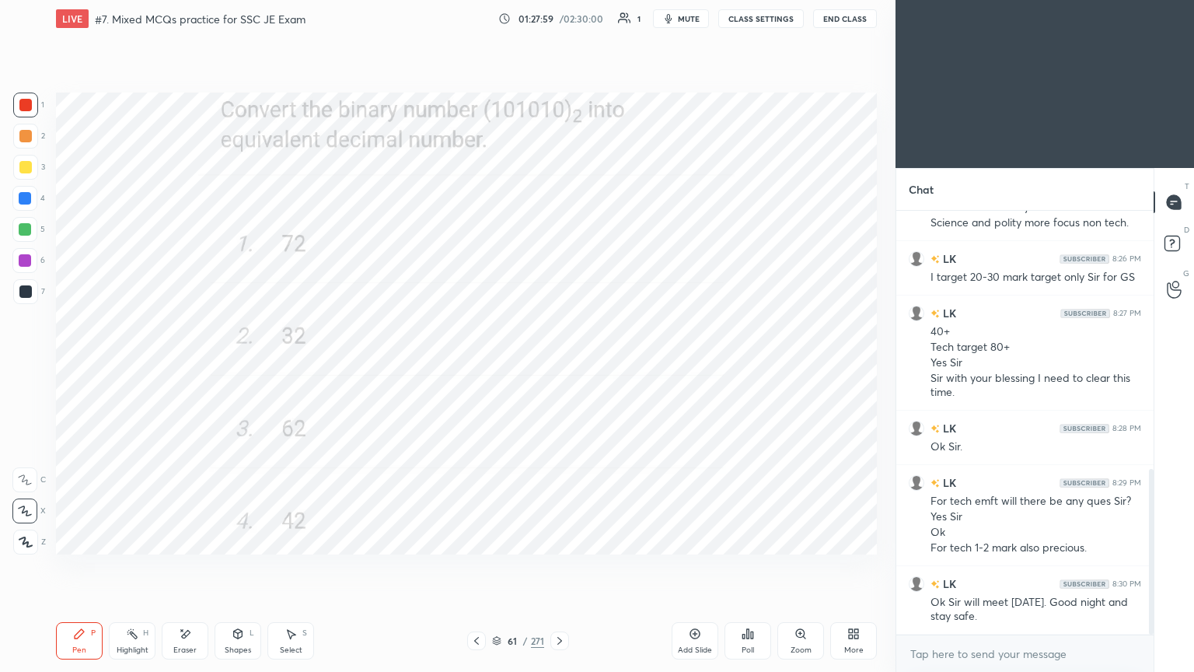
click at [174, 567] on div "Eraser" at bounding box center [184, 650] width 23 height 8
click at [72, 567] on div "Pen P" at bounding box center [79, 640] width 47 height 37
click at [155, 554] on div "Setting up your live class Poll for secs No correct answer Start poll" at bounding box center [466, 323] width 833 height 572
click at [563, 567] on icon at bounding box center [560, 640] width 12 height 12
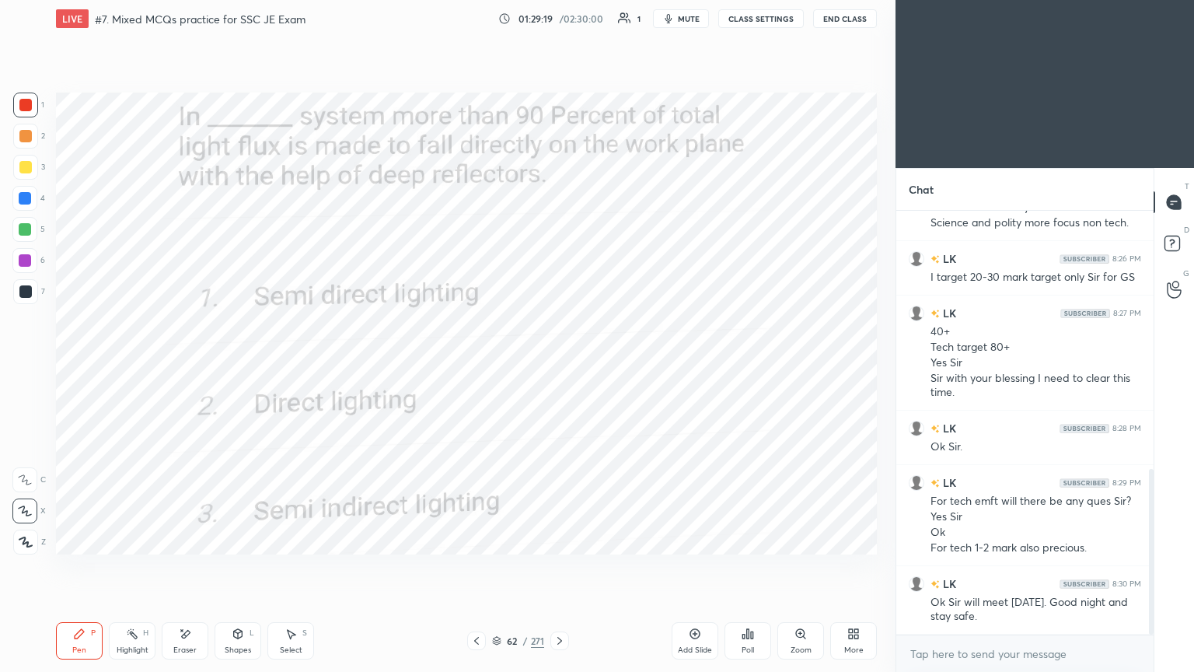
click at [557, 567] on div at bounding box center [559, 640] width 19 height 19
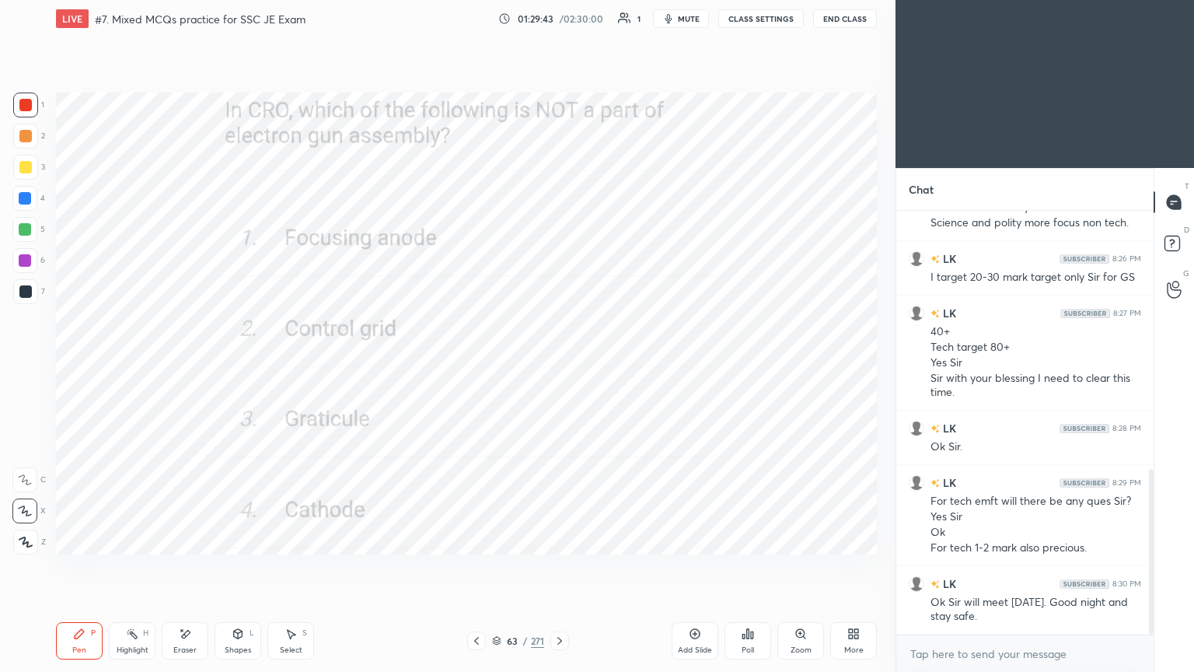
click at [560, 567] on icon at bounding box center [559, 641] width 5 height 8
click at [557, 567] on icon at bounding box center [560, 640] width 12 height 12
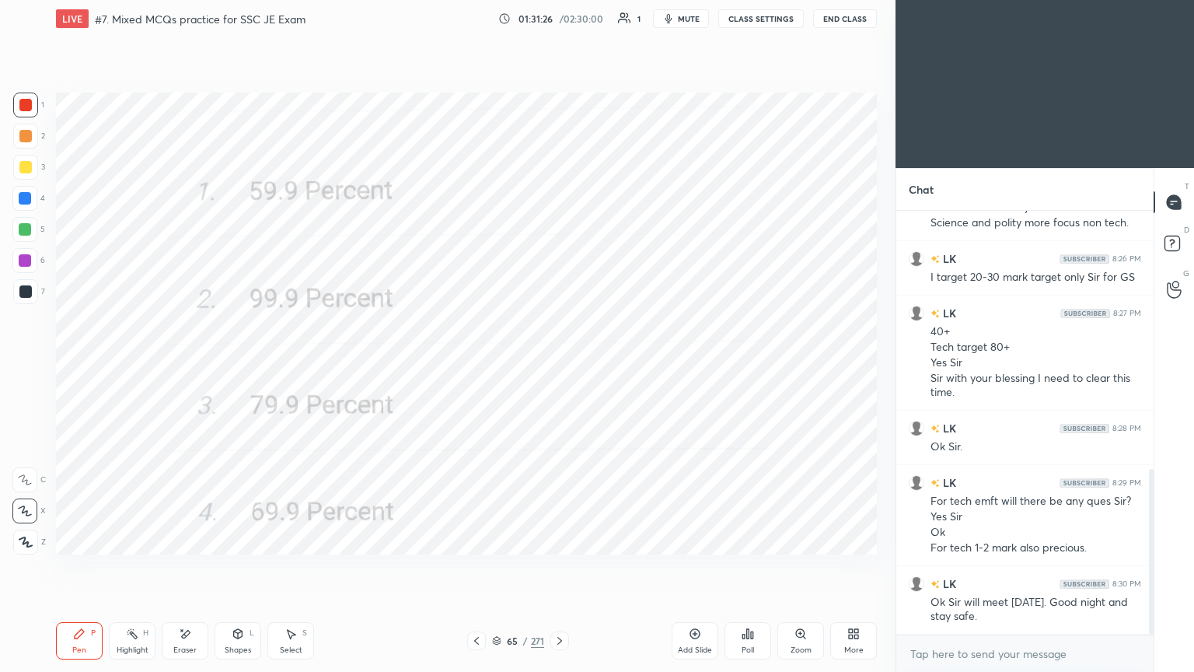
click at [557, 567] on icon at bounding box center [560, 640] width 12 height 12
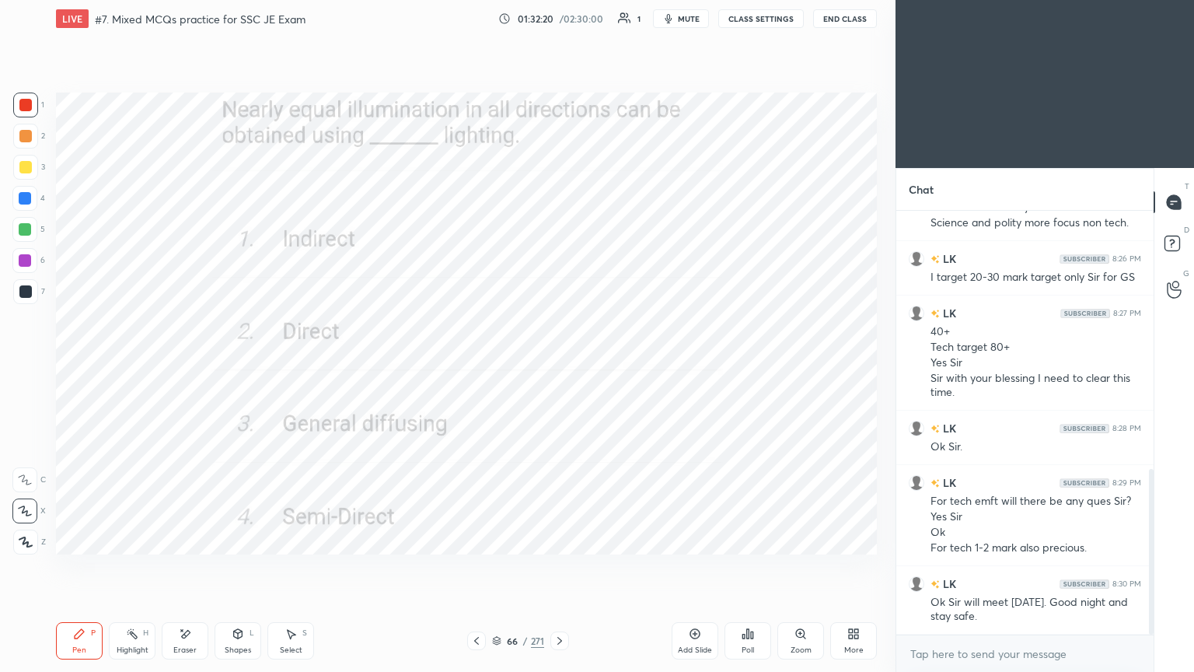
click at [555, 567] on icon at bounding box center [560, 640] width 12 height 12
click at [573, 567] on div "67 / 271" at bounding box center [518, 640] width 308 height 19
click at [563, 567] on icon at bounding box center [560, 640] width 12 height 12
click at [554, 567] on div at bounding box center [559, 640] width 19 height 19
click at [552, 567] on div at bounding box center [559, 640] width 19 height 19
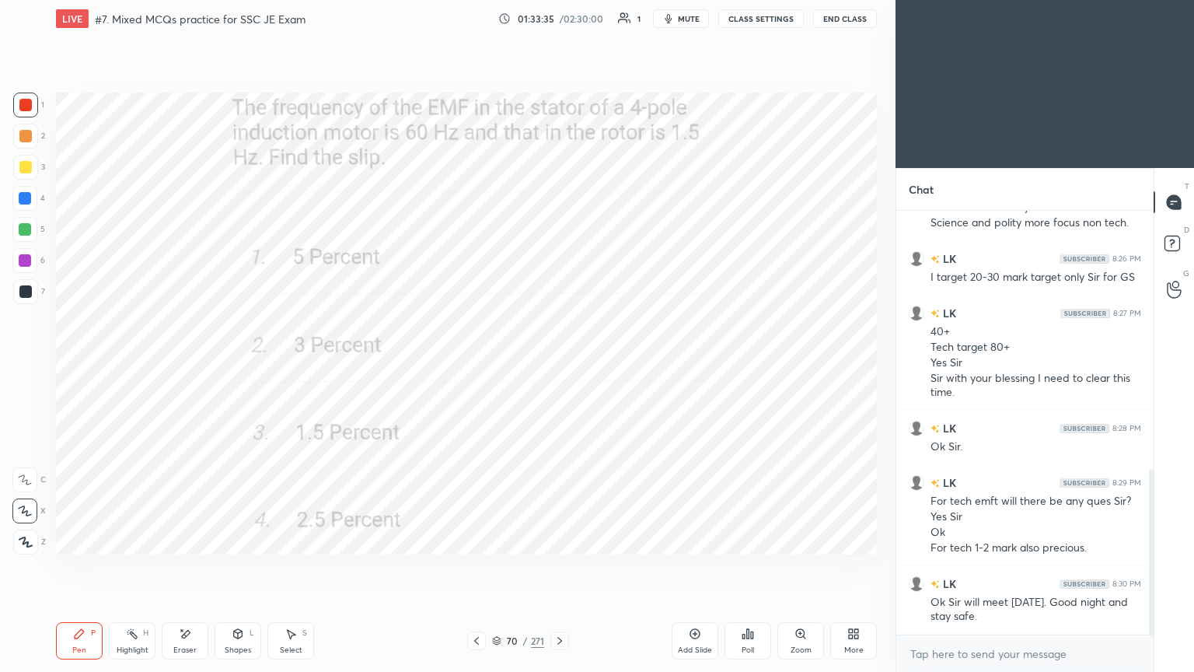
click at [691, 541] on div "Setting up your live class Poll for secs No correct answer Start poll" at bounding box center [466, 323] width 833 height 572
click at [700, 548] on div "Setting up your live class Poll for secs No correct answer Start poll" at bounding box center [466, 323] width 833 height 572
click at [560, 567] on icon at bounding box center [560, 640] width 12 height 12
click at [190, 567] on div "Eraser" at bounding box center [185, 640] width 47 height 37
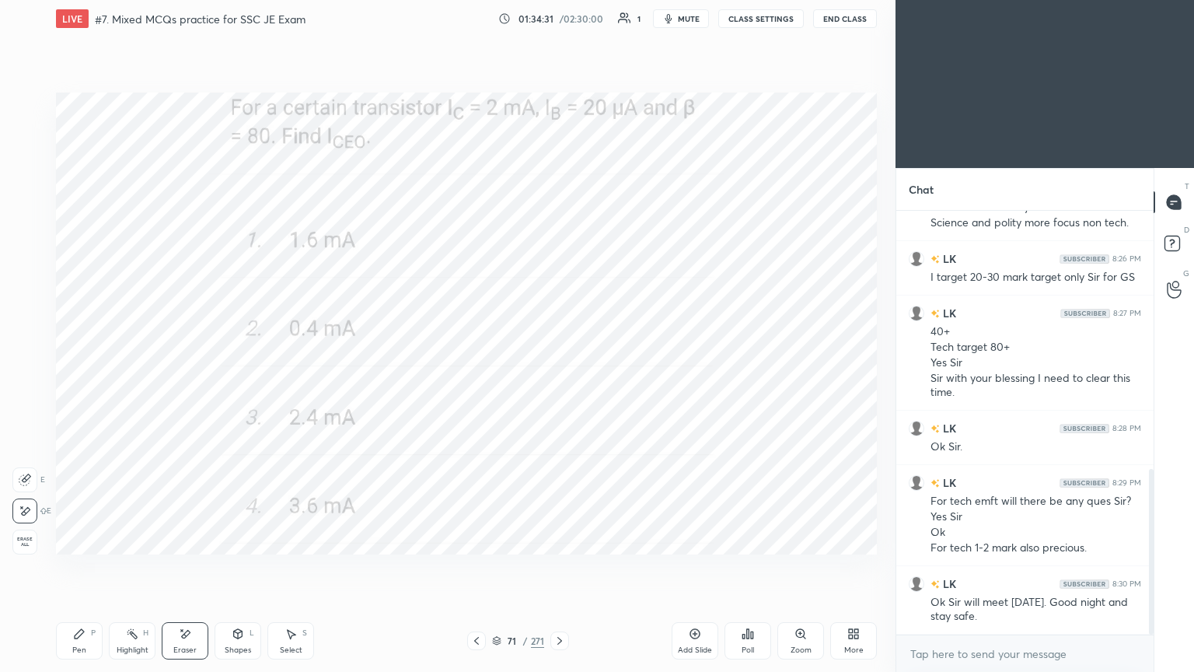
click at [79, 567] on div "Pen P" at bounding box center [79, 640] width 47 height 37
click at [563, 567] on div "Pen P Highlight H Eraser Shapes L Select S 71 / 271 Add Slide Poll Zoom More" at bounding box center [466, 641] width 821 height 62
click at [541, 567] on div "271" at bounding box center [537, 641] width 13 height 14
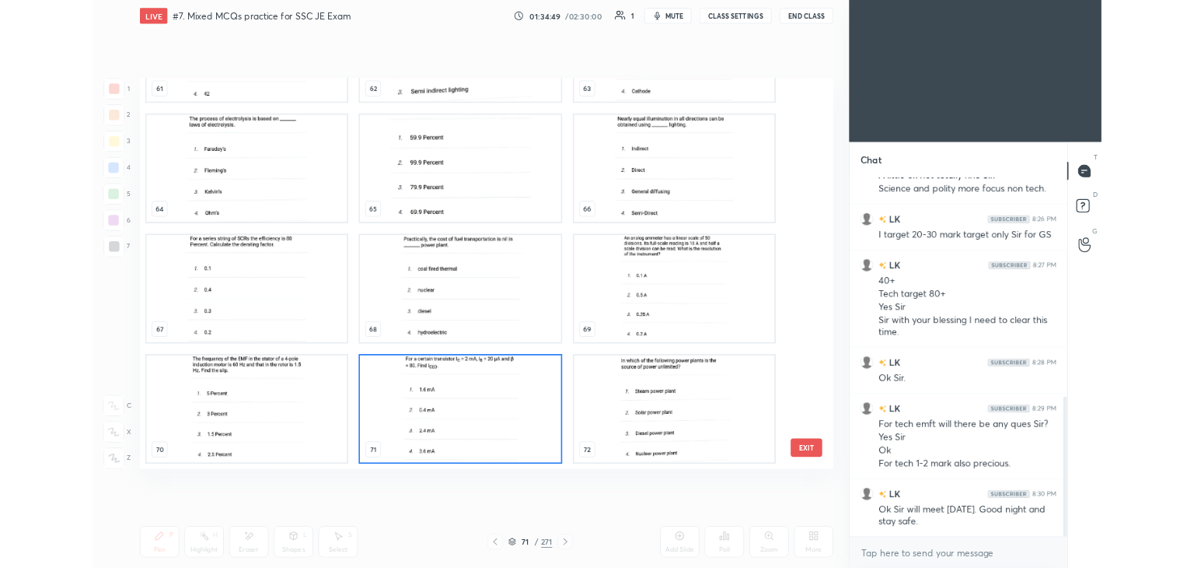
scroll to position [457, 813]
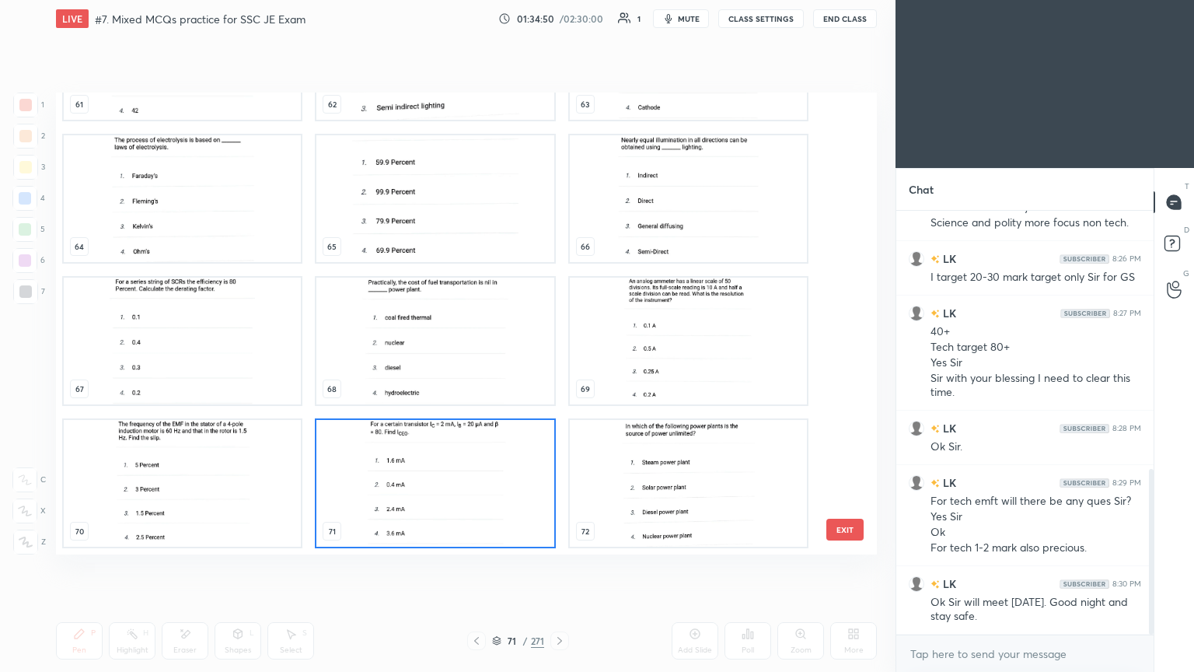
click at [484, 529] on img "grid" at bounding box center [434, 483] width 237 height 127
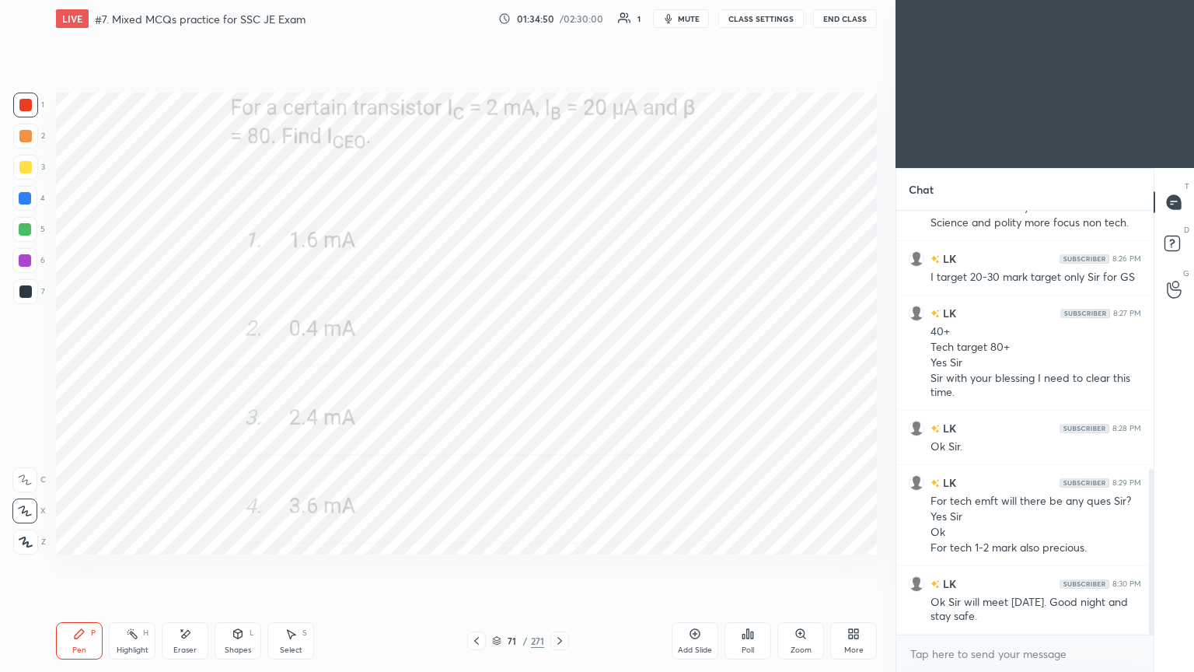
click at [490, 535] on img "grid" at bounding box center [434, 483] width 237 height 127
click at [552, 567] on div at bounding box center [559, 640] width 19 height 19
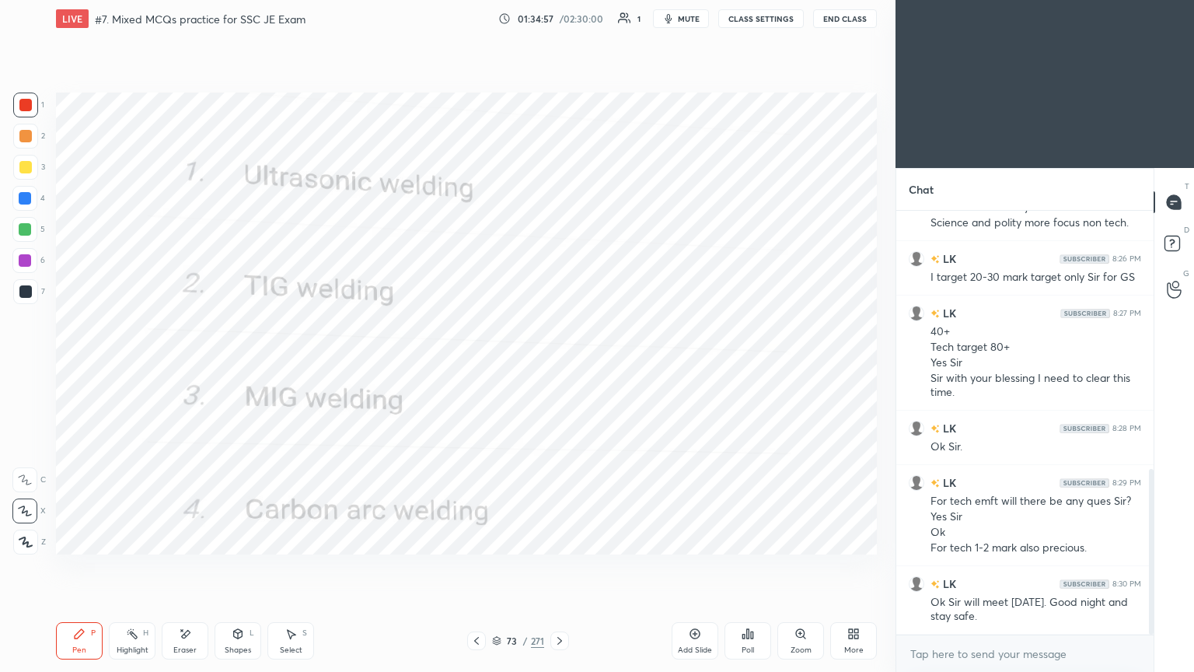
click at [560, 567] on icon at bounding box center [559, 641] width 5 height 8
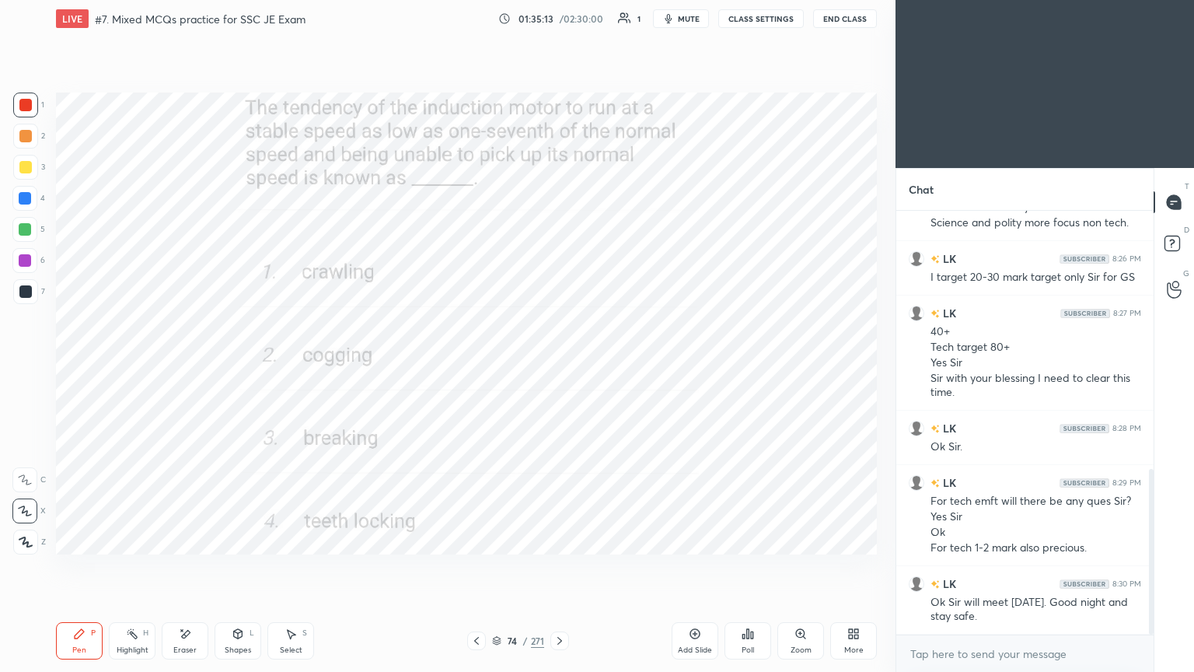
click at [557, 567] on icon at bounding box center [560, 640] width 12 height 12
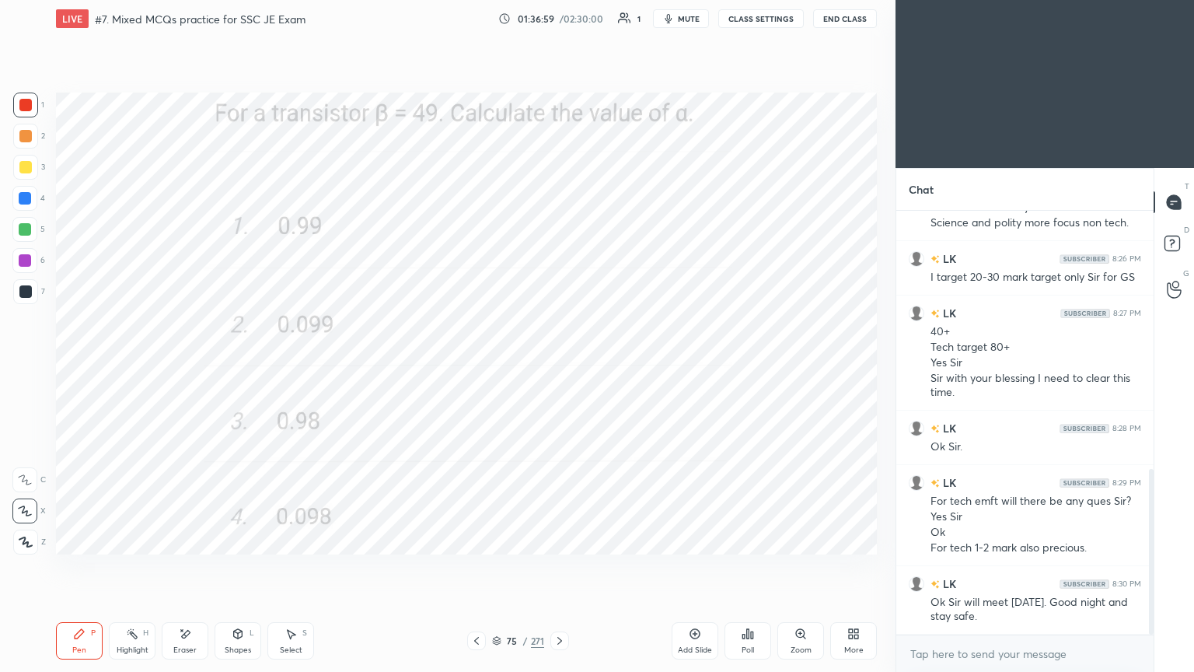
click at [561, 567] on icon at bounding box center [560, 640] width 12 height 12
click at [552, 567] on div at bounding box center [559, 640] width 19 height 19
click at [557, 567] on icon at bounding box center [560, 640] width 12 height 12
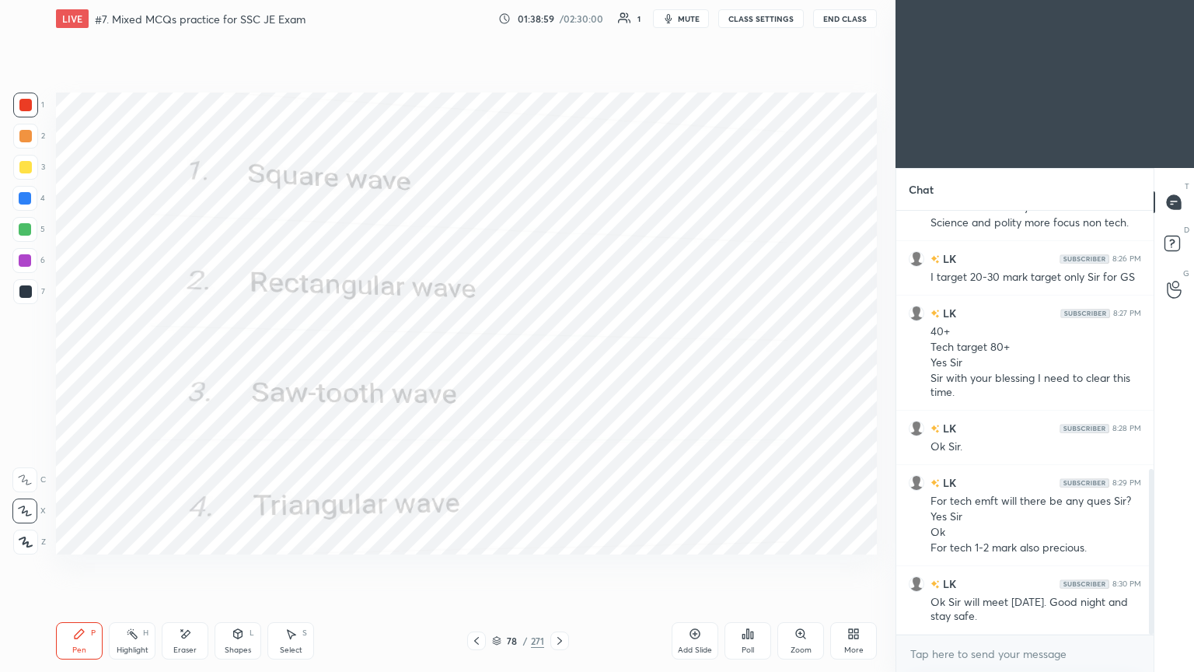
drag, startPoint x: 566, startPoint y: 641, endPoint x: 560, endPoint y: 648, distance: 8.8
click at [560, 567] on div at bounding box center [559, 640] width 19 height 19
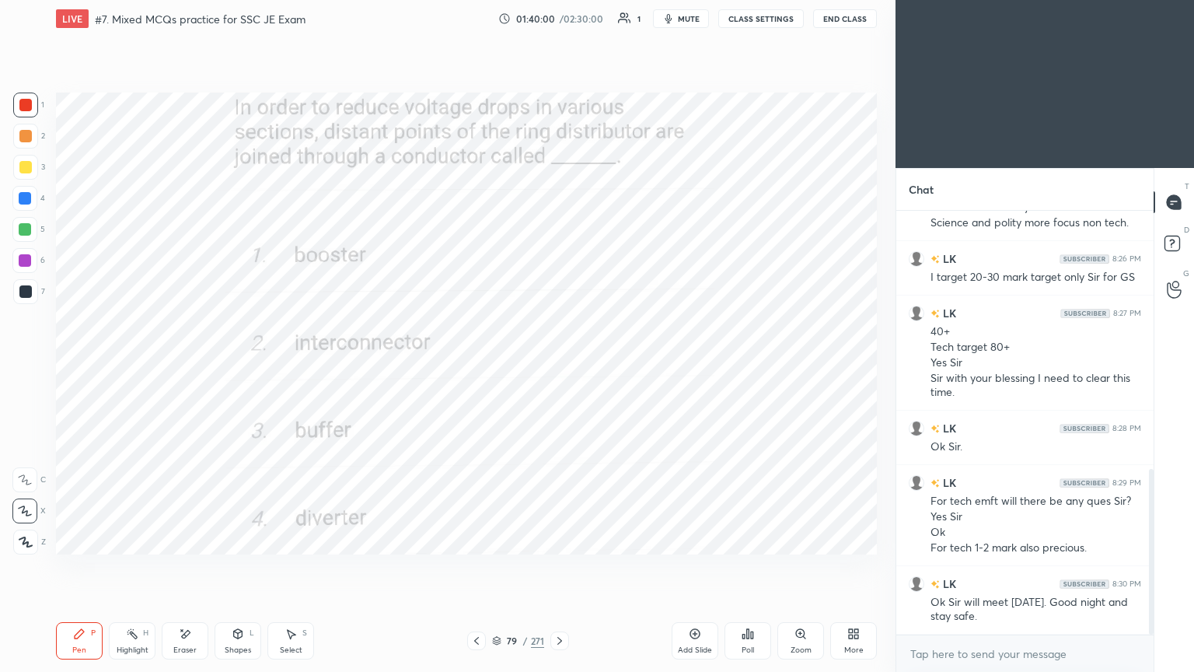
click at [564, 567] on icon at bounding box center [560, 640] width 12 height 12
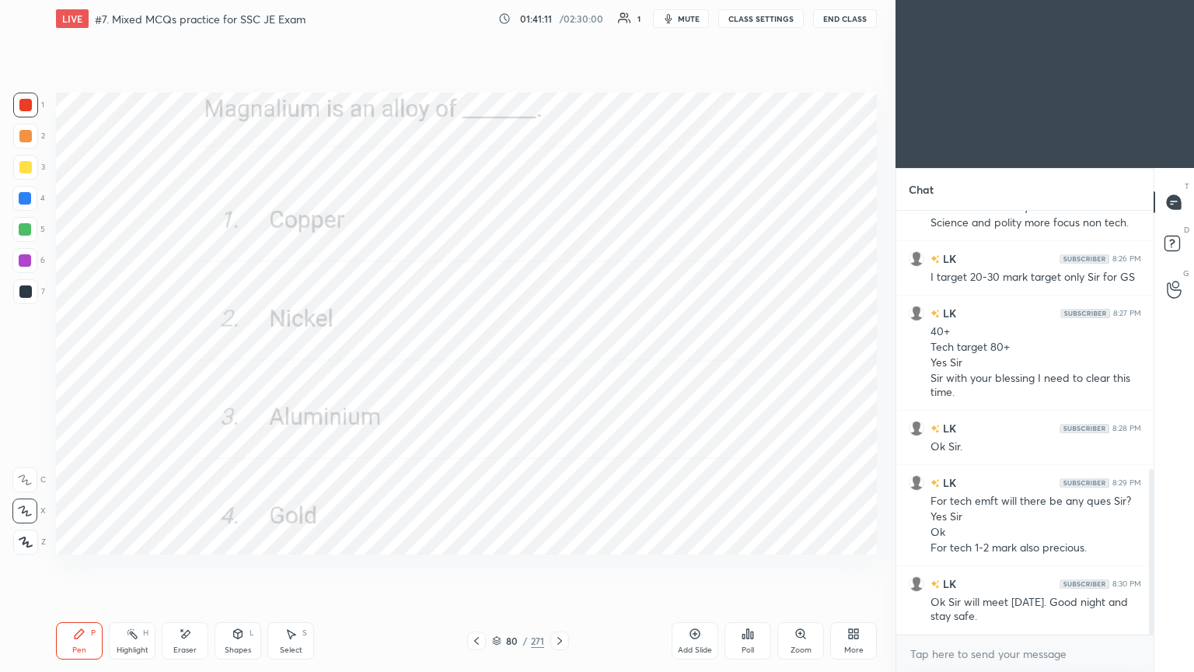
click at [22, 103] on div at bounding box center [25, 105] width 12 height 12
click at [23, 541] on icon at bounding box center [25, 541] width 12 height 9
click at [680, 16] on button "mute" at bounding box center [681, 18] width 56 height 19
click at [766, 16] on button "CLASS SETTINGS" at bounding box center [761, 18] width 86 height 19
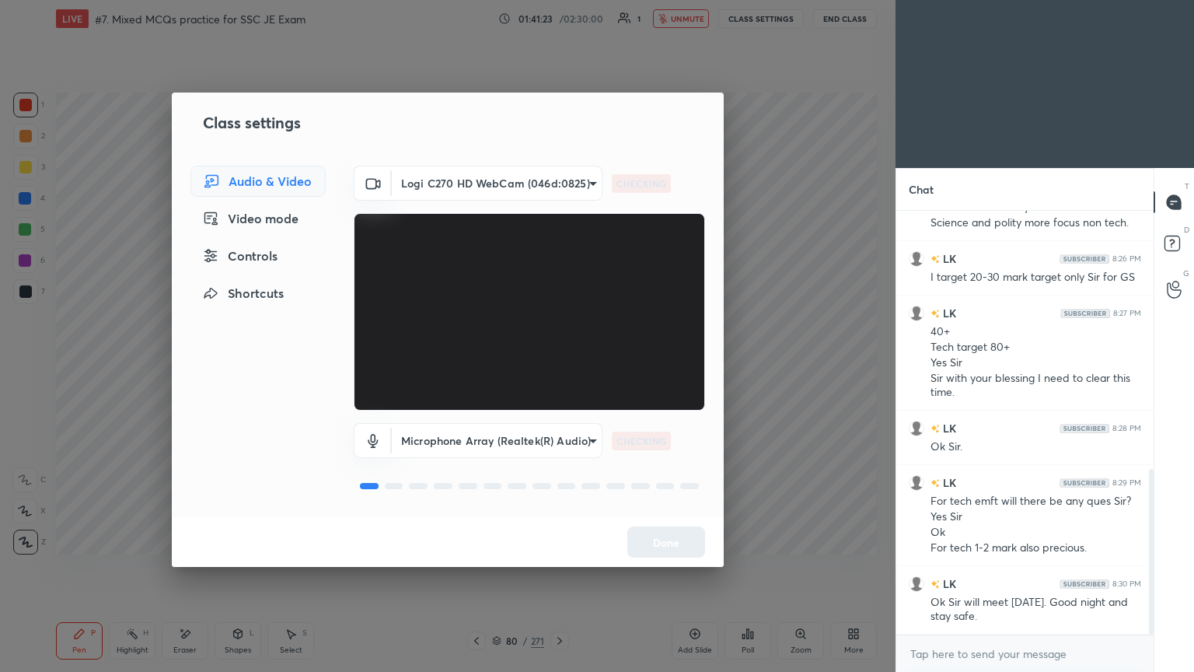
click at [482, 184] on body "1 2 3 4 5 6 7 C X Z E E Erase all H H LIVE #7. Mixed MCQs practice for SSC JE E…" at bounding box center [597, 336] width 1194 height 672
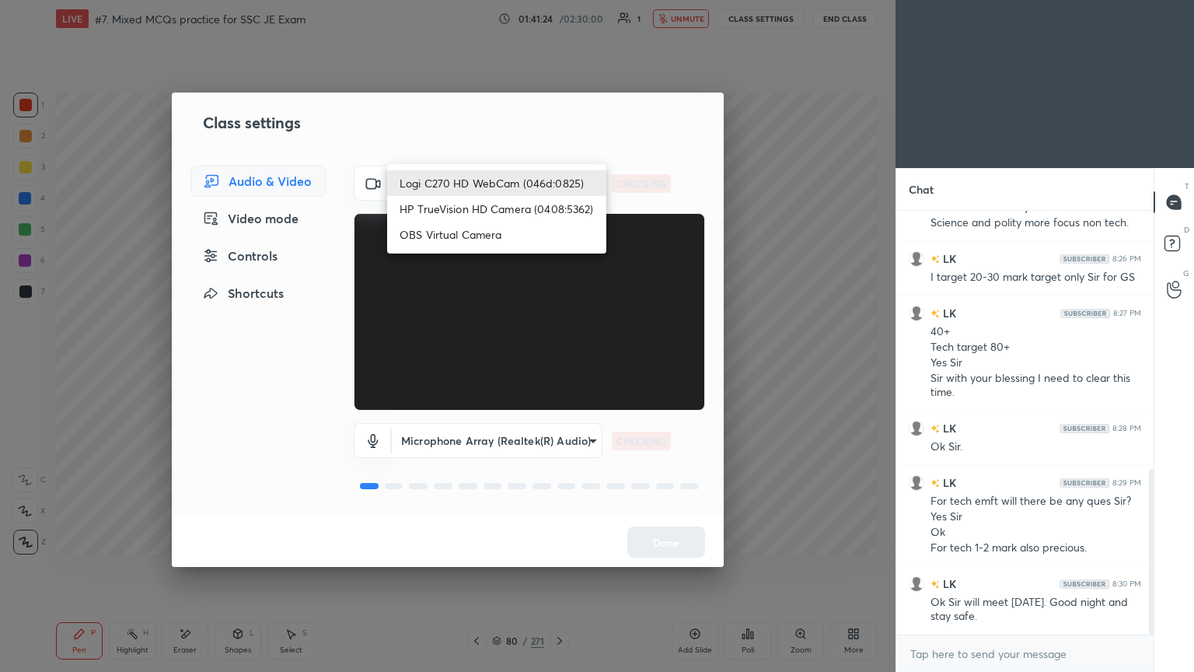
click at [463, 212] on li "HP TrueVision HD Camera (0408:5362)" at bounding box center [496, 209] width 219 height 26
type input "6e129c3dbbea9c9f038ced86e3329b4af5251c06b4e783936748cd200869bc07"
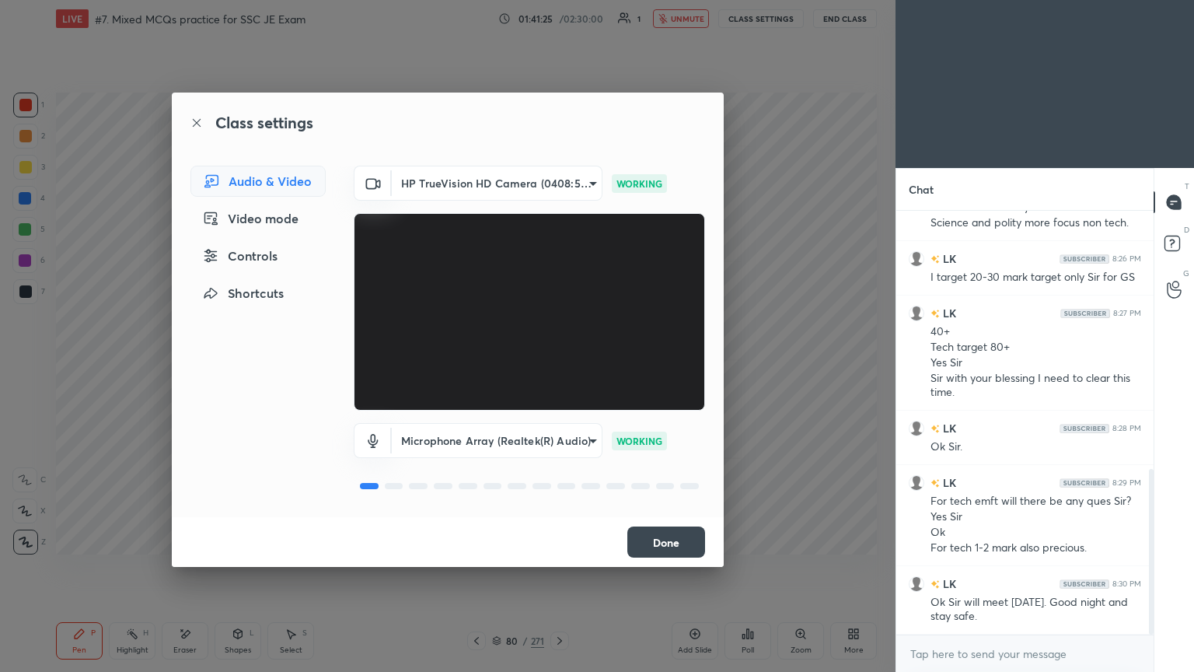
click at [659, 539] on button "Done" at bounding box center [666, 541] width 78 height 31
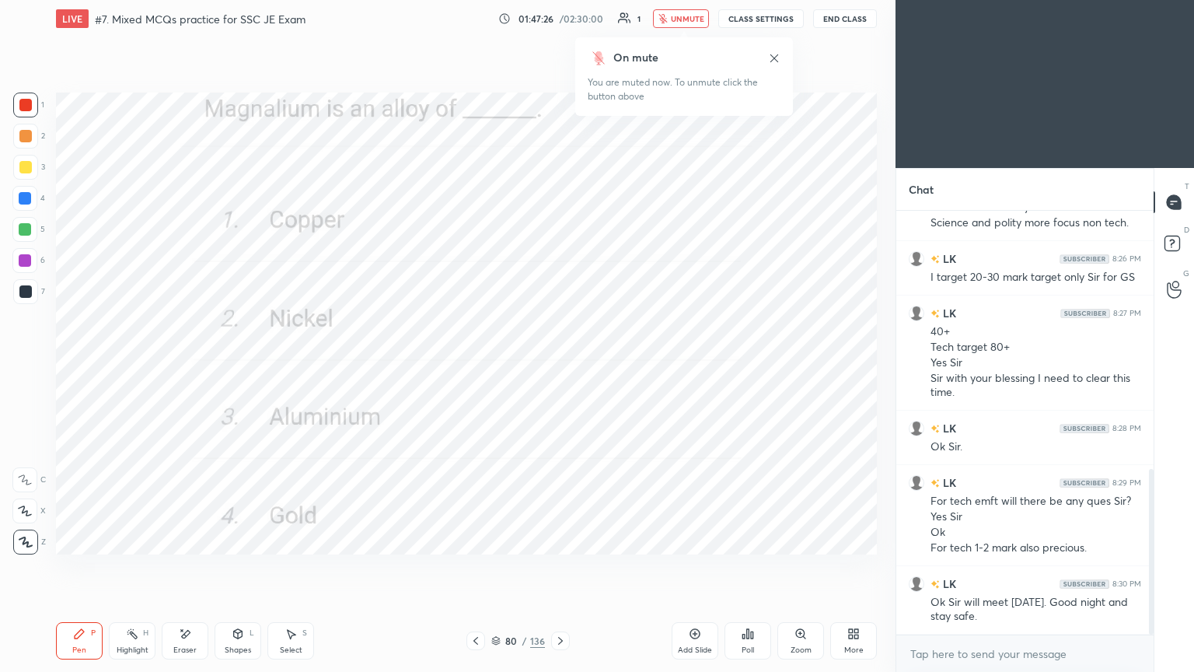
drag, startPoint x: 709, startPoint y: 19, endPoint x: 732, endPoint y: 22, distance: 22.7
click at [706, 18] on button "unmute" at bounding box center [681, 18] width 56 height 19
click at [760, 24] on button "CLASS SETTINGS" at bounding box center [761, 18] width 86 height 19
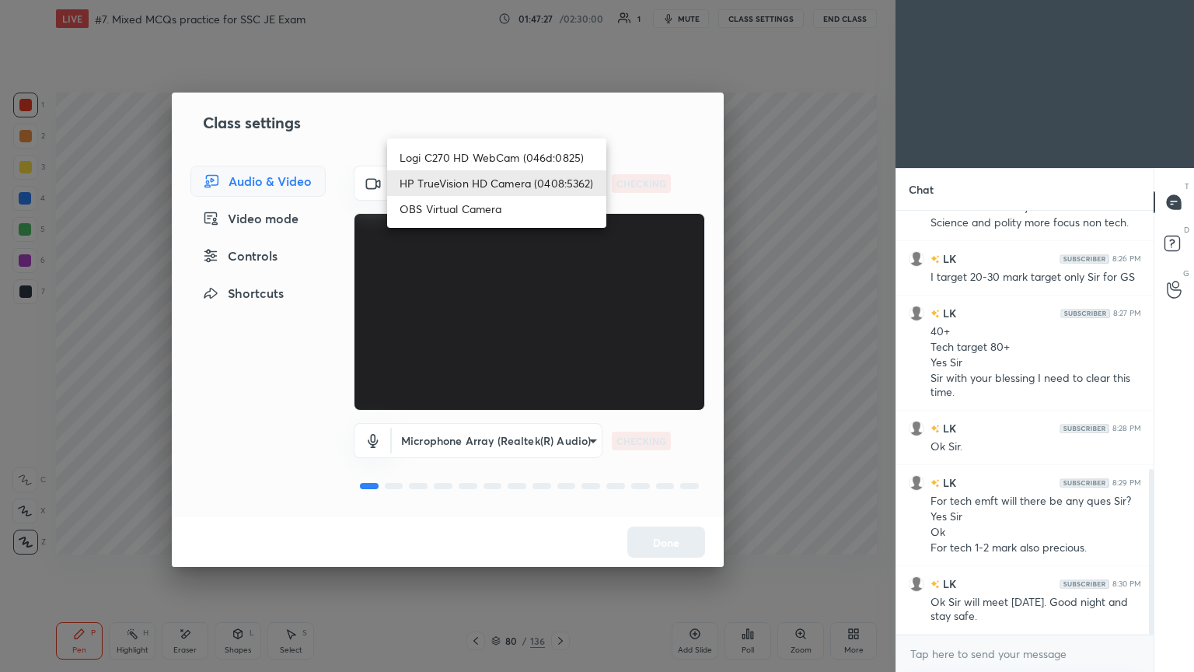
click at [474, 195] on body "1 2 3 4 5 6 7 C X Z E E Erase all H H LIVE #7. Mixed MCQs practice for SSC JE E…" at bounding box center [597, 336] width 1194 height 672
click at [492, 155] on li "Logi C270 HD WebCam (046d:0825)" at bounding box center [496, 158] width 219 height 26
type input "f7d1afb7c9de9e4a754af8163ae90a07716e8f4ac3369fe1a9090404ef363049"
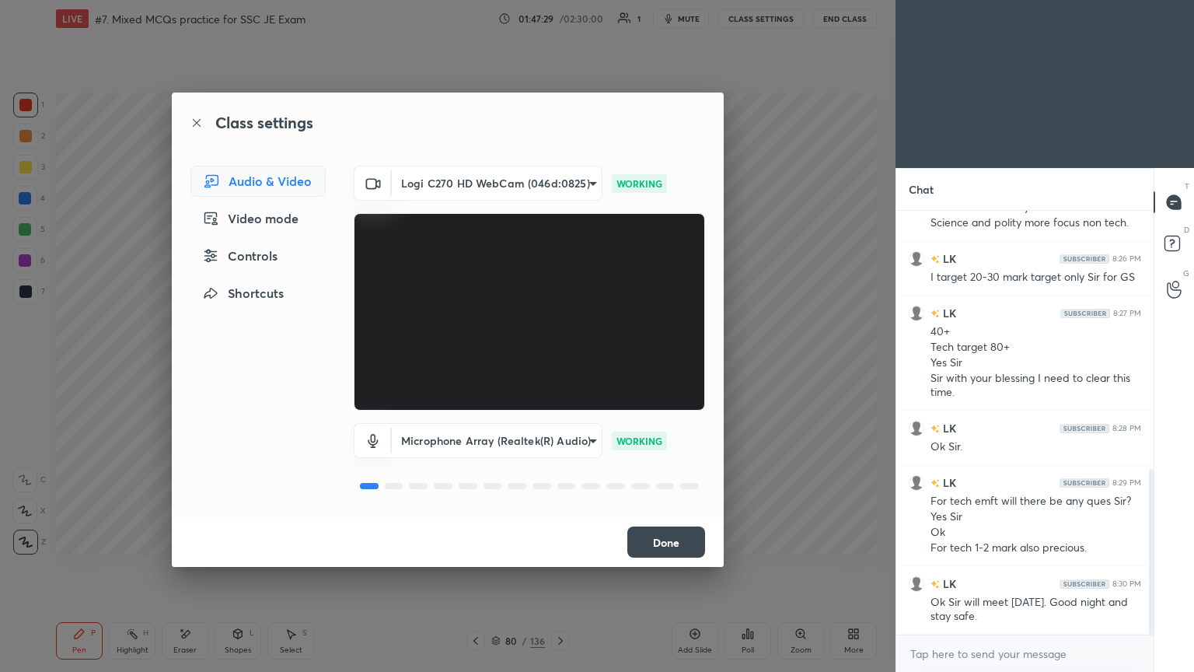
click at [669, 545] on button "Done" at bounding box center [666, 541] width 78 height 31
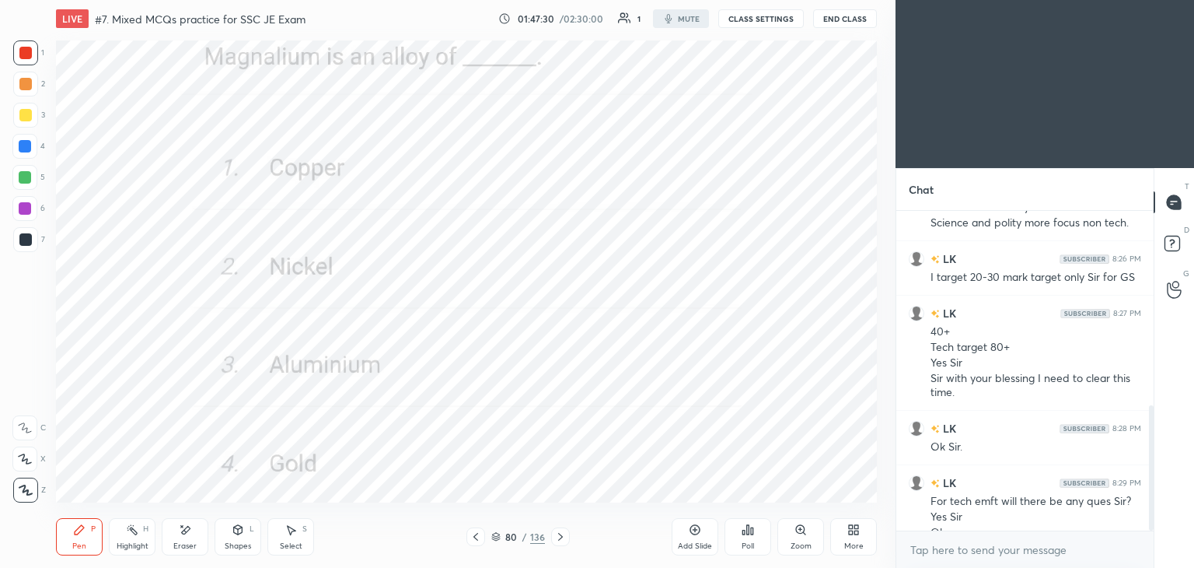
scroll to position [77278, 76914]
type textarea "x"
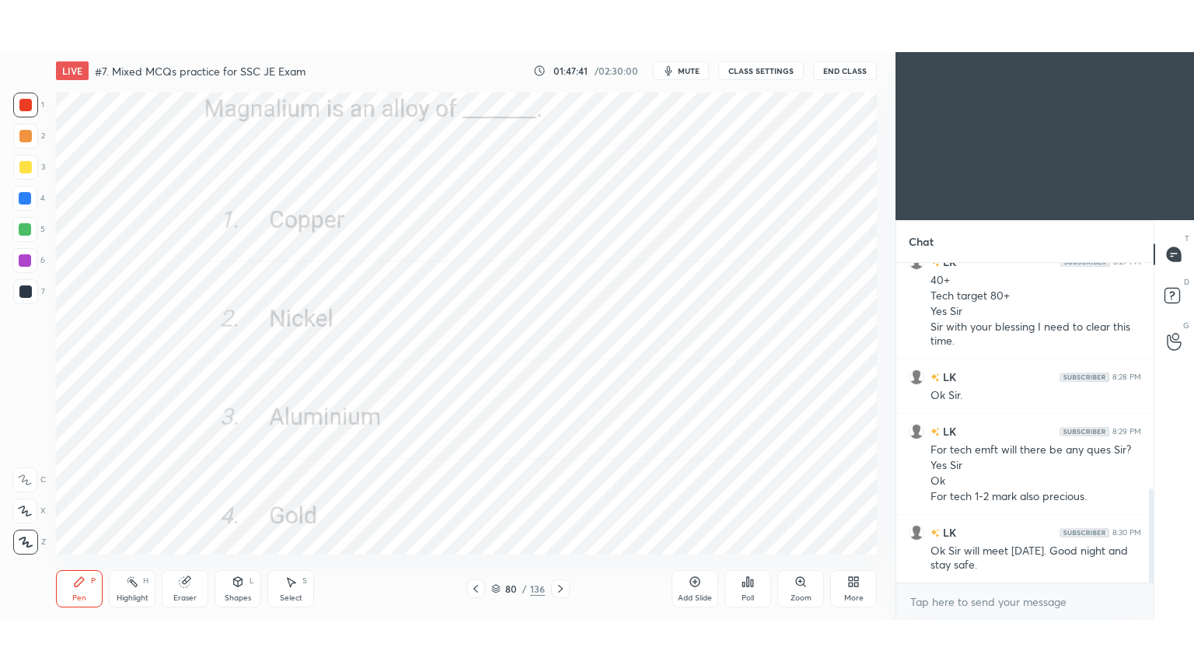
scroll to position [77278, 76914]
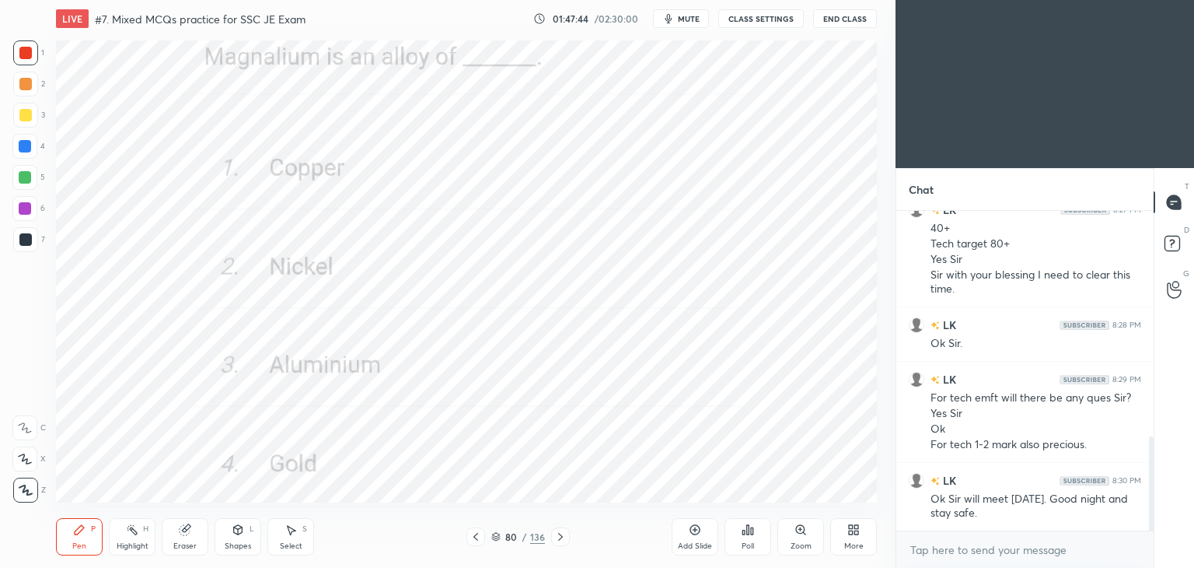
click at [19, 54] on div at bounding box center [25, 52] width 25 height 25
click at [22, 459] on icon at bounding box center [25, 458] width 14 height 11
click at [561, 540] on icon at bounding box center [560, 536] width 12 height 12
click at [557, 533] on icon at bounding box center [560, 536] width 12 height 12
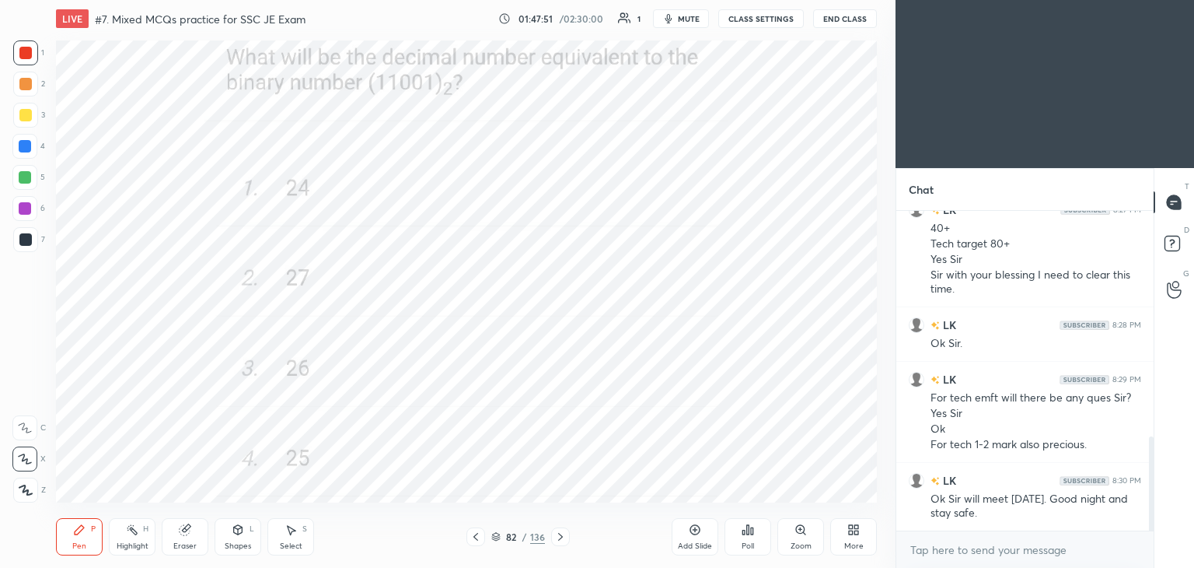
click at [558, 540] on icon at bounding box center [560, 537] width 5 height 8
click at [847, 536] on div "More" at bounding box center [853, 536] width 47 height 37
click at [826, 414] on div "Full screen F" at bounding box center [834, 417] width 62 height 37
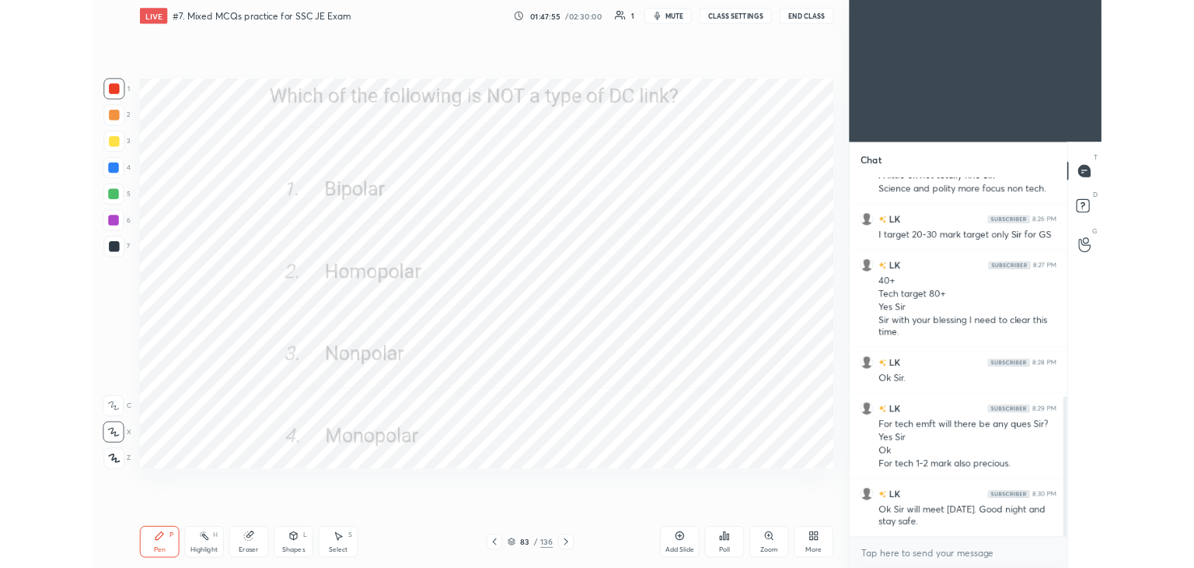
scroll to position [660, 0]
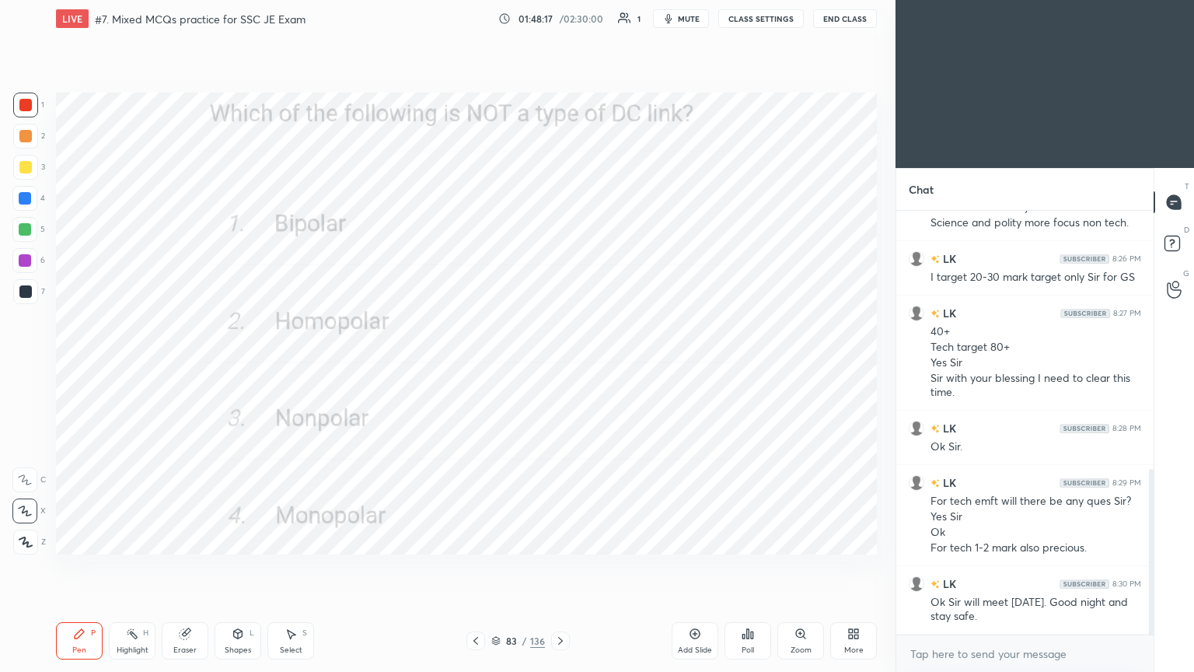
click at [560, 567] on icon at bounding box center [560, 640] width 12 height 12
click at [563, 567] on icon at bounding box center [560, 640] width 12 height 12
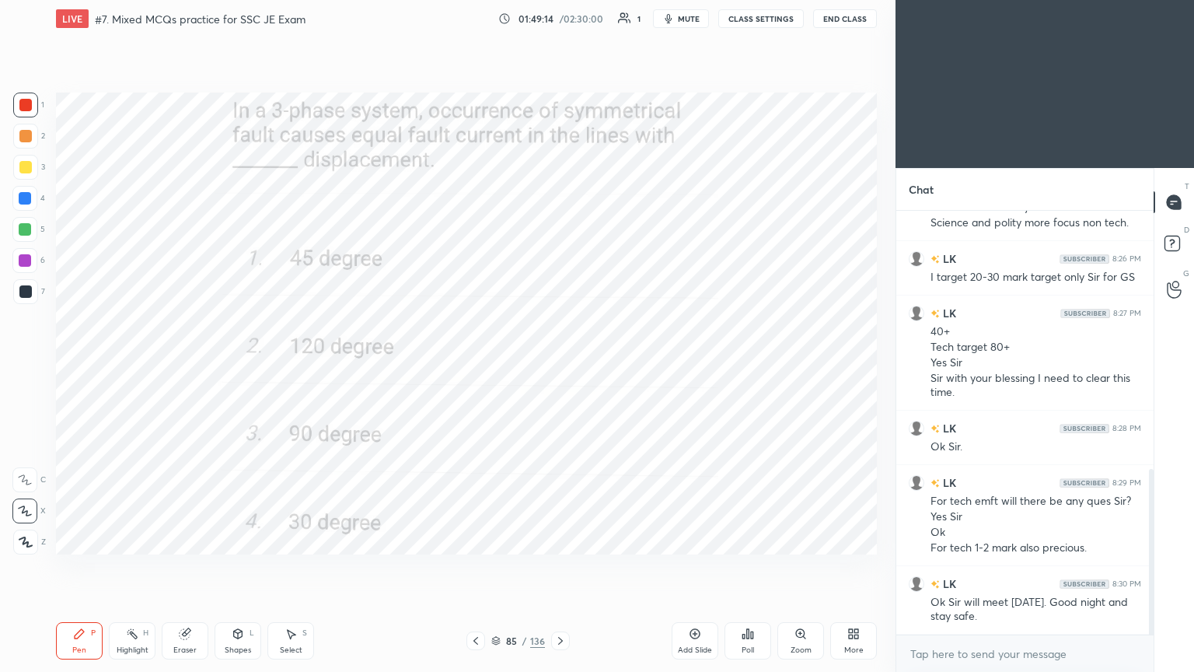
click at [557, 567] on icon at bounding box center [560, 640] width 12 height 12
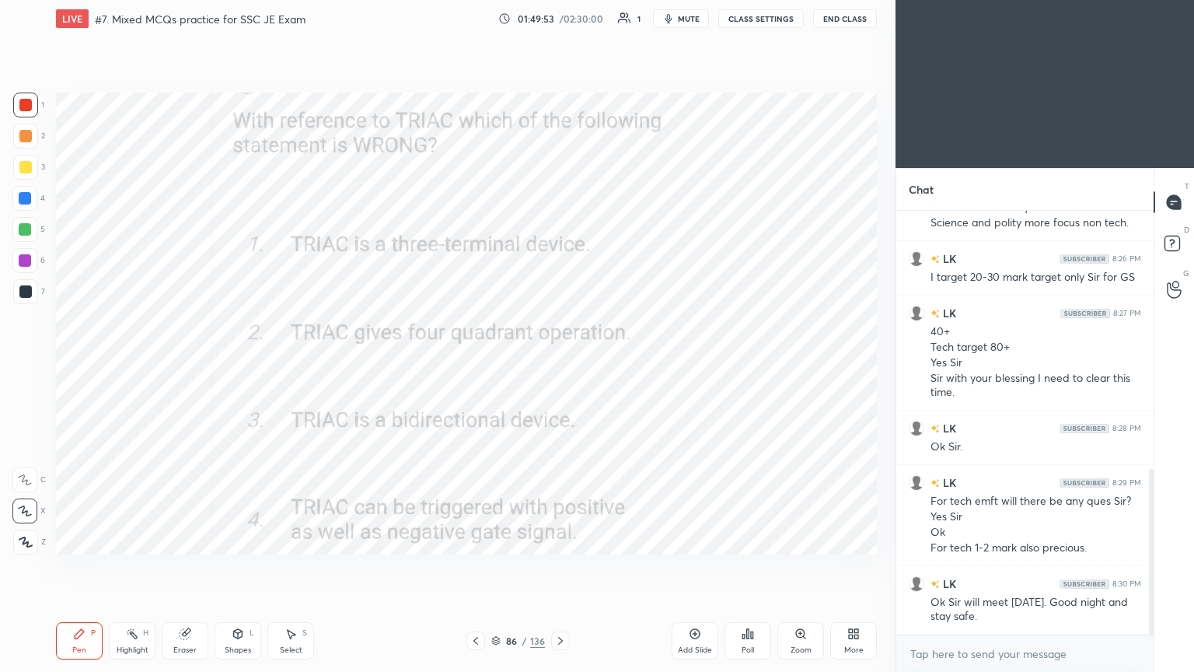
click at [180, 567] on div "Eraser" at bounding box center [185, 640] width 47 height 37
click at [40, 513] on icon at bounding box center [43, 511] width 6 height 6
click at [70, 567] on div "Pen P Highlight H Eraser Shapes L Select S 86 / 136 Add Slide Poll Zoom More" at bounding box center [466, 641] width 821 height 62
click at [78, 567] on div "Pen" at bounding box center [79, 650] width 14 height 8
click at [558, 567] on icon at bounding box center [560, 640] width 12 height 12
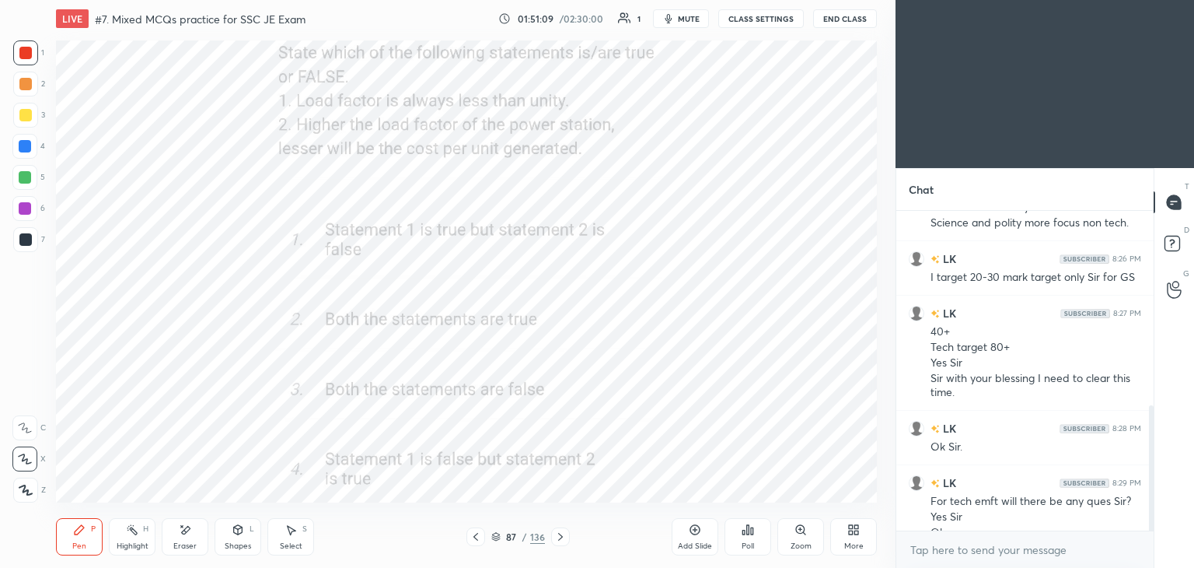
scroll to position [77278, 76914]
drag, startPoint x: 1152, startPoint y: 477, endPoint x: 1152, endPoint y: 498, distance: 21.0
click at [1154, 508] on div "T Messages (T) D Doubts (D) G Raise Hand (G)" at bounding box center [1174, 368] width 40 height 400
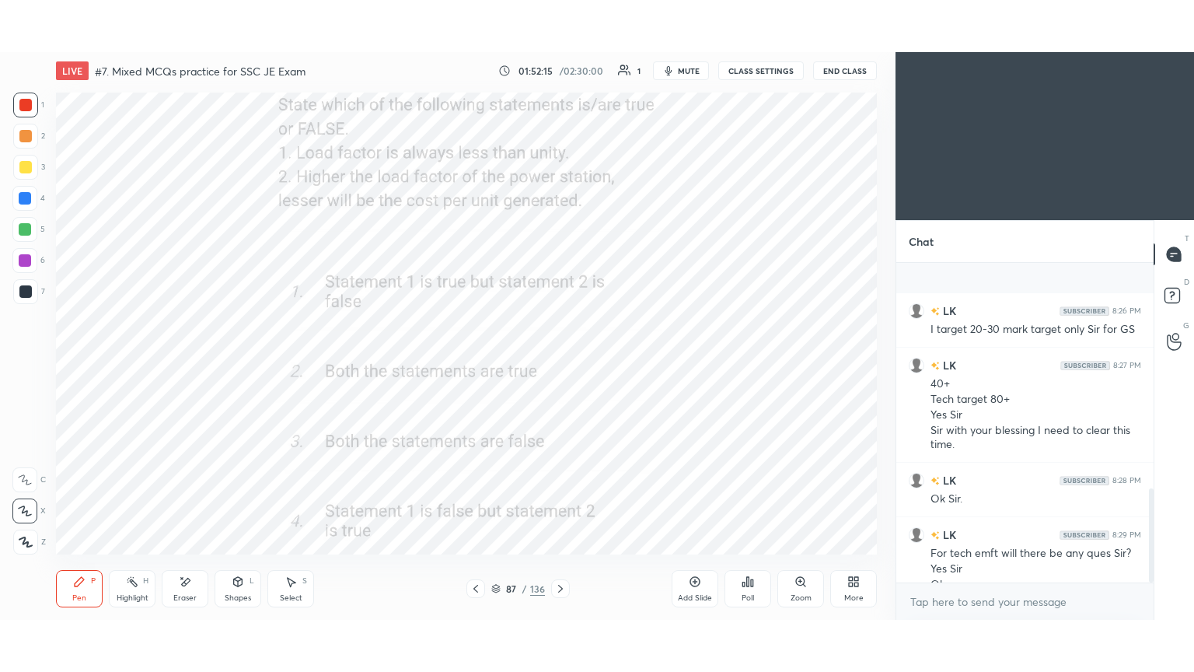
scroll to position [763, 0]
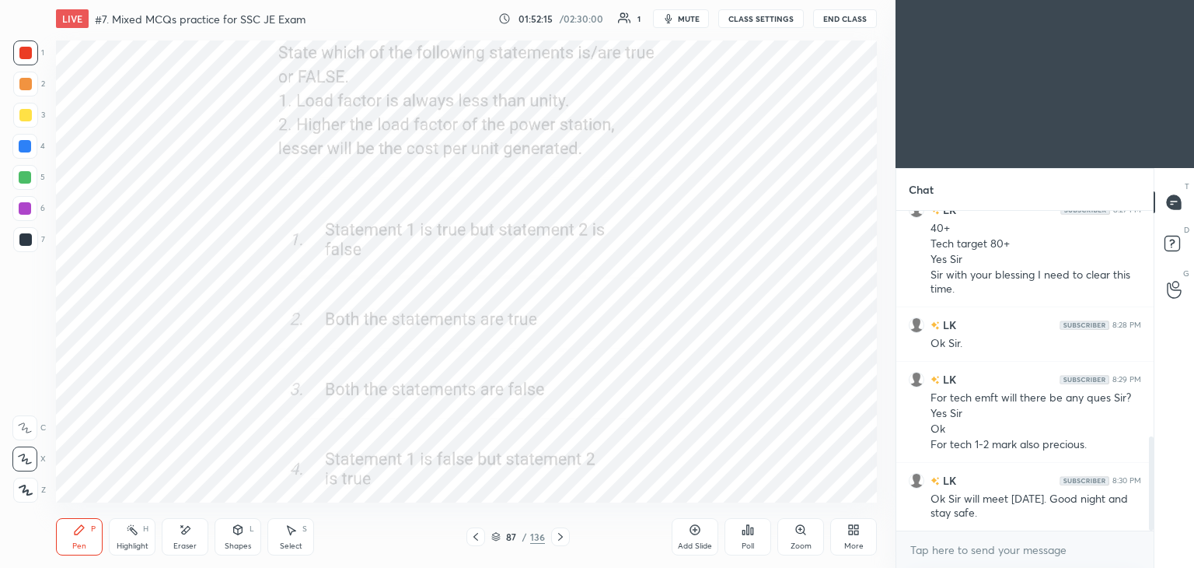
drag, startPoint x: 1149, startPoint y: 462, endPoint x: 1155, endPoint y: 490, distance: 28.5
click at [1154, 519] on div "Chat LK 8:26 PM I target 20-30 mark target only Sir for GS LK 8:27 PM 40+ Tech …" at bounding box center [1045, 368] width 299 height 400
click at [855, 533] on icon at bounding box center [856, 532] width 4 height 4
click at [831, 428] on div "Full screen" at bounding box center [834, 427] width 39 height 8
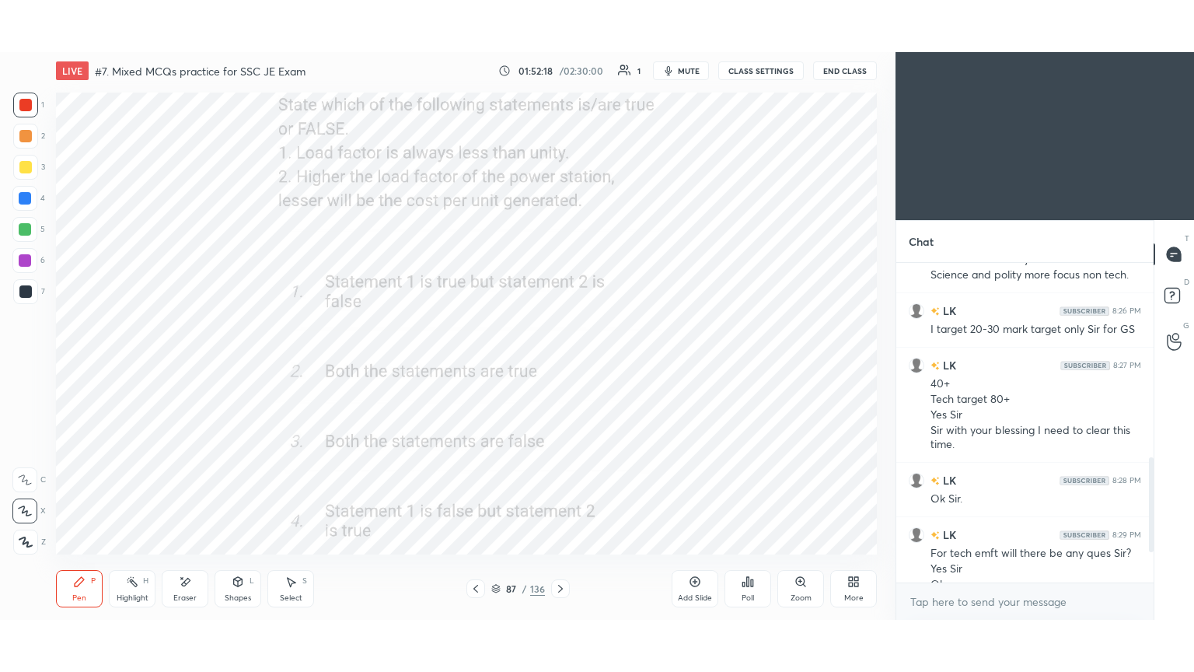
scroll to position [660, 0]
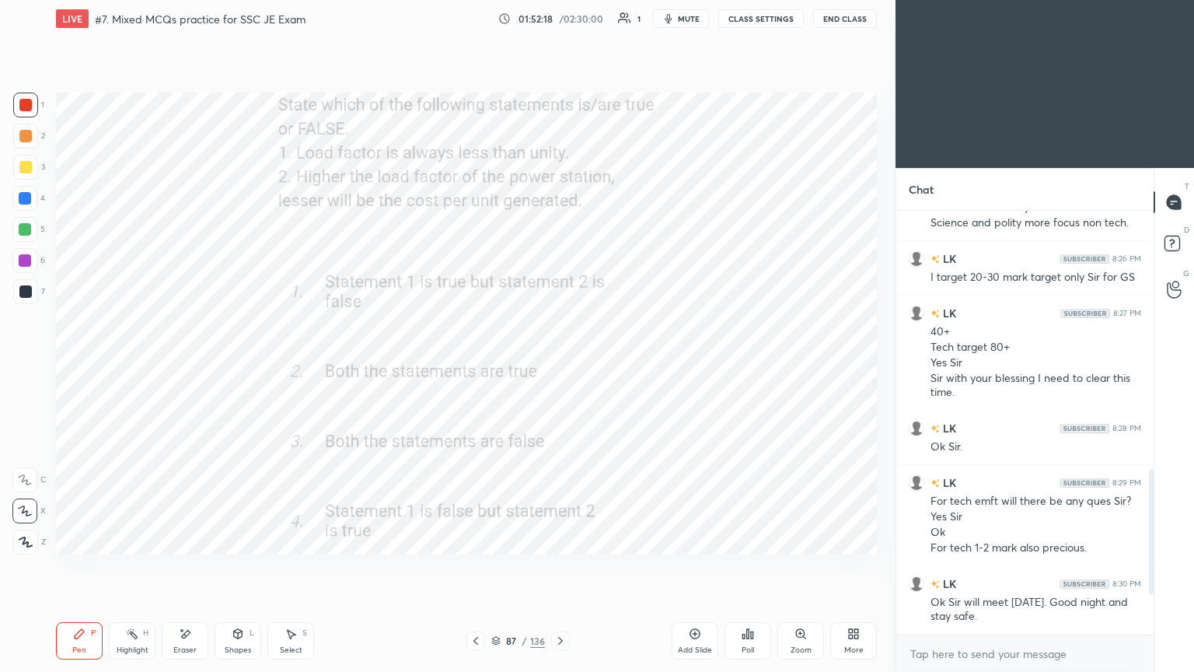
type textarea "x"
click at [561, 567] on icon at bounding box center [560, 640] width 12 height 12
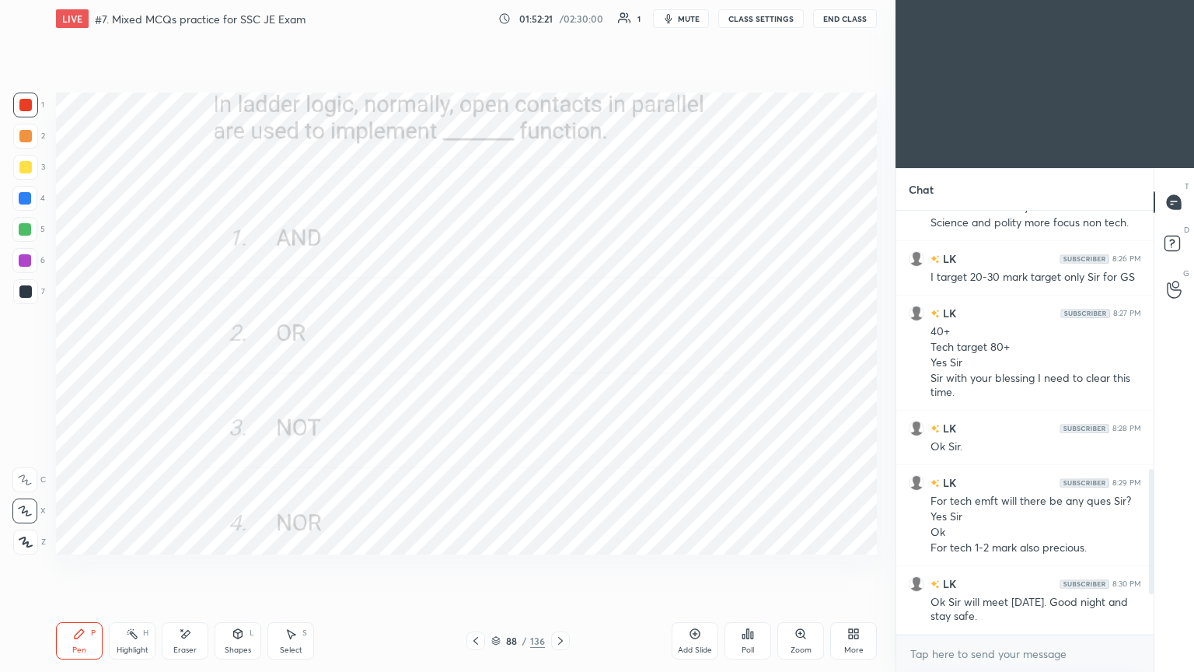
click at [477, 567] on icon at bounding box center [476, 640] width 12 height 12
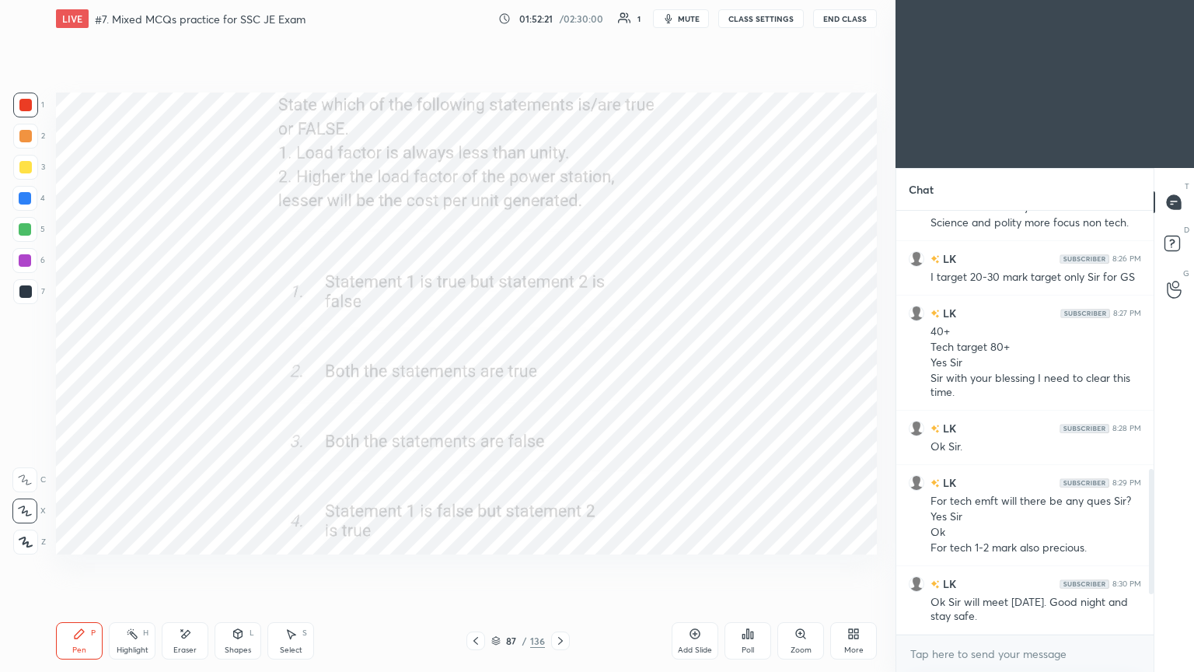
click at [476, 567] on icon at bounding box center [476, 640] width 12 height 12
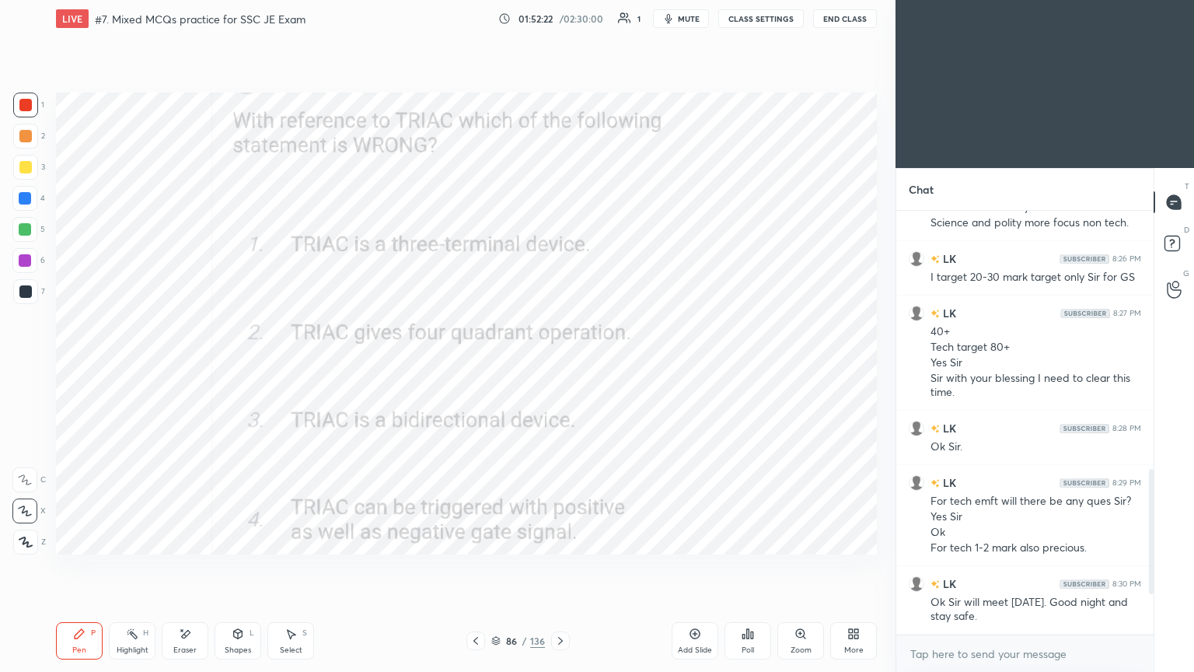
click at [563, 567] on icon at bounding box center [560, 640] width 12 height 12
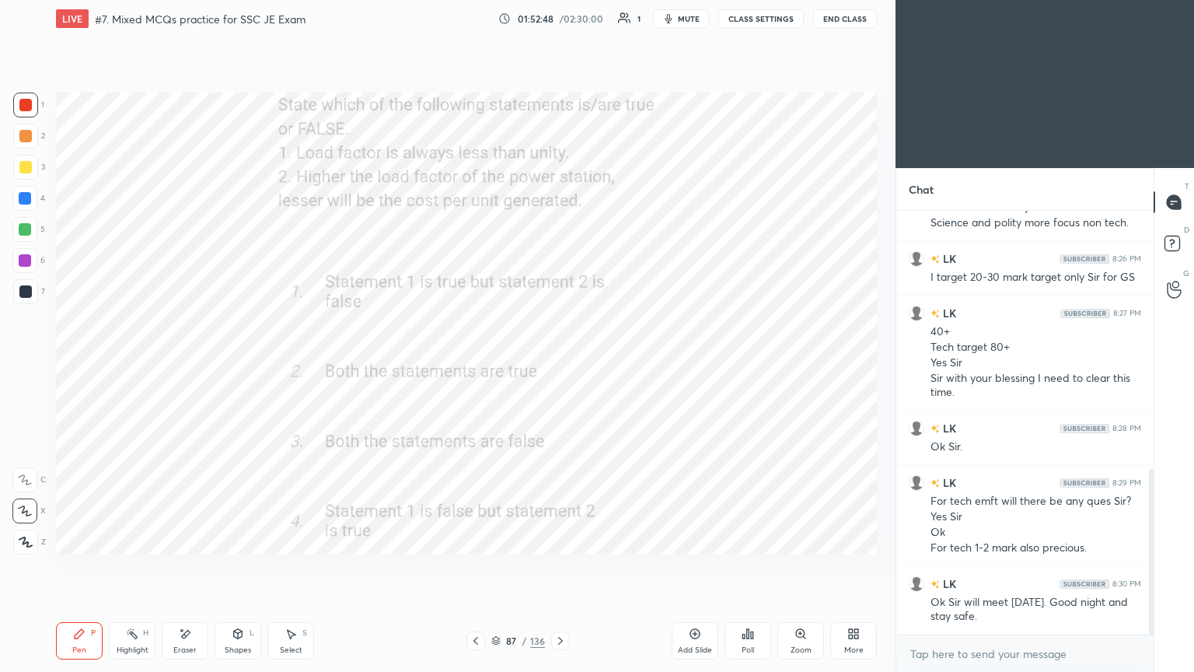
drag, startPoint x: 1149, startPoint y: 541, endPoint x: 1154, endPoint y: 585, distance: 44.6
click at [1151, 567] on div at bounding box center [1151, 552] width 5 height 166
click at [561, 567] on icon at bounding box center [560, 641] width 5 height 8
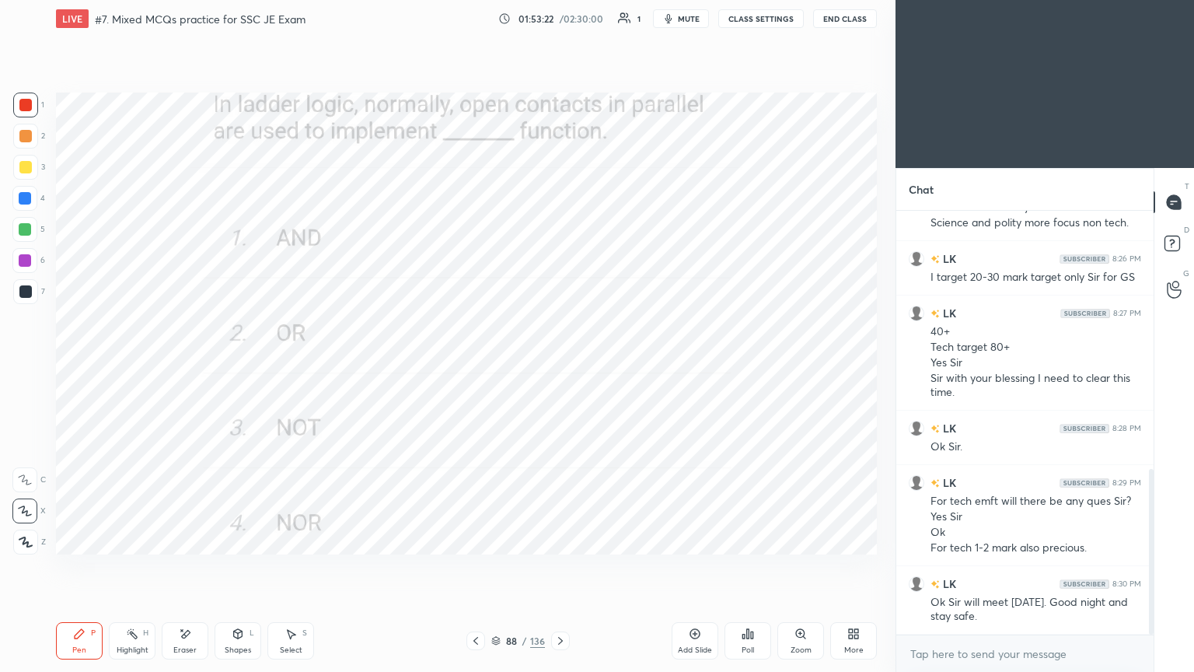
click at [557, 567] on icon at bounding box center [560, 640] width 12 height 12
click at [25, 112] on div at bounding box center [25, 105] width 25 height 25
drag, startPoint x: 680, startPoint y: 19, endPoint x: 688, endPoint y: 19, distance: 8.6
click at [684, 19] on button "mute" at bounding box center [681, 18] width 56 height 19
click at [769, 16] on button "CLASS SETTINGS" at bounding box center [761, 18] width 86 height 19
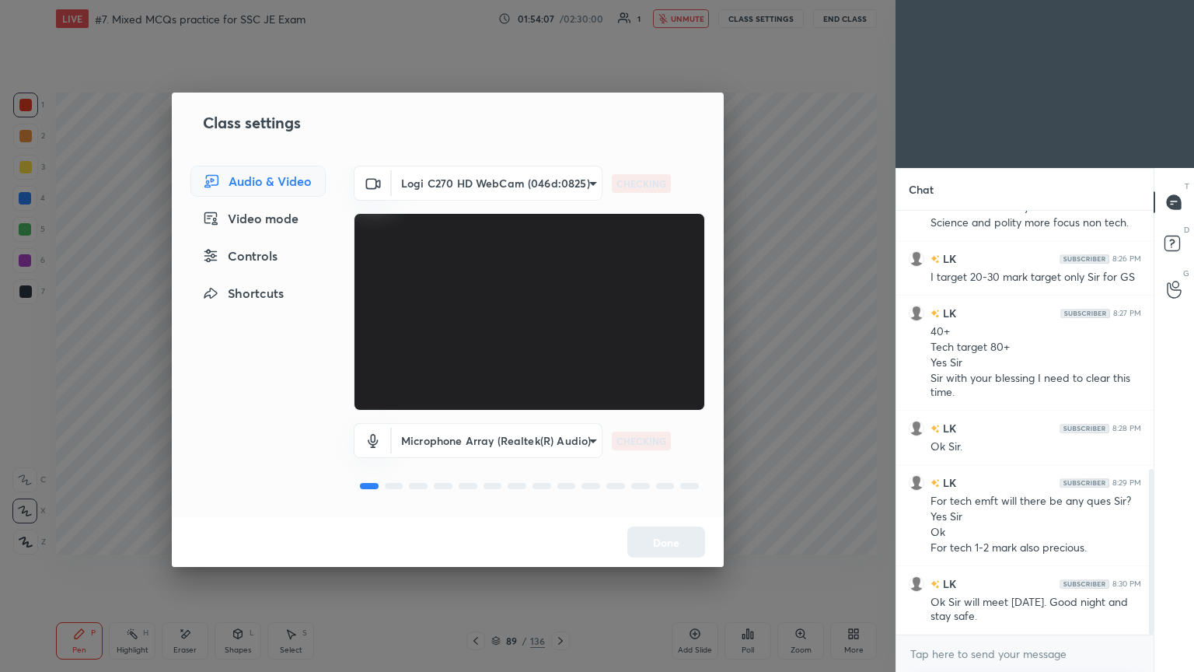
click at [470, 181] on body "1 2 3 4 5 6 7 C X Z E E Erase all H H LIVE #7. Mixed MCQs practice for SSC JE E…" at bounding box center [597, 336] width 1194 height 672
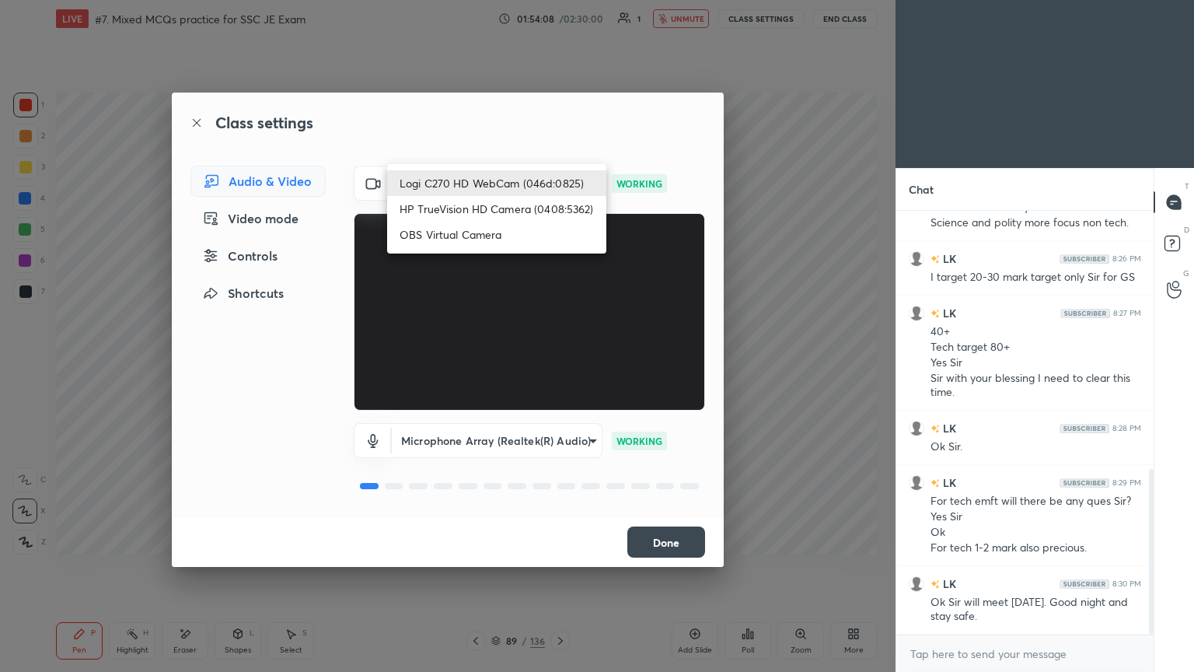
click at [466, 209] on li "HP TrueVision HD Camera (0408:5362)" at bounding box center [496, 209] width 219 height 26
type input "6e129c3dbbea9c9f038ced86e3329b4af5251c06b4e783936748cd200869bc07"
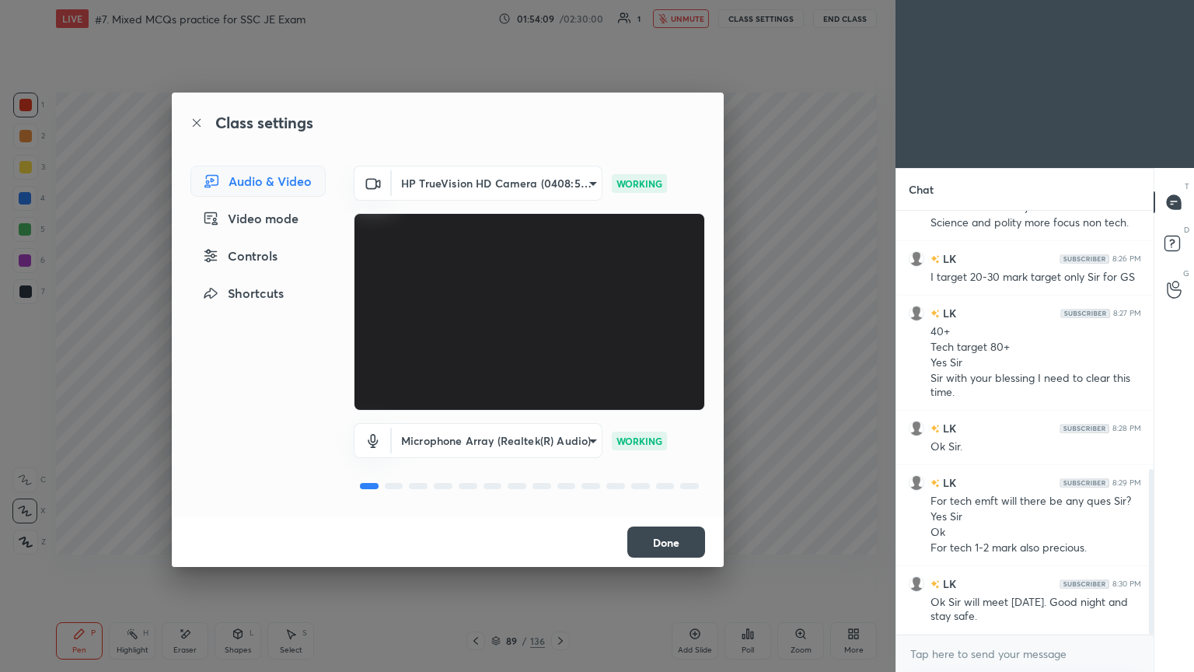
click at [672, 547] on button "Done" at bounding box center [666, 541] width 78 height 31
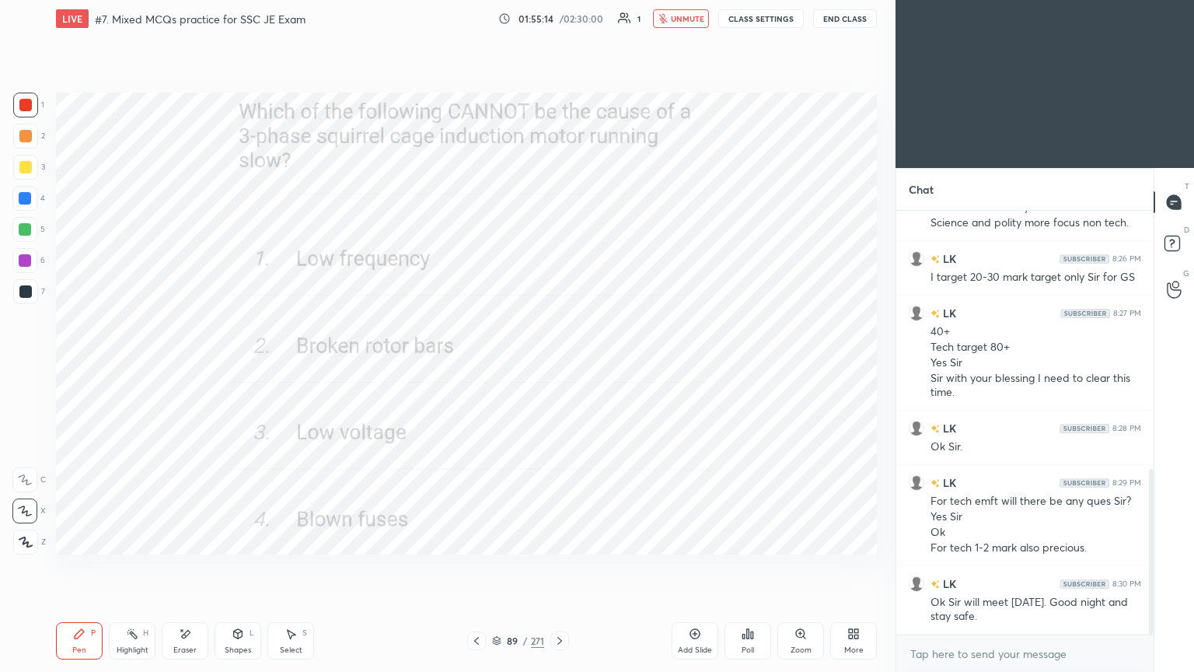
click at [683, 16] on span "unmute" at bounding box center [687, 18] width 33 height 11
click at [756, 23] on button "CLASS SETTINGS" at bounding box center [761, 18] width 86 height 19
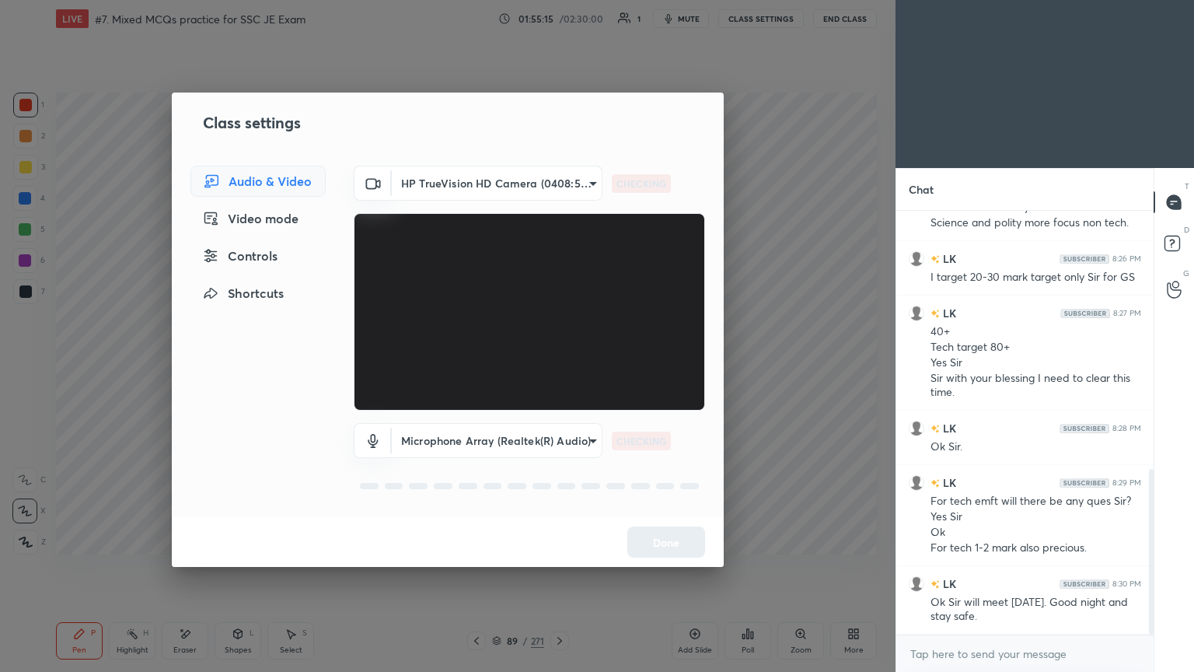
click at [466, 190] on body "1 2 3 4 5 6 7 C X Z E E Erase all H H LIVE #7. Mixed MCQs practice for SSC JE E…" at bounding box center [597, 336] width 1194 height 672
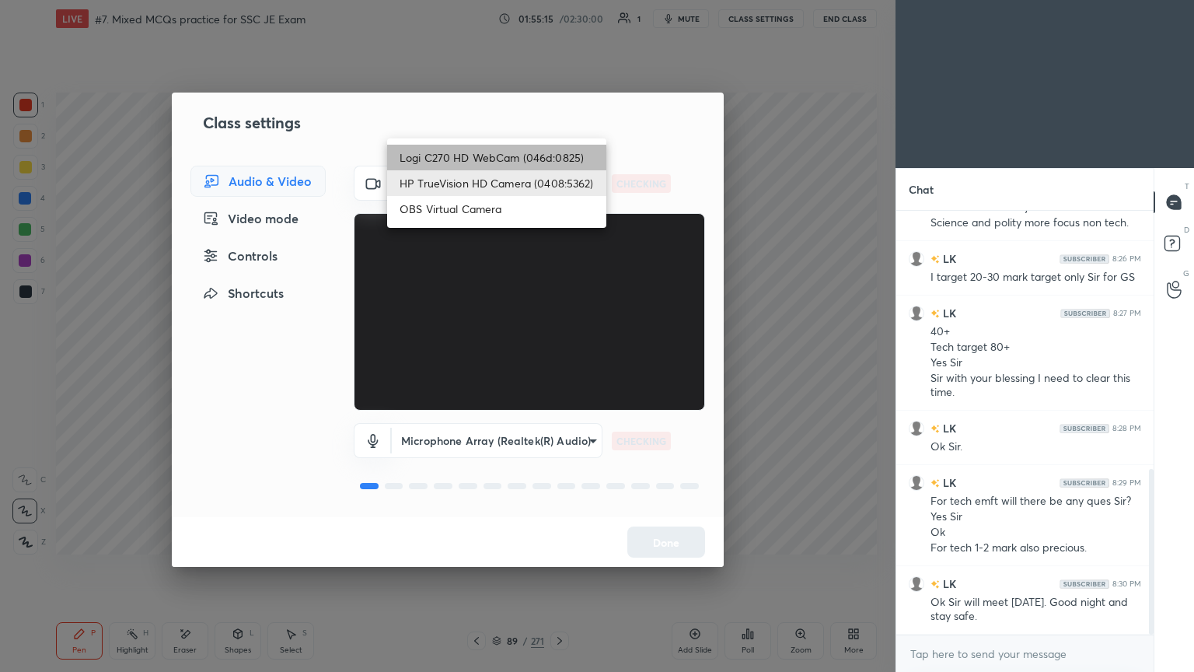
drag, startPoint x: 494, startPoint y: 155, endPoint x: 563, endPoint y: 293, distance: 154.0
click at [494, 152] on li "Logi C270 HD WebCam (046d:0825)" at bounding box center [496, 158] width 219 height 26
type input "f7d1afb7c9de9e4a754af8163ae90a07716e8f4ac3369fe1a9090404ef363049"
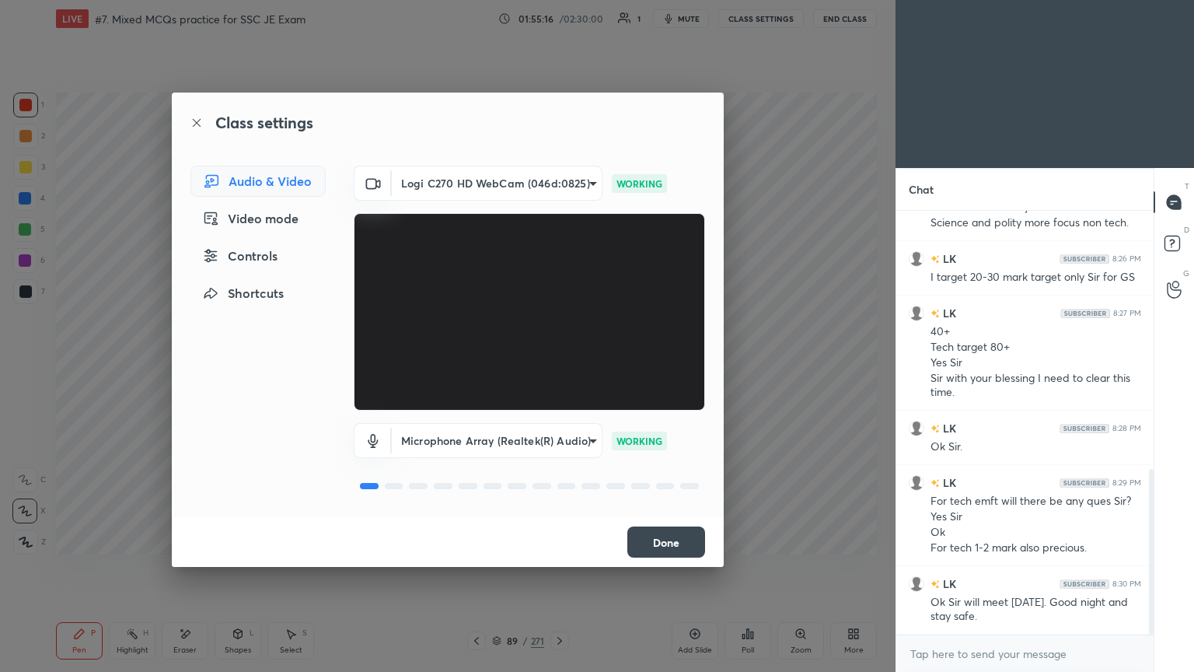
click at [685, 544] on button "Done" at bounding box center [666, 541] width 78 height 31
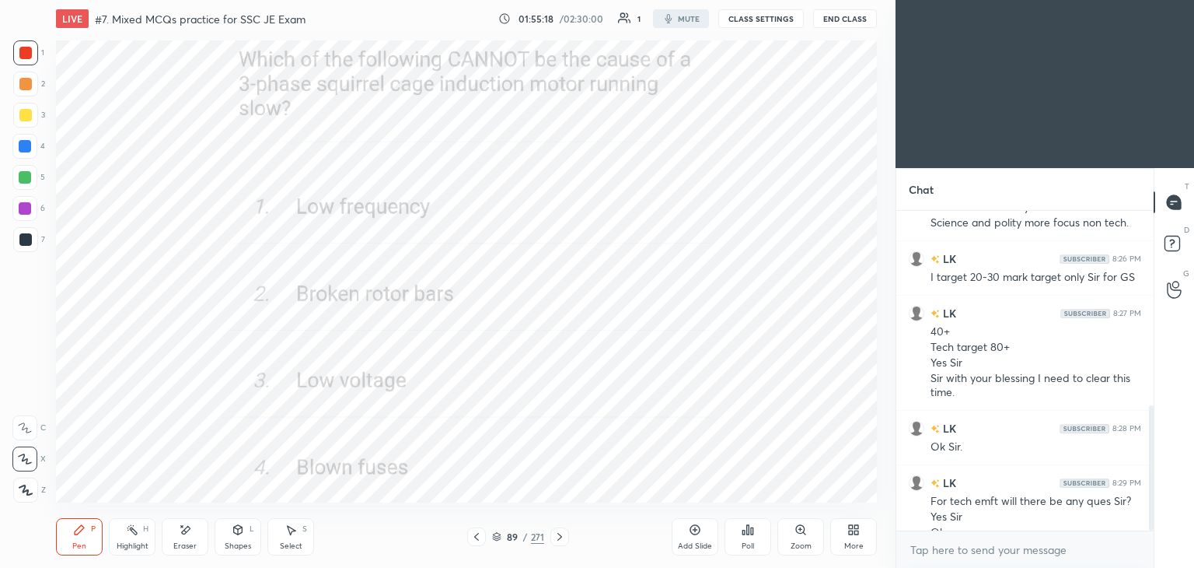
type textarea "x"
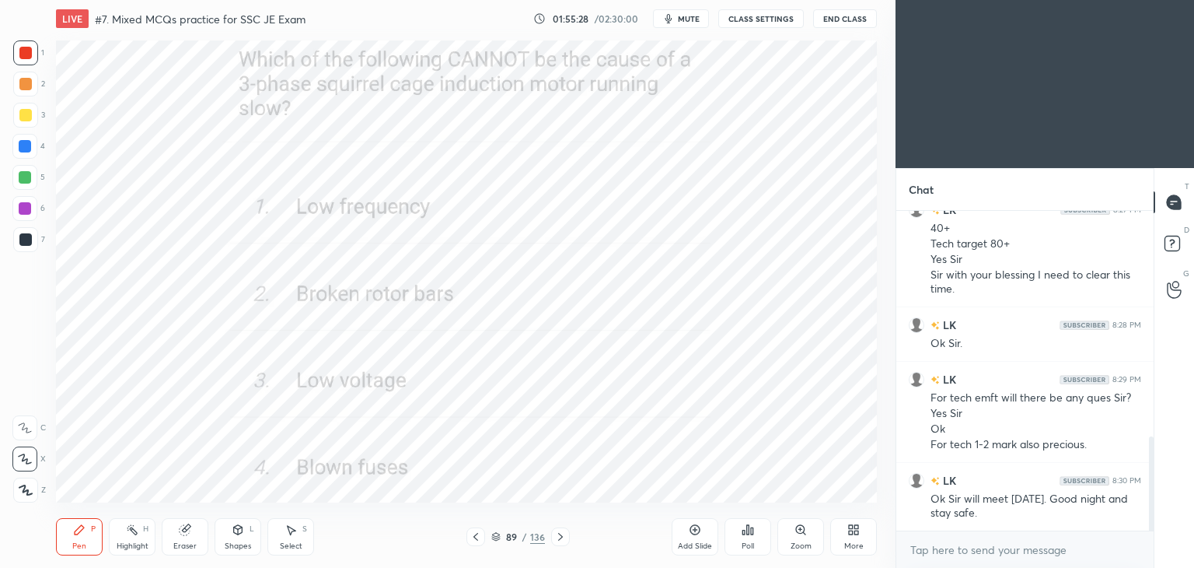
scroll to position [77278, 76914]
click at [495, 533] on icon at bounding box center [496, 535] width 8 height 4
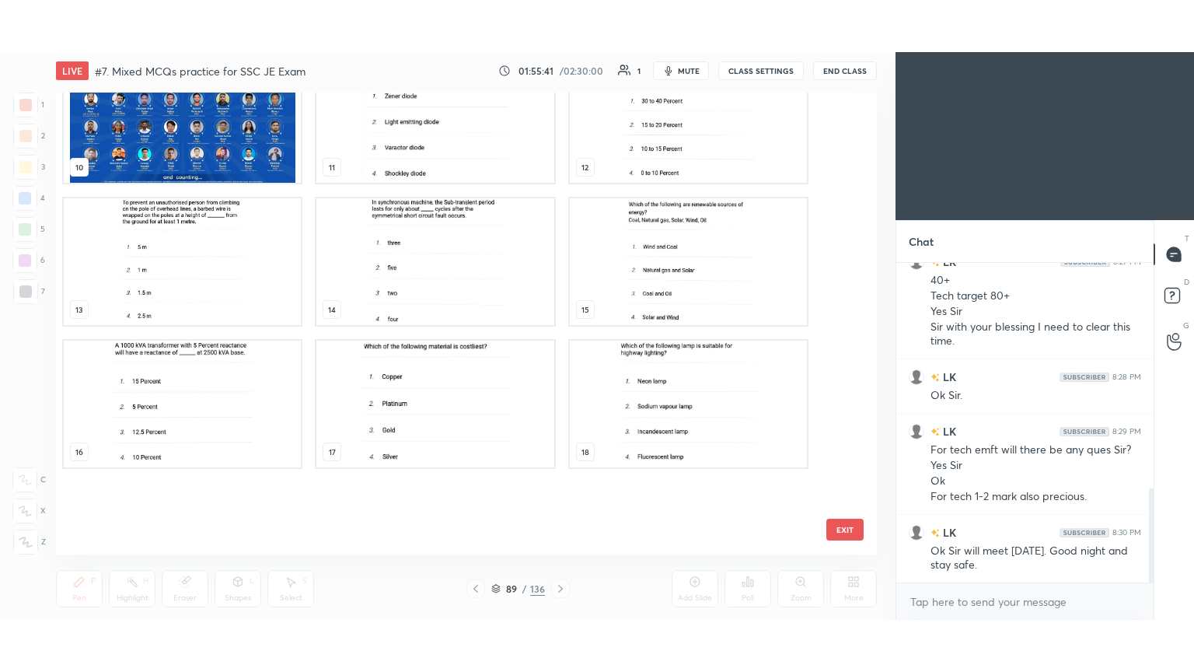
scroll to position [0, 0]
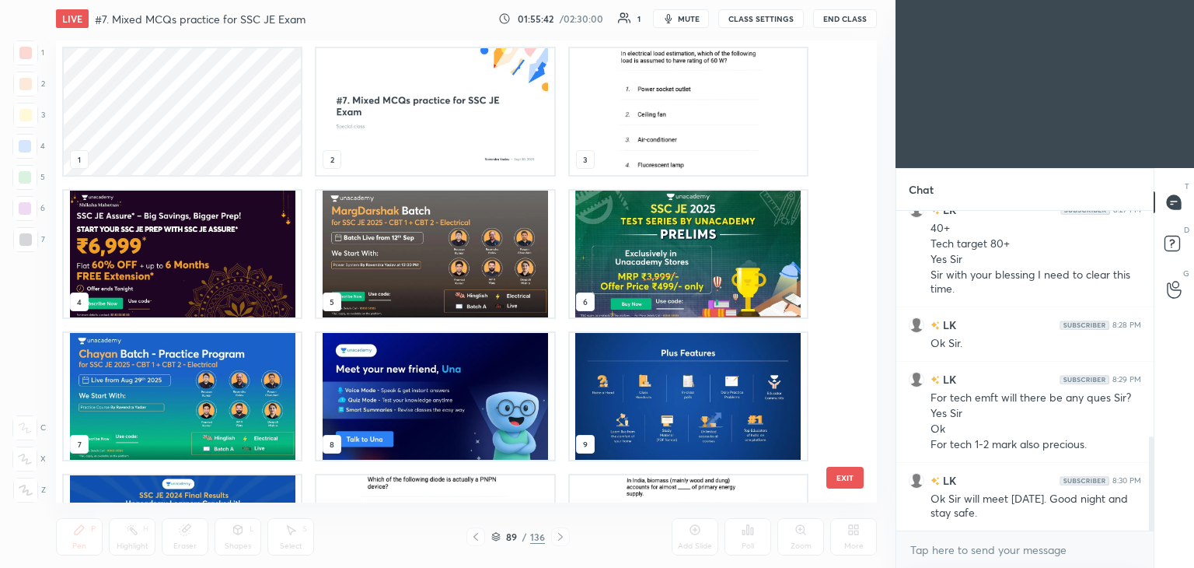
click at [206, 260] on img "grid" at bounding box center [182, 253] width 237 height 127
click at [208, 260] on img "grid" at bounding box center [182, 253] width 237 height 127
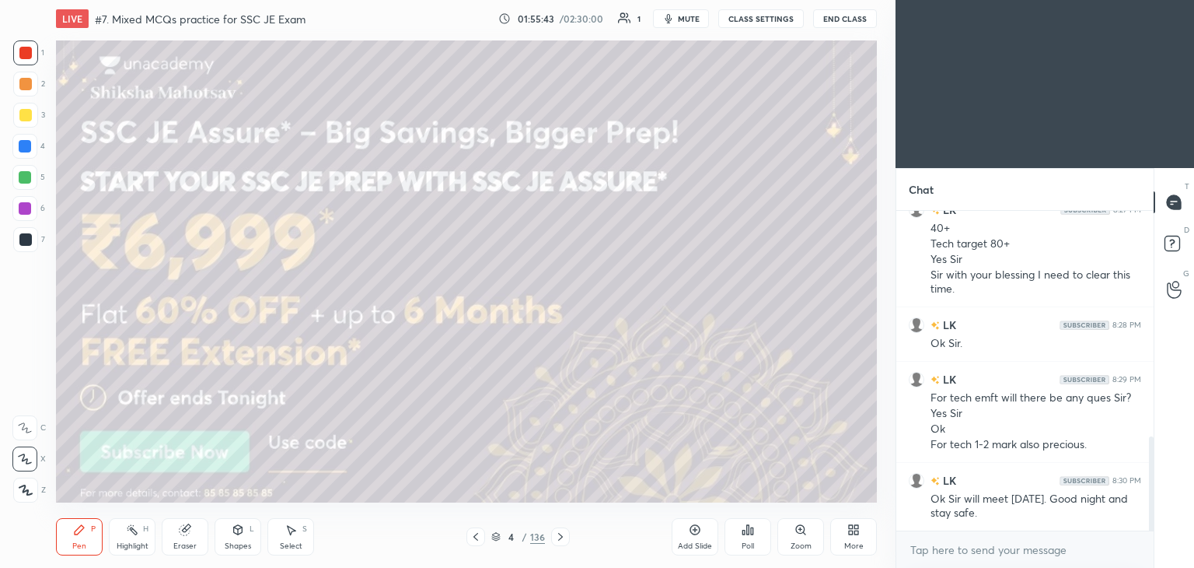
click at [208, 260] on img "grid" at bounding box center [182, 253] width 237 height 127
click at [19, 113] on div at bounding box center [25, 115] width 12 height 12
click at [815, 536] on div "Zoom" at bounding box center [800, 536] width 47 height 37
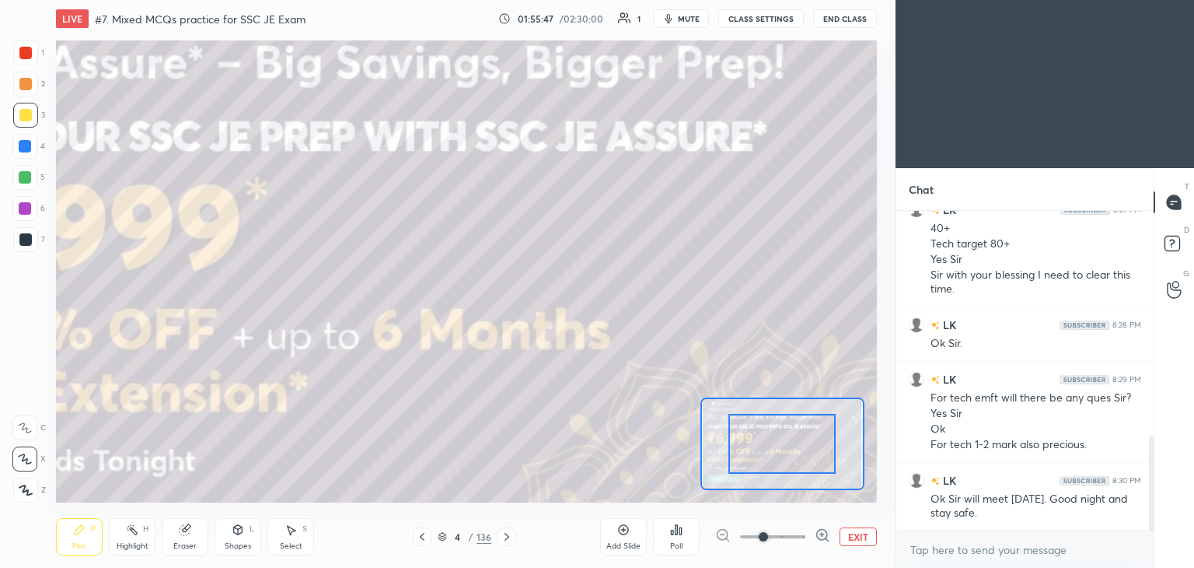
click at [858, 537] on button "EXIT" at bounding box center [858, 536] width 37 height 19
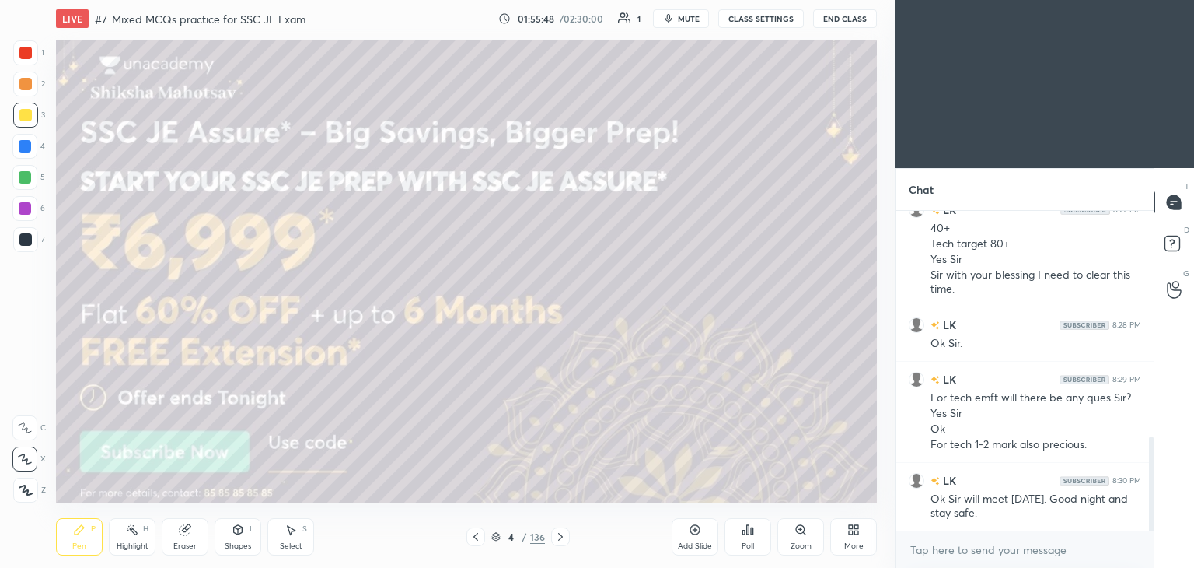
click at [856, 539] on div "More" at bounding box center [853, 536] width 47 height 37
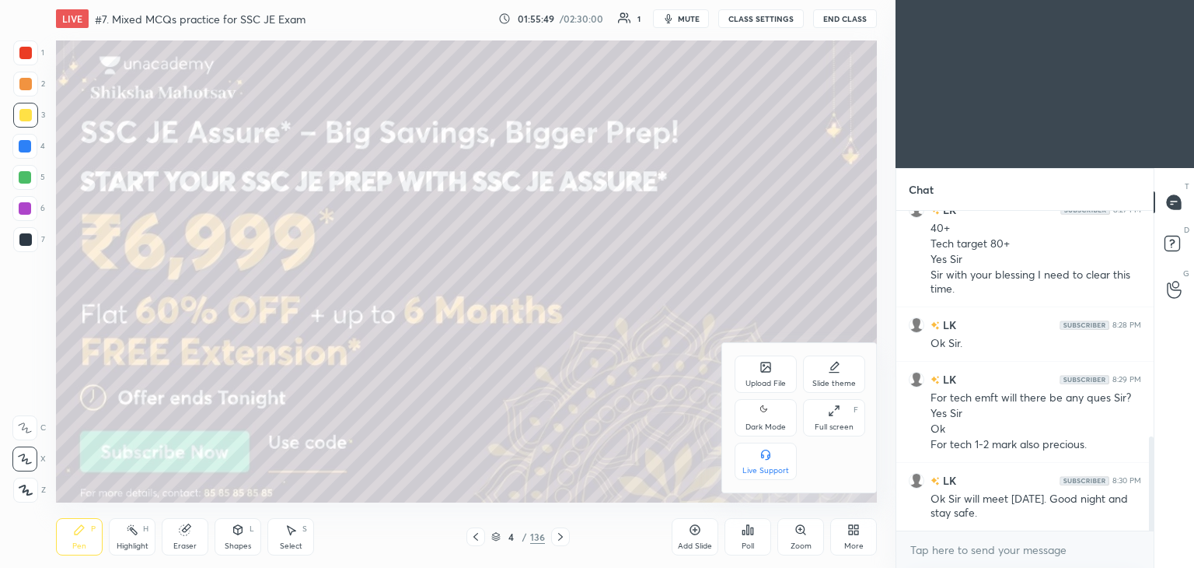
click at [833, 416] on icon at bounding box center [834, 410] width 12 height 12
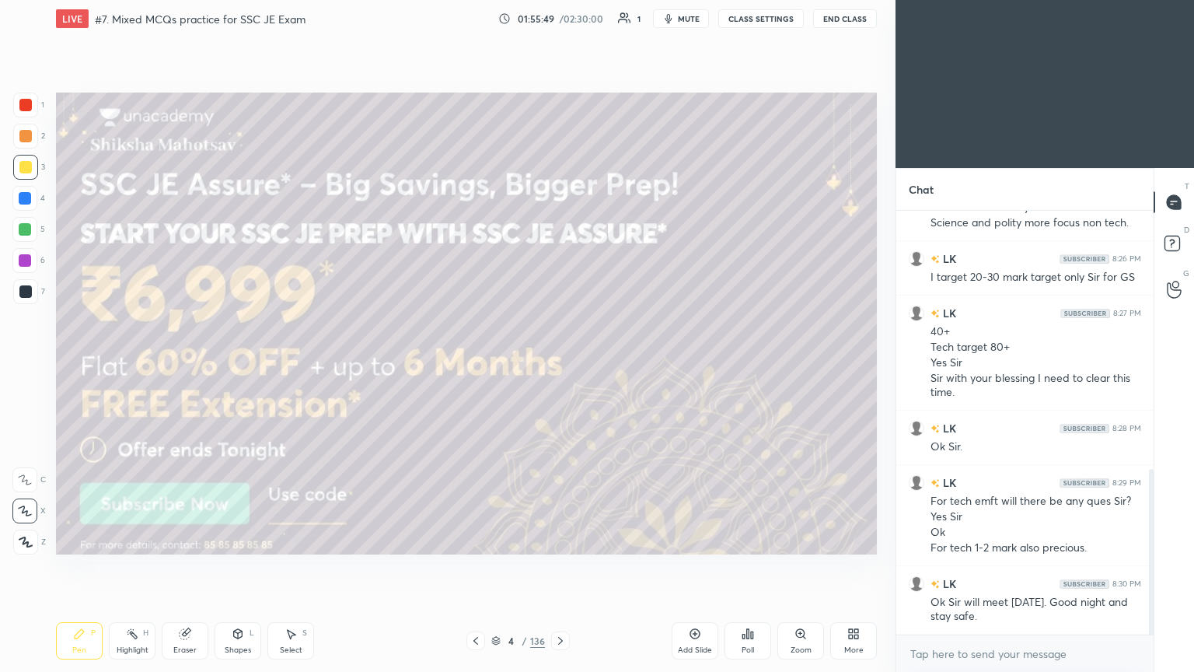
scroll to position [660, 0]
click at [554, 567] on icon at bounding box center [560, 640] width 12 height 12
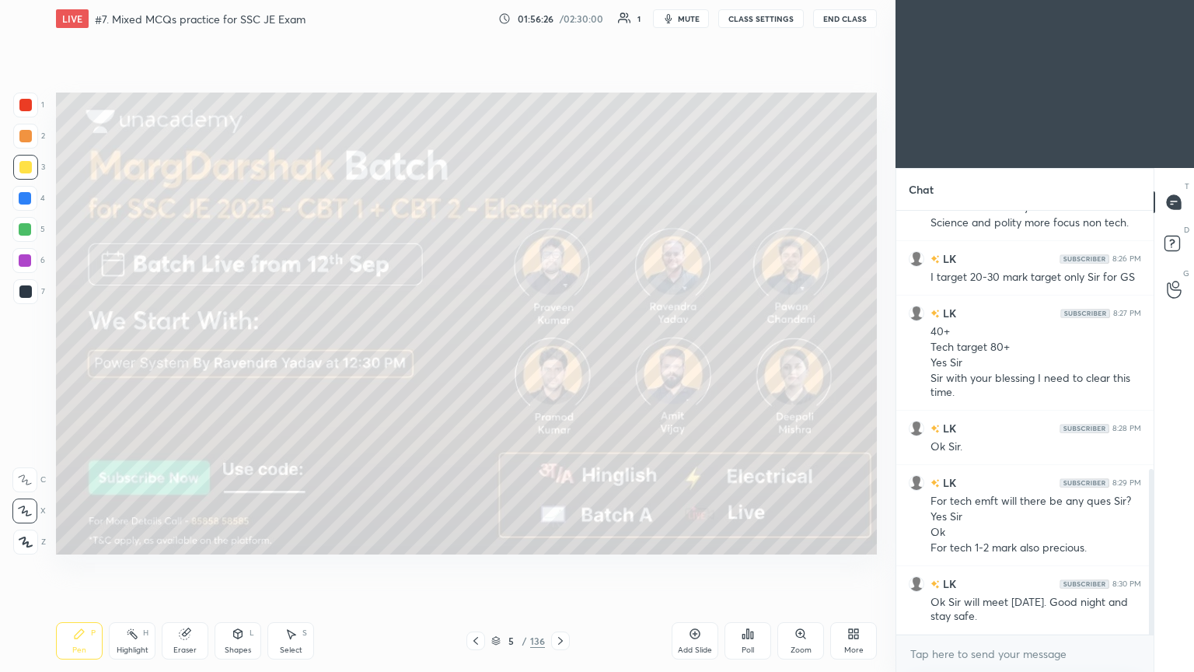
click at [560, 567] on div "Pen P Highlight H Eraser Shapes L Select S 5 / 136 Add Slide Poll Zoom More" at bounding box center [466, 641] width 821 height 62
click at [559, 567] on div at bounding box center [560, 640] width 19 height 19
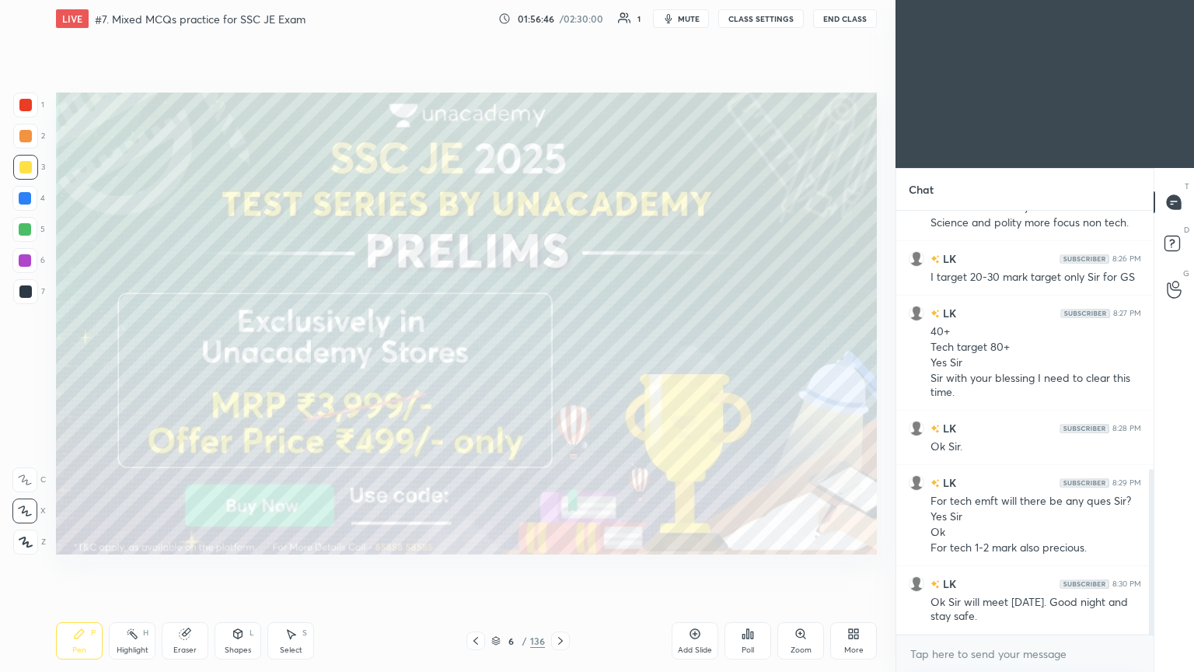
click at [551, 567] on div at bounding box center [560, 640] width 19 height 19
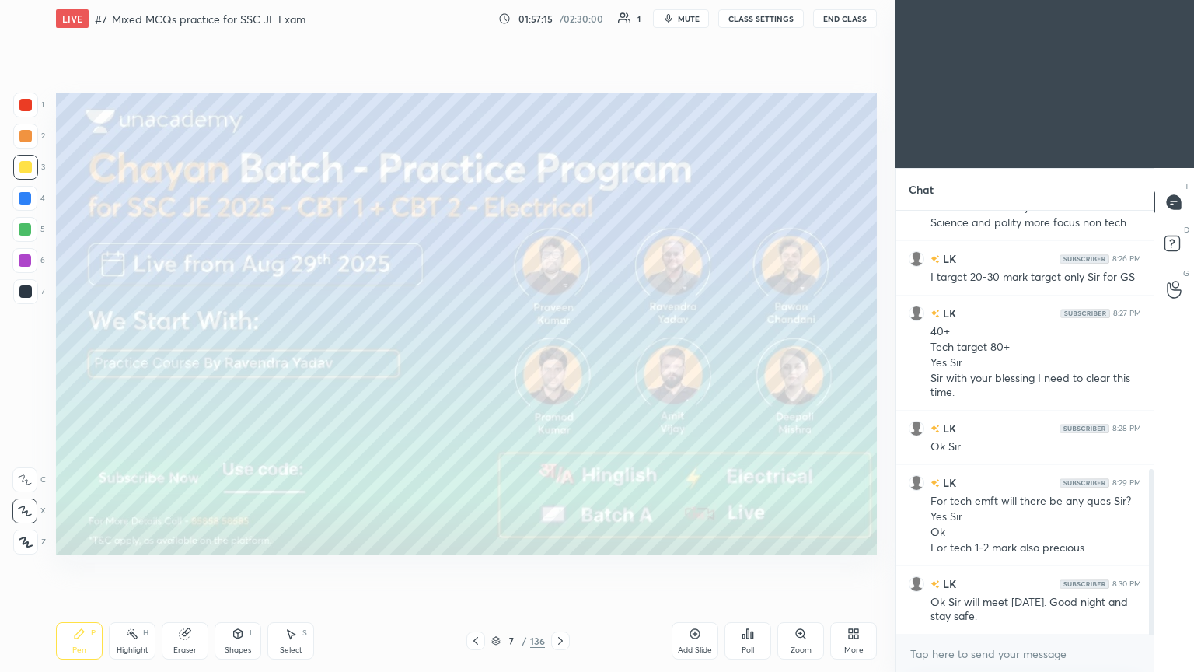
click at [477, 567] on icon at bounding box center [475, 641] width 5 height 8
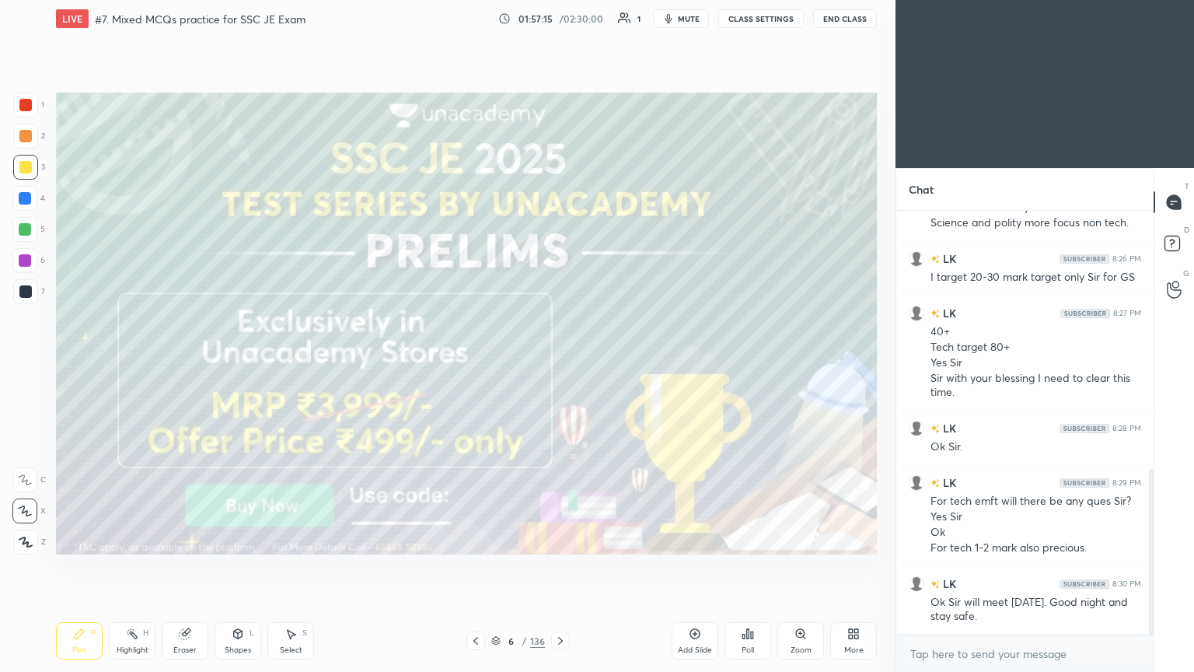
click at [469, 567] on div at bounding box center [475, 640] width 19 height 19
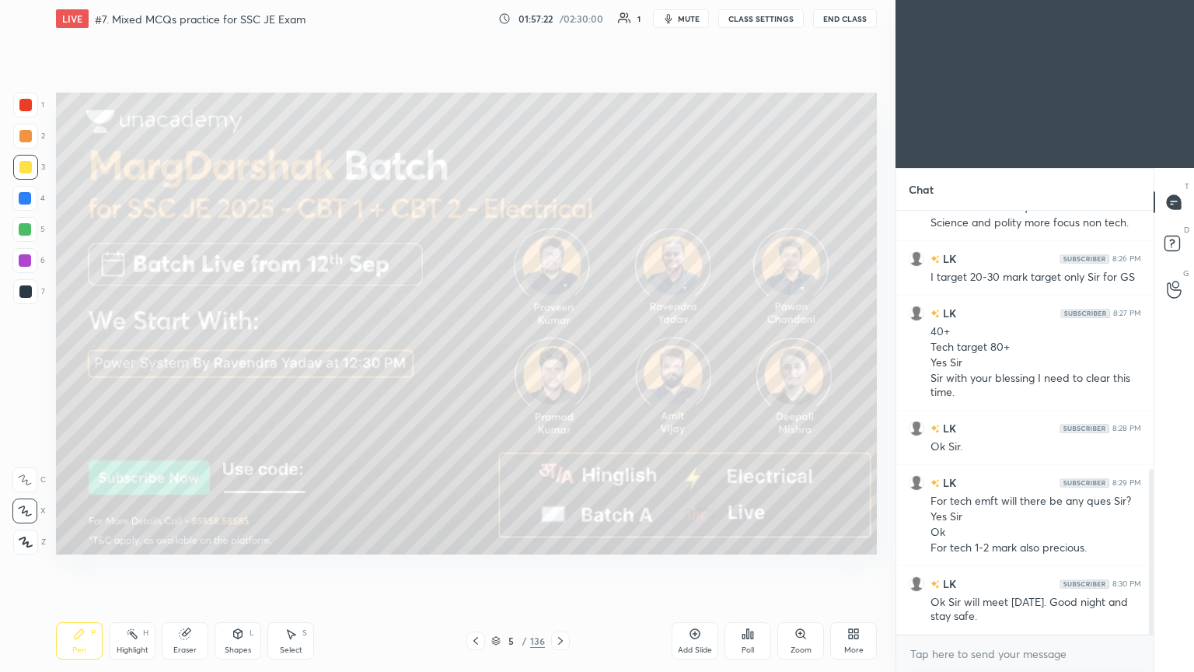
click at [559, 567] on icon at bounding box center [560, 640] width 12 height 12
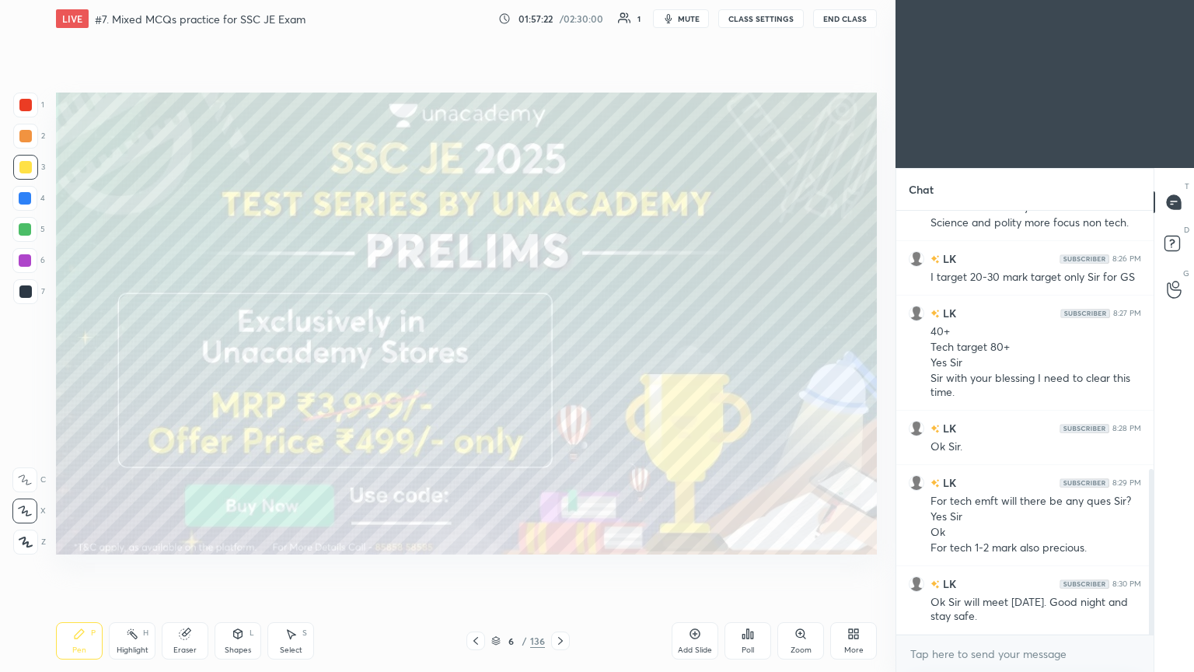
click at [560, 567] on icon at bounding box center [560, 640] width 12 height 12
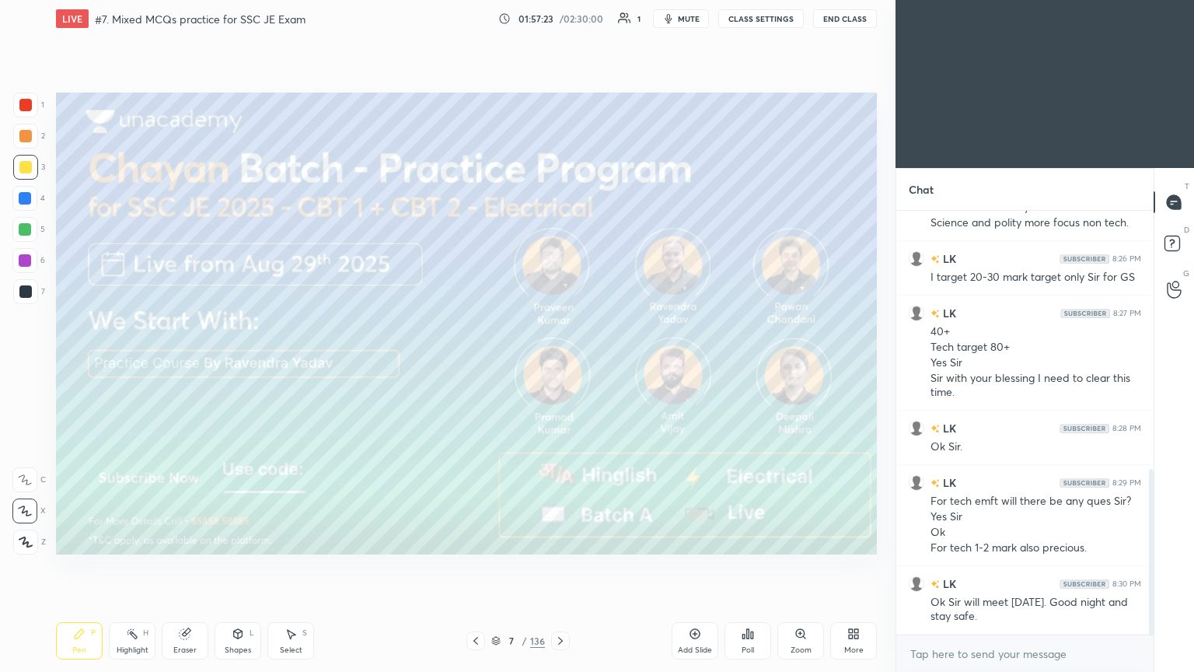
click at [559, 567] on icon at bounding box center [560, 640] width 12 height 12
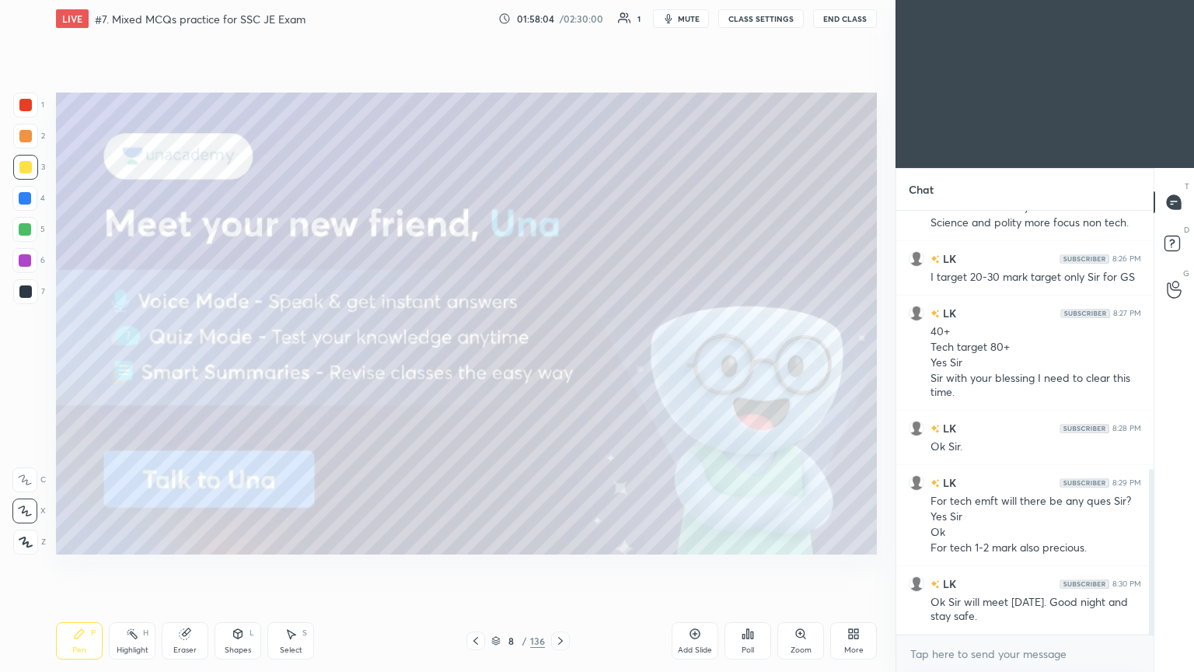
click at [557, 567] on icon at bounding box center [560, 640] width 12 height 12
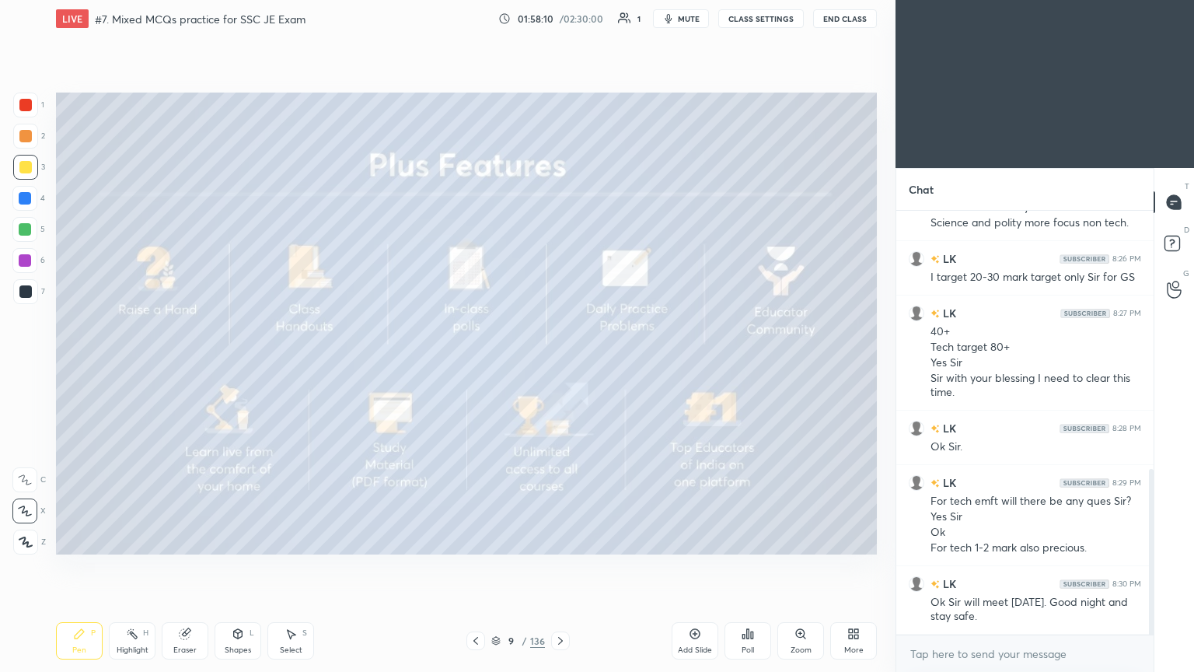
click at [553, 567] on div at bounding box center [560, 640] width 19 height 19
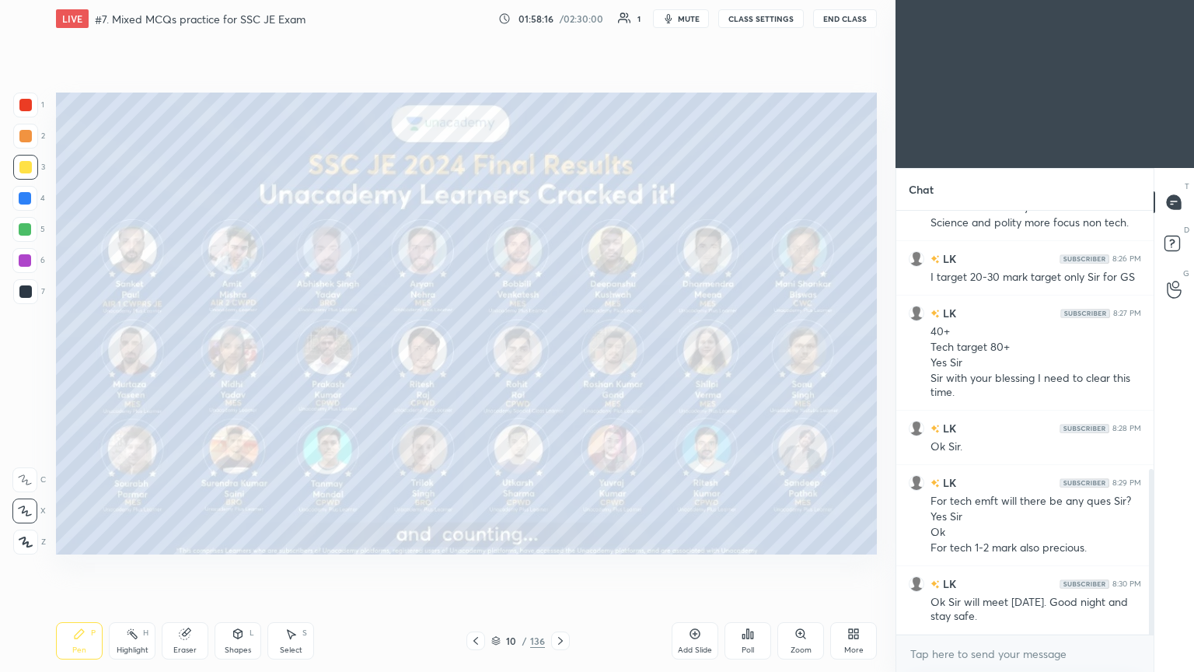
click at [206, 567] on div "Eraser" at bounding box center [185, 640] width 47 height 37
click at [30, 505] on icon at bounding box center [25, 511] width 12 height 13
click at [79, 567] on icon at bounding box center [79, 633] width 12 height 12
click at [845, 16] on button "End Class" at bounding box center [845, 18] width 64 height 19
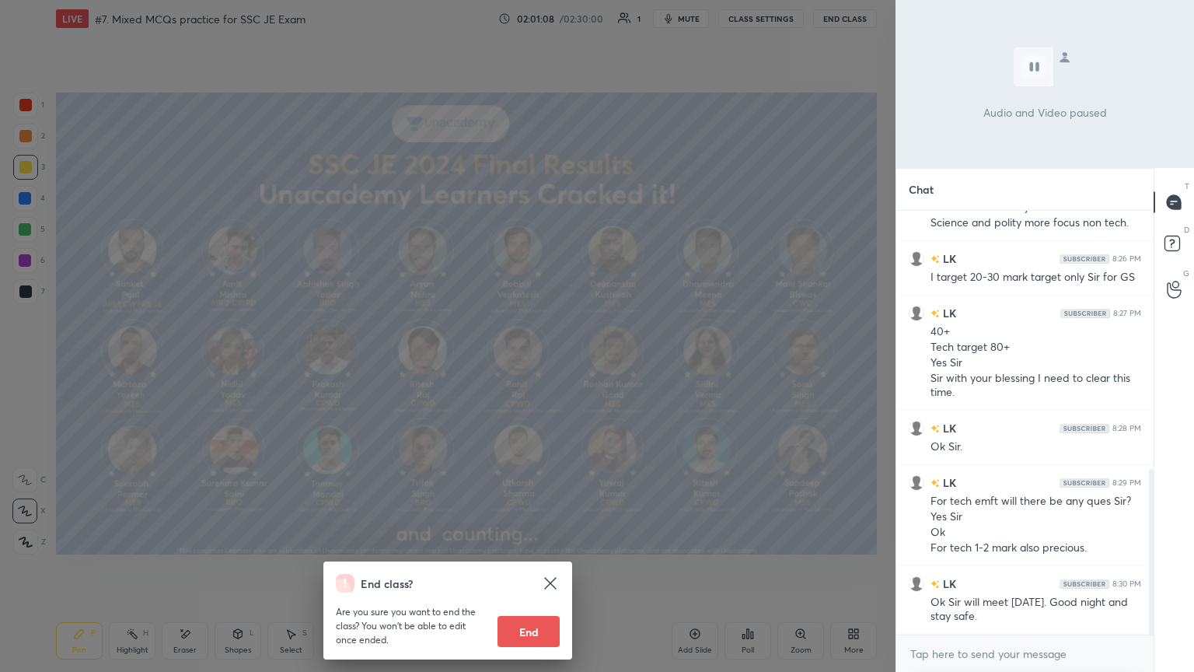
click at [523, 567] on button "End" at bounding box center [529, 631] width 62 height 31
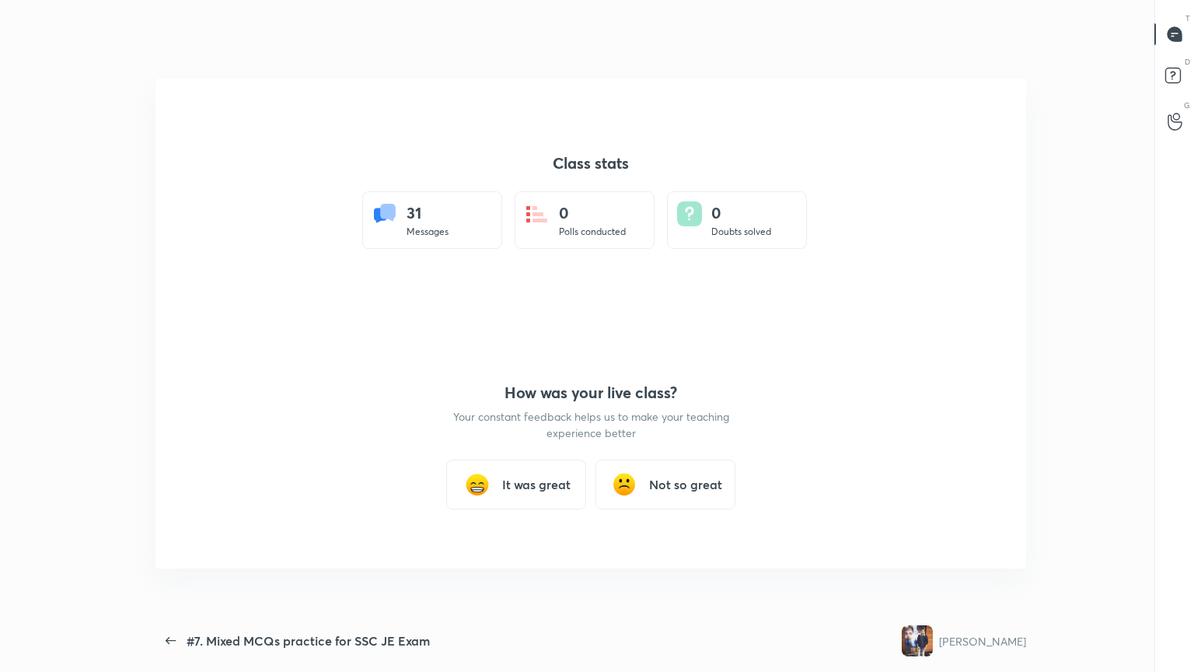
scroll to position [0, 0]
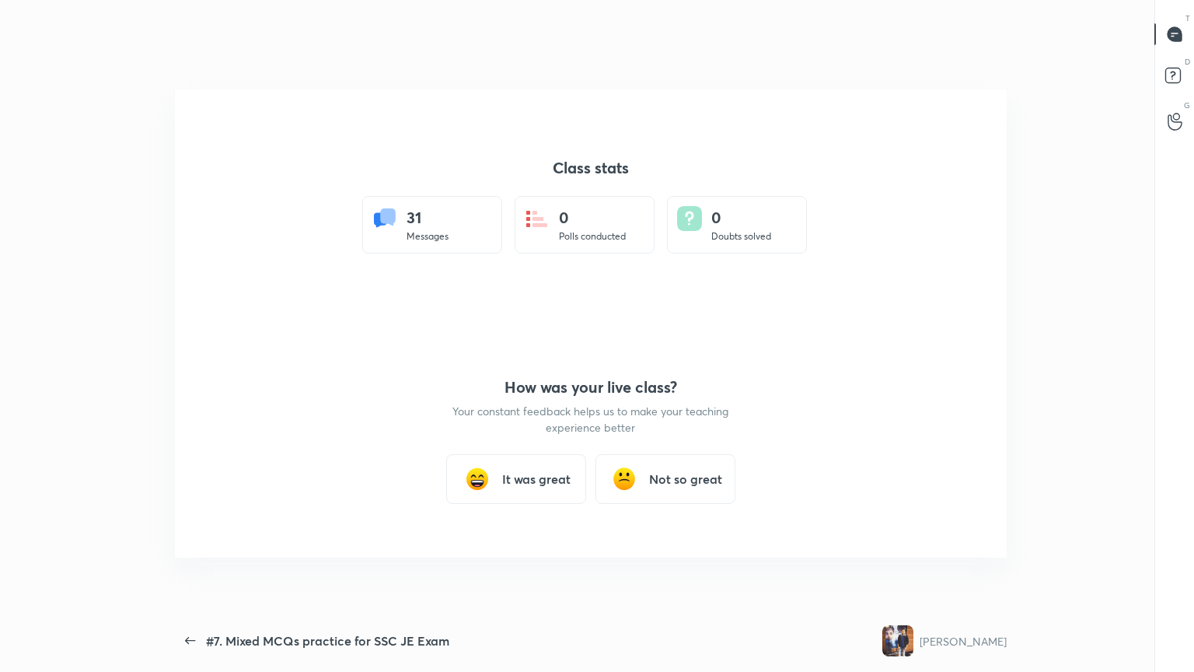
type textarea "x"
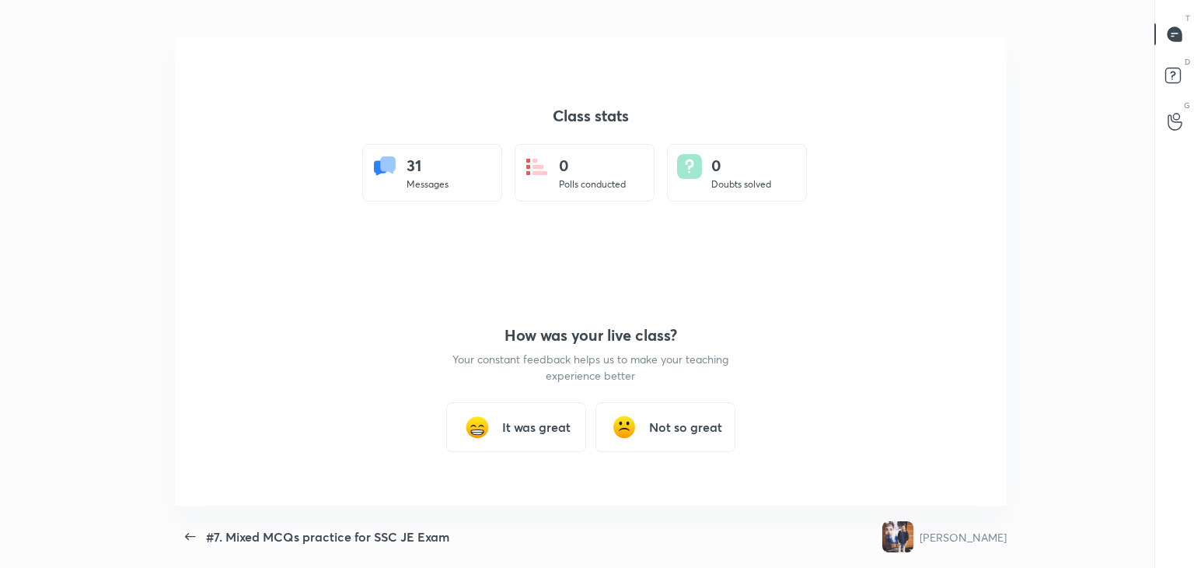
scroll to position [77278, 76565]
click at [672, 418] on h3 "Not so great" at bounding box center [685, 427] width 73 height 19
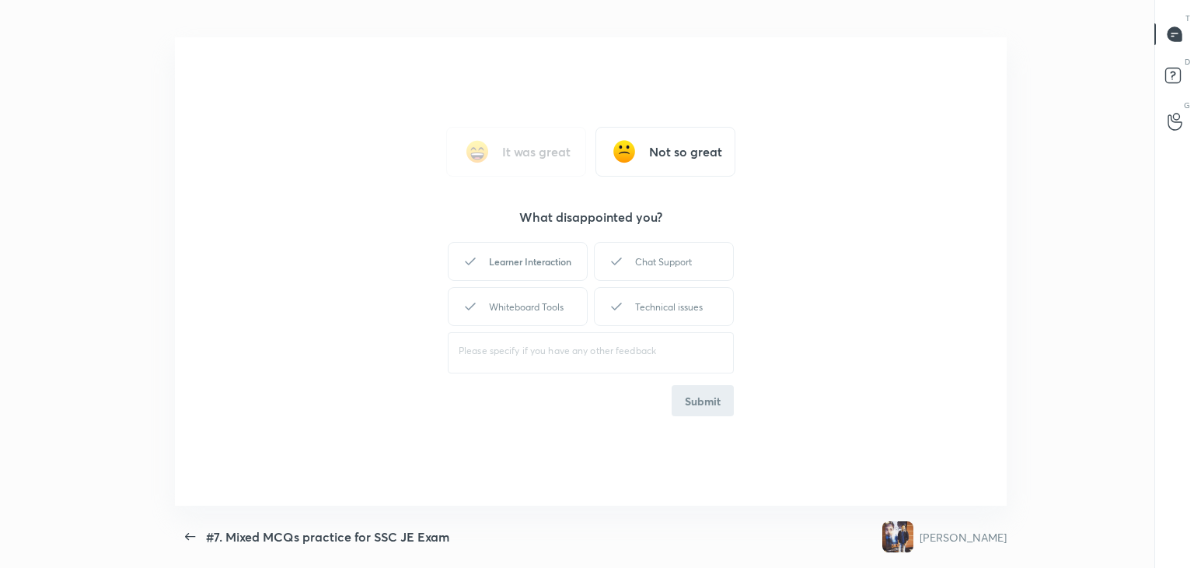
click at [540, 266] on div "Learner Interaction" at bounding box center [518, 261] width 140 height 39
click at [722, 414] on button "Submit" at bounding box center [703, 400] width 62 height 31
